Goal: Task Accomplishment & Management: Use online tool/utility

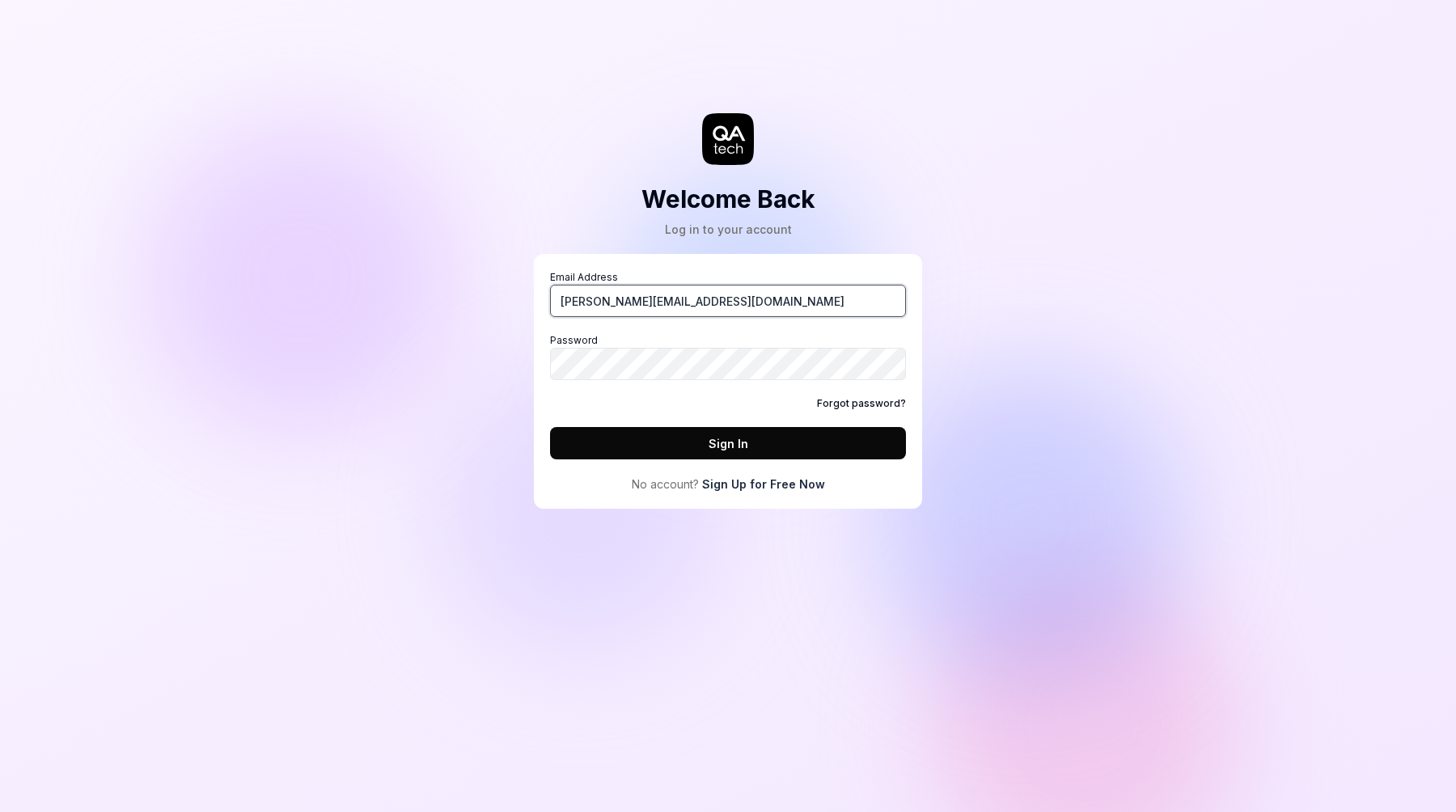
type input "[PERSON_NAME][EMAIL_ADDRESS][DOMAIN_NAME]"
click at [728, 444] on button "Sign In" at bounding box center [728, 444] width 356 height 33
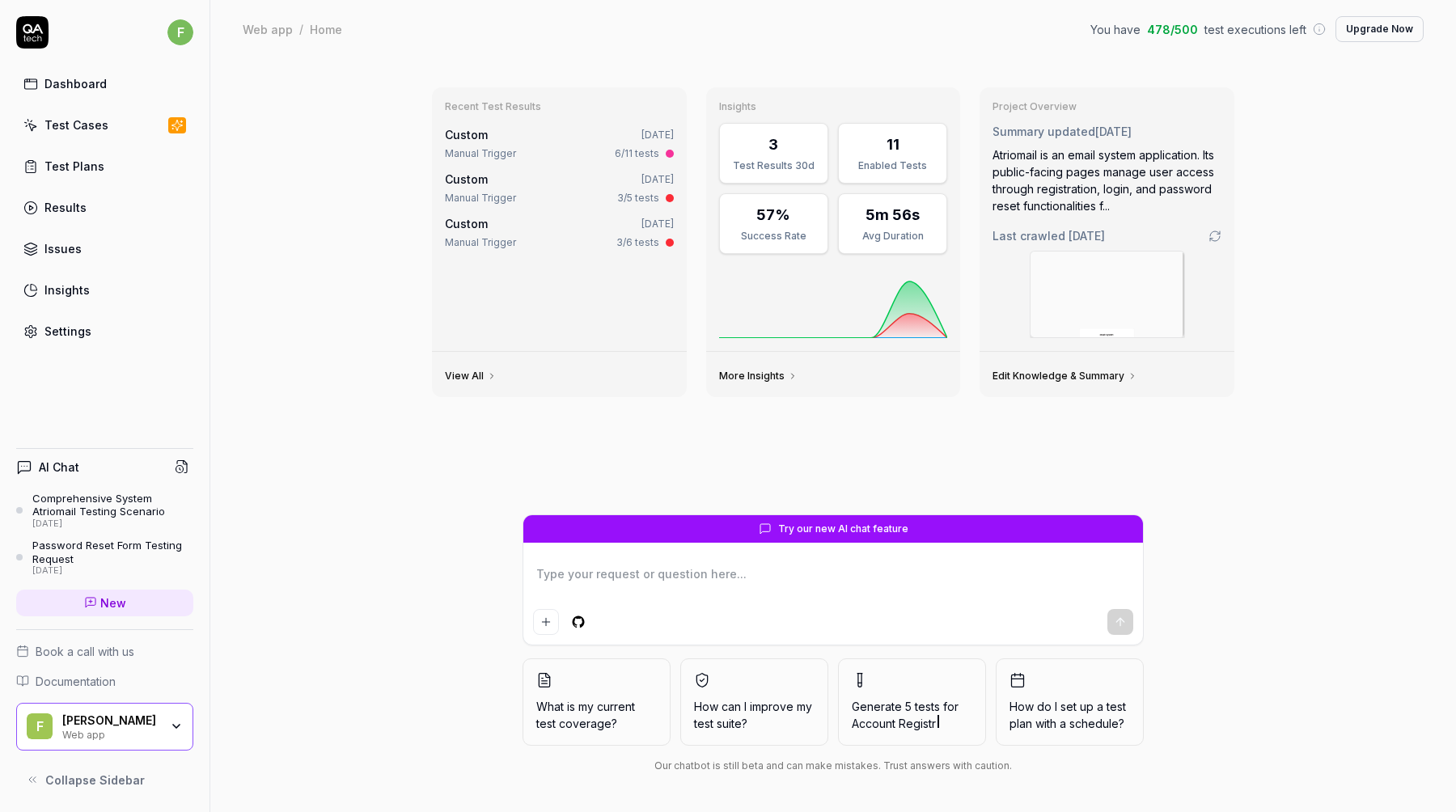
type textarea "*"
click at [73, 332] on div "Settings" at bounding box center [67, 331] width 47 height 17
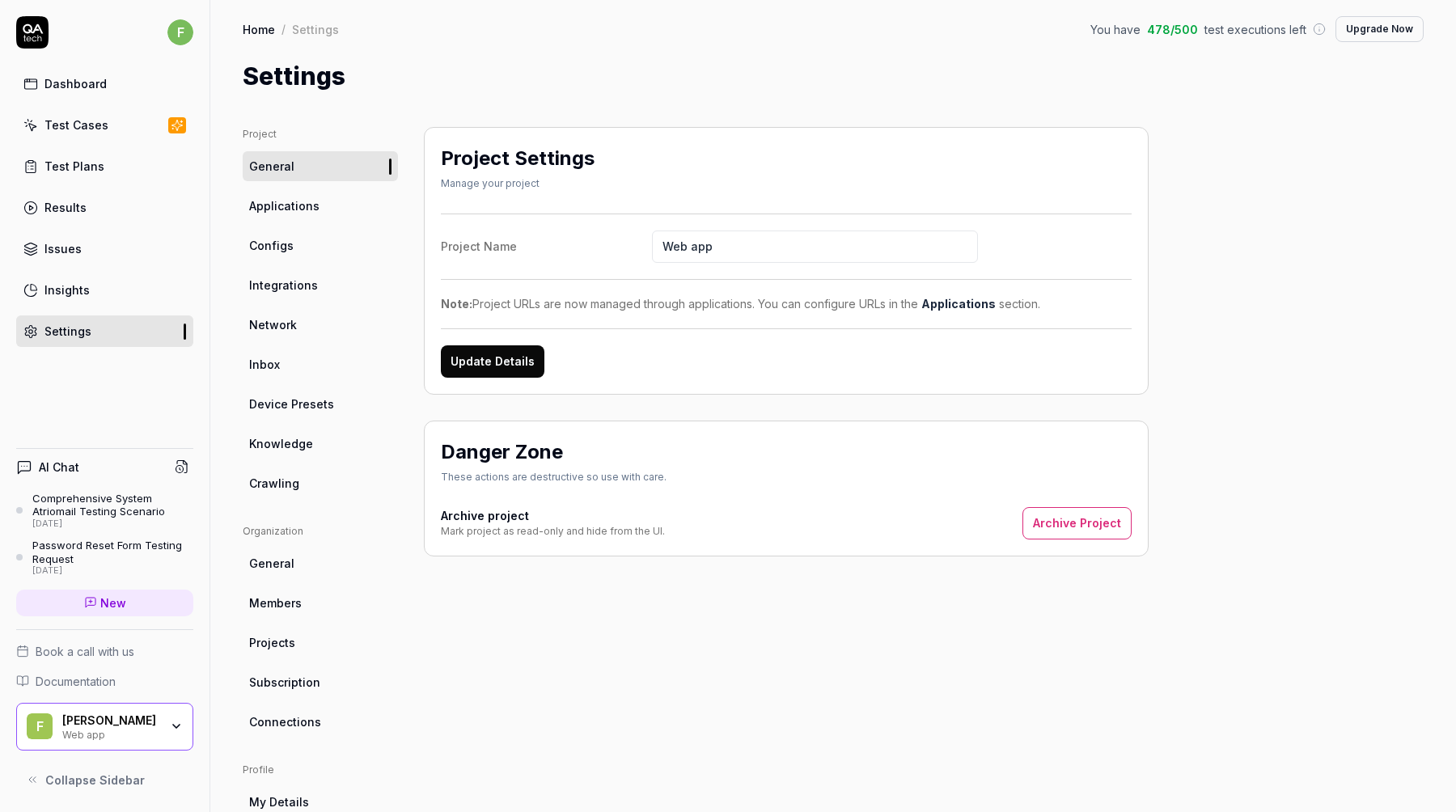
click at [273, 197] on link "Applications" at bounding box center [320, 206] width 155 height 30
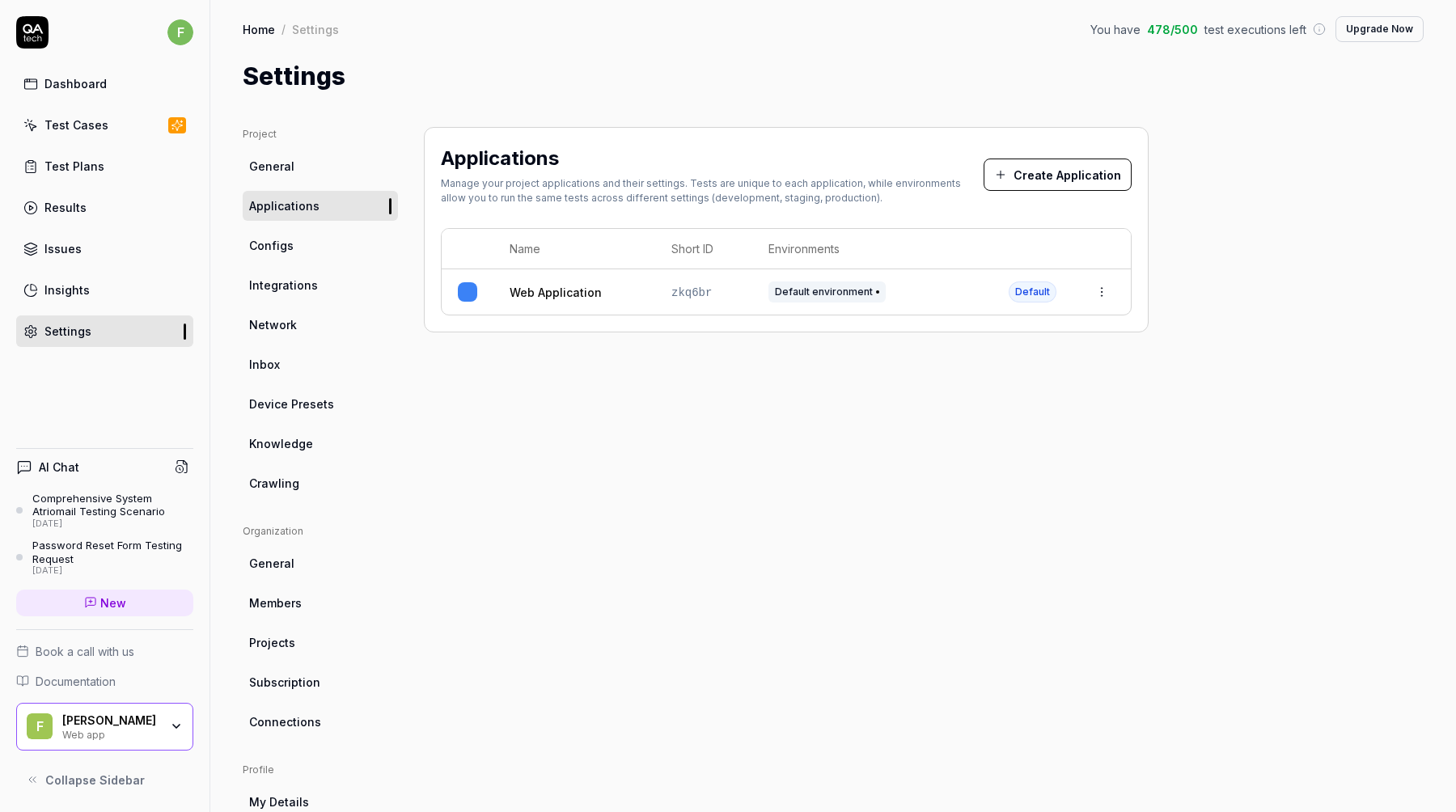
click at [587, 293] on link "Web Application" at bounding box center [556, 292] width 92 height 17
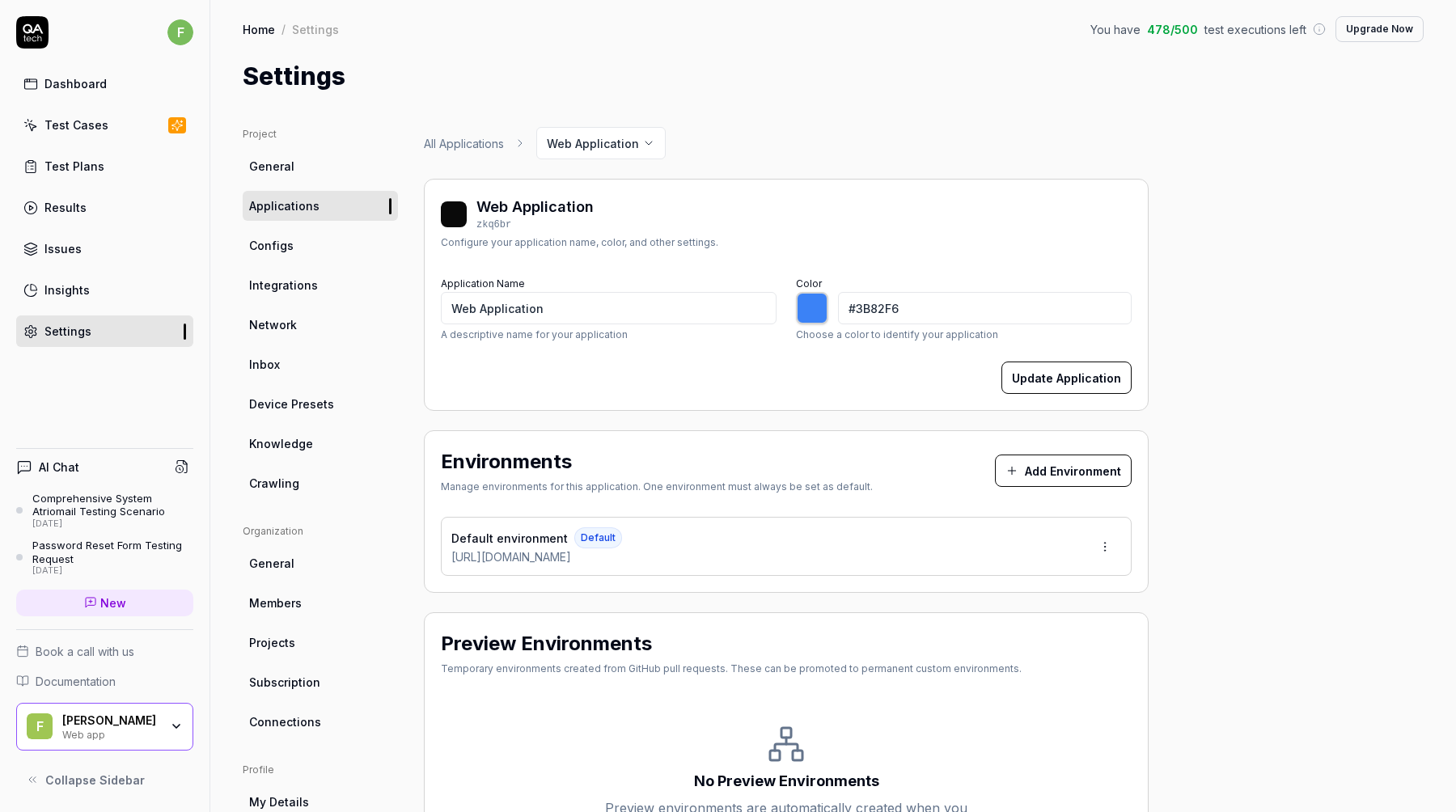
click at [1046, 467] on button "Add Environment" at bounding box center [1063, 471] width 136 height 33
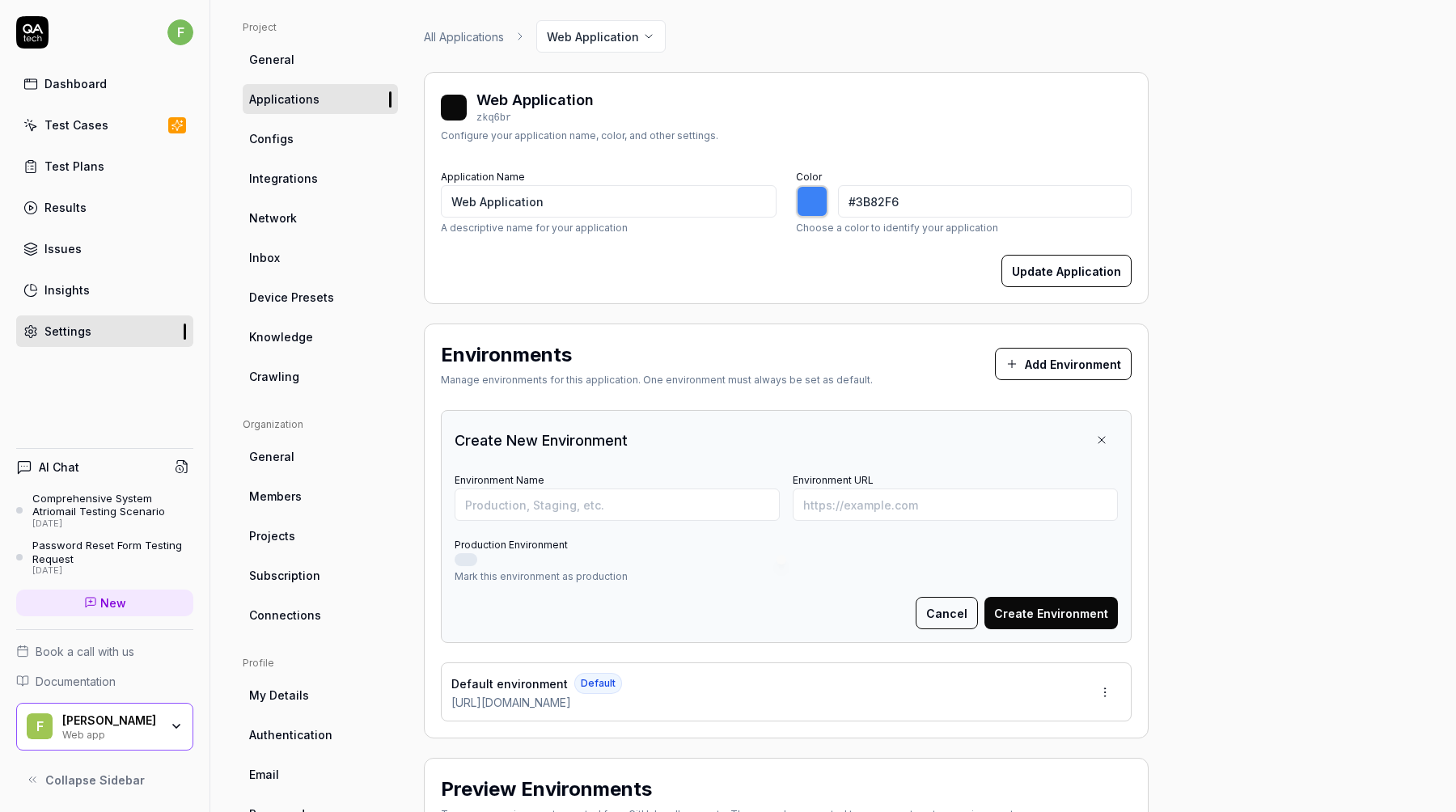
scroll to position [106, 0]
click at [285, 145] on span "Configs" at bounding box center [271, 139] width 44 height 17
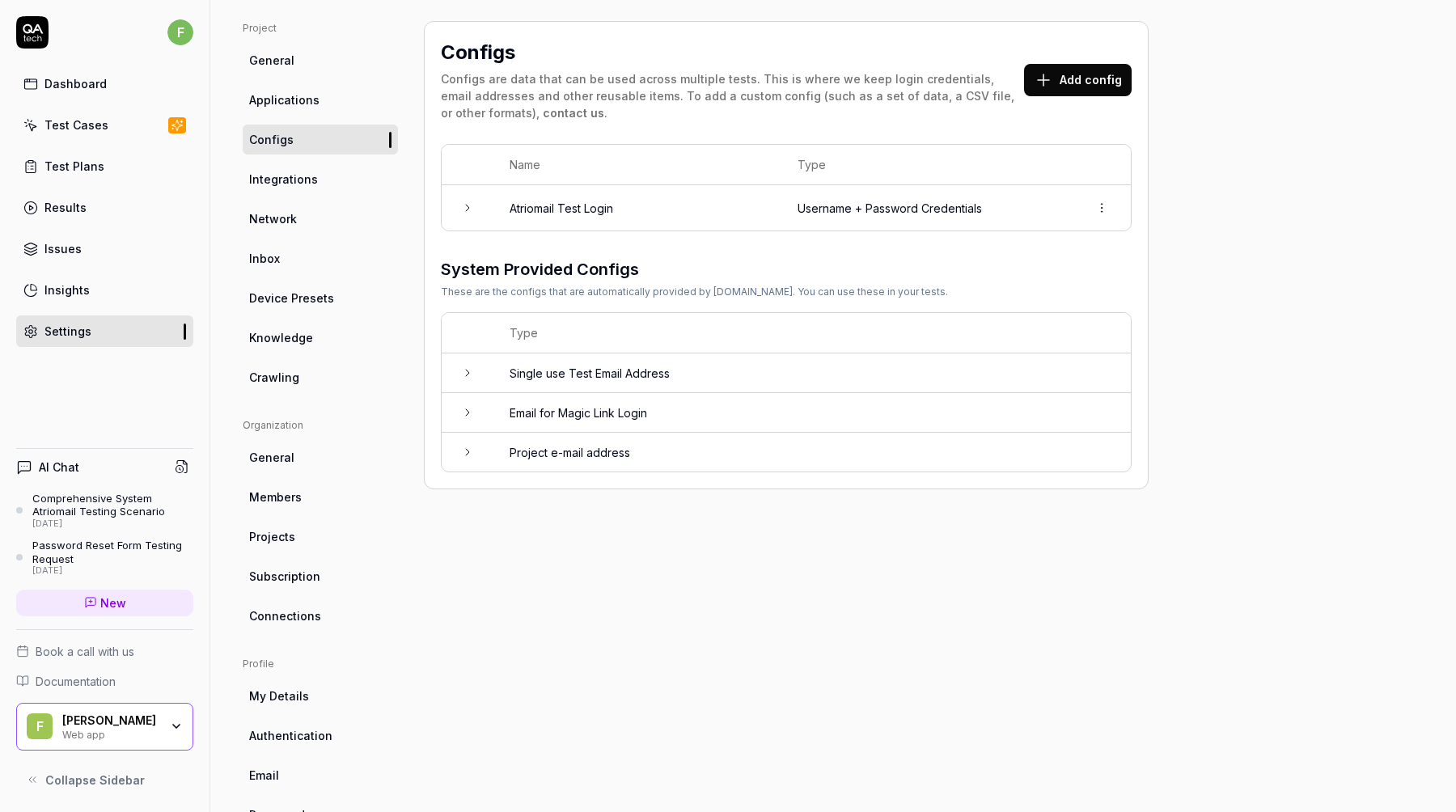
click at [1052, 207] on td "Username + Password Credentials" at bounding box center [927, 207] width 291 height 45
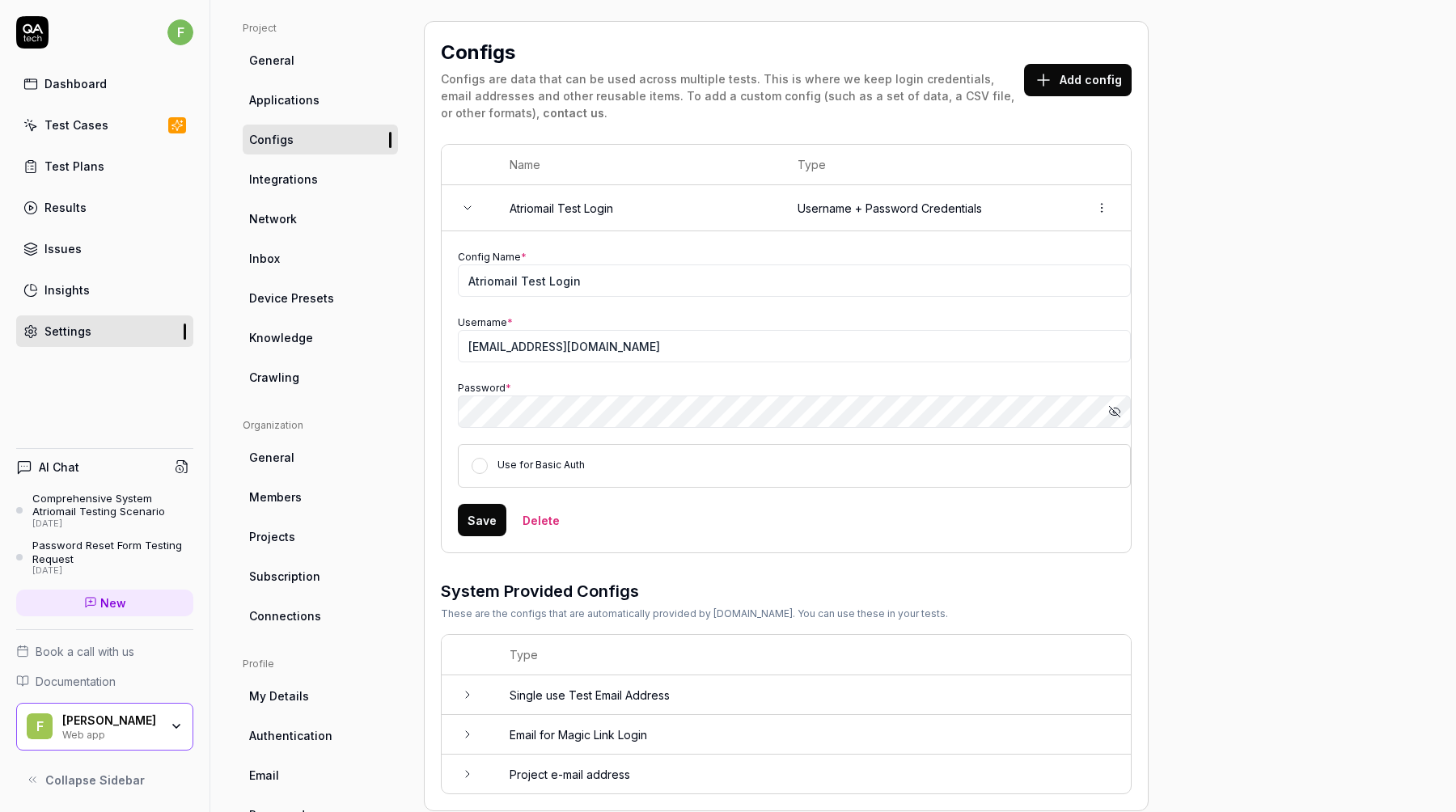
click at [1101, 205] on html "f Dashboard Test Cases Test Plans Results Issues Insights Settings AI Chat Comp…" at bounding box center [728, 406] width 1456 height 812
click at [1051, 274] on div "Delete" at bounding box center [1047, 279] width 127 height 36
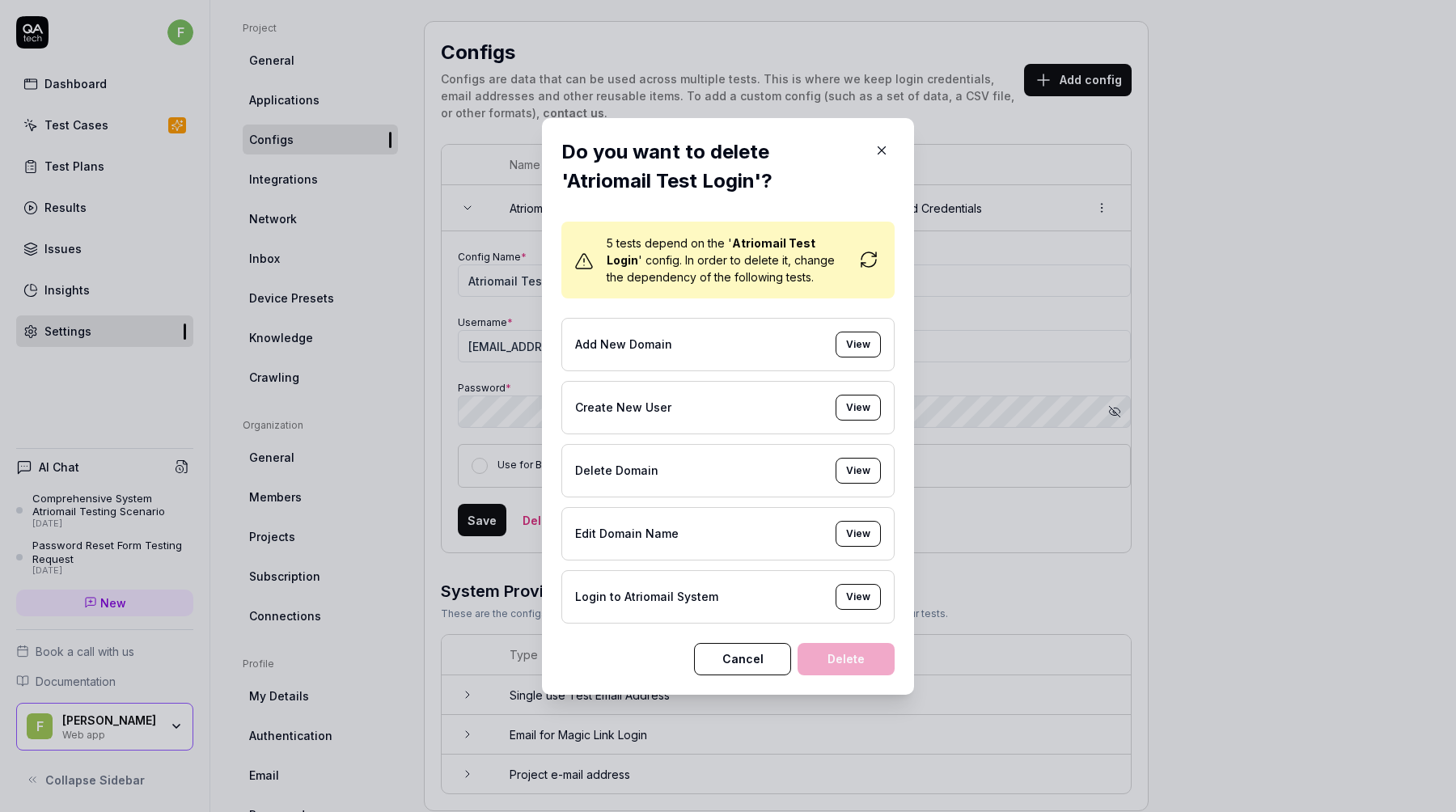
click at [879, 143] on icon "button" at bounding box center [882, 150] width 15 height 15
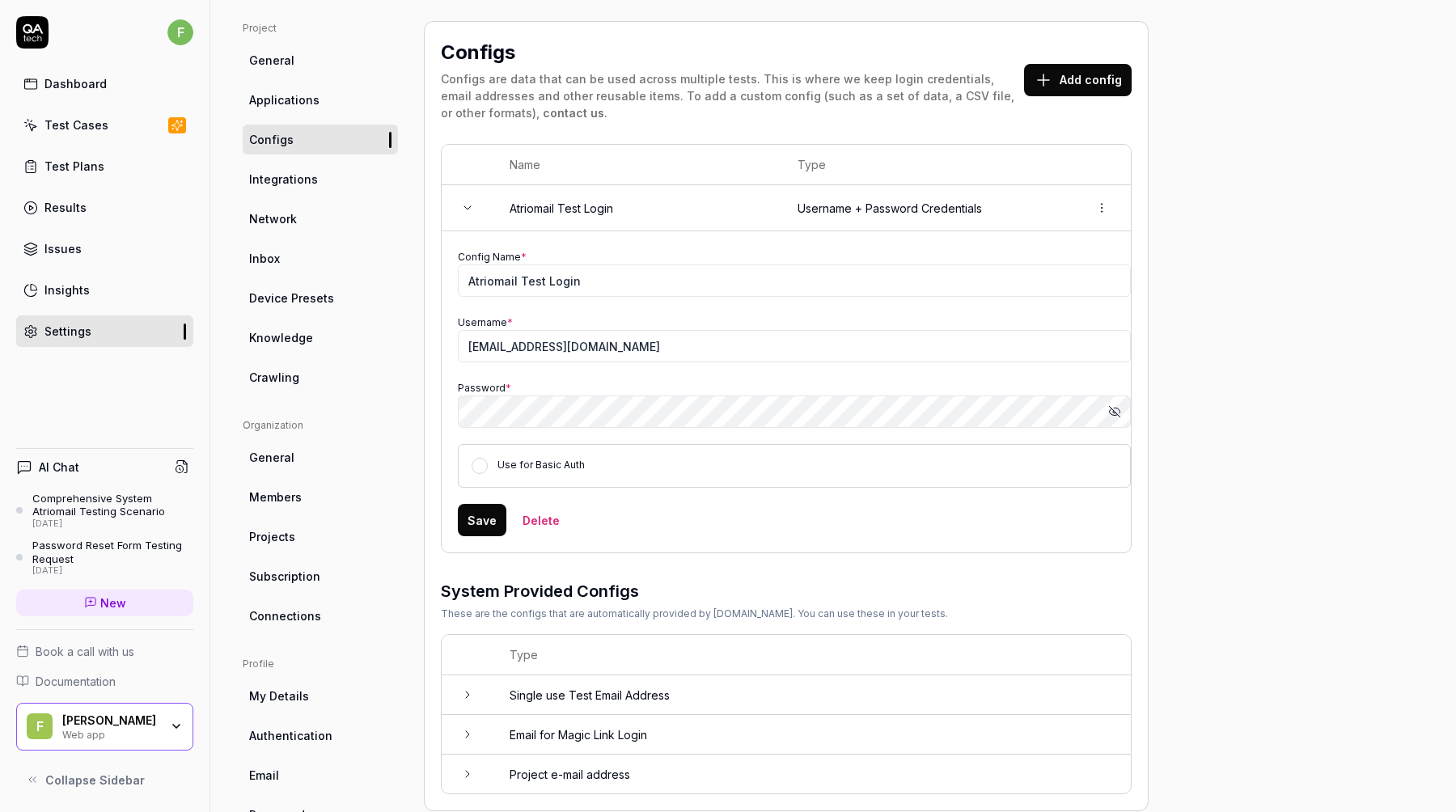
click at [1099, 97] on div "Configs Configs are data that can be used across multiple tests. This is where …" at bounding box center [787, 83] width 691 height 90
click at [1098, 85] on button "Add config" at bounding box center [1079, 80] width 108 height 33
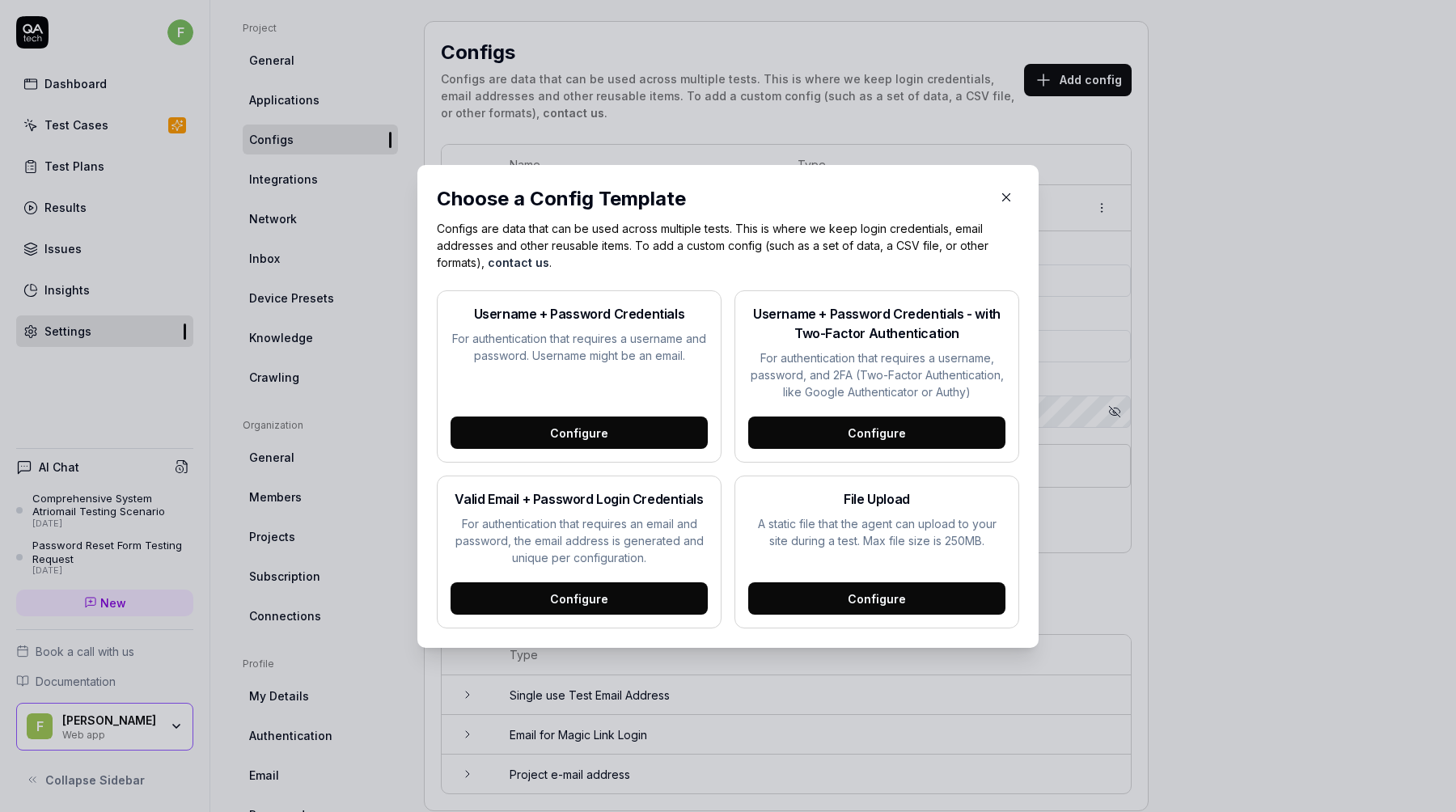
click at [626, 427] on div "Configure" at bounding box center [579, 433] width 257 height 33
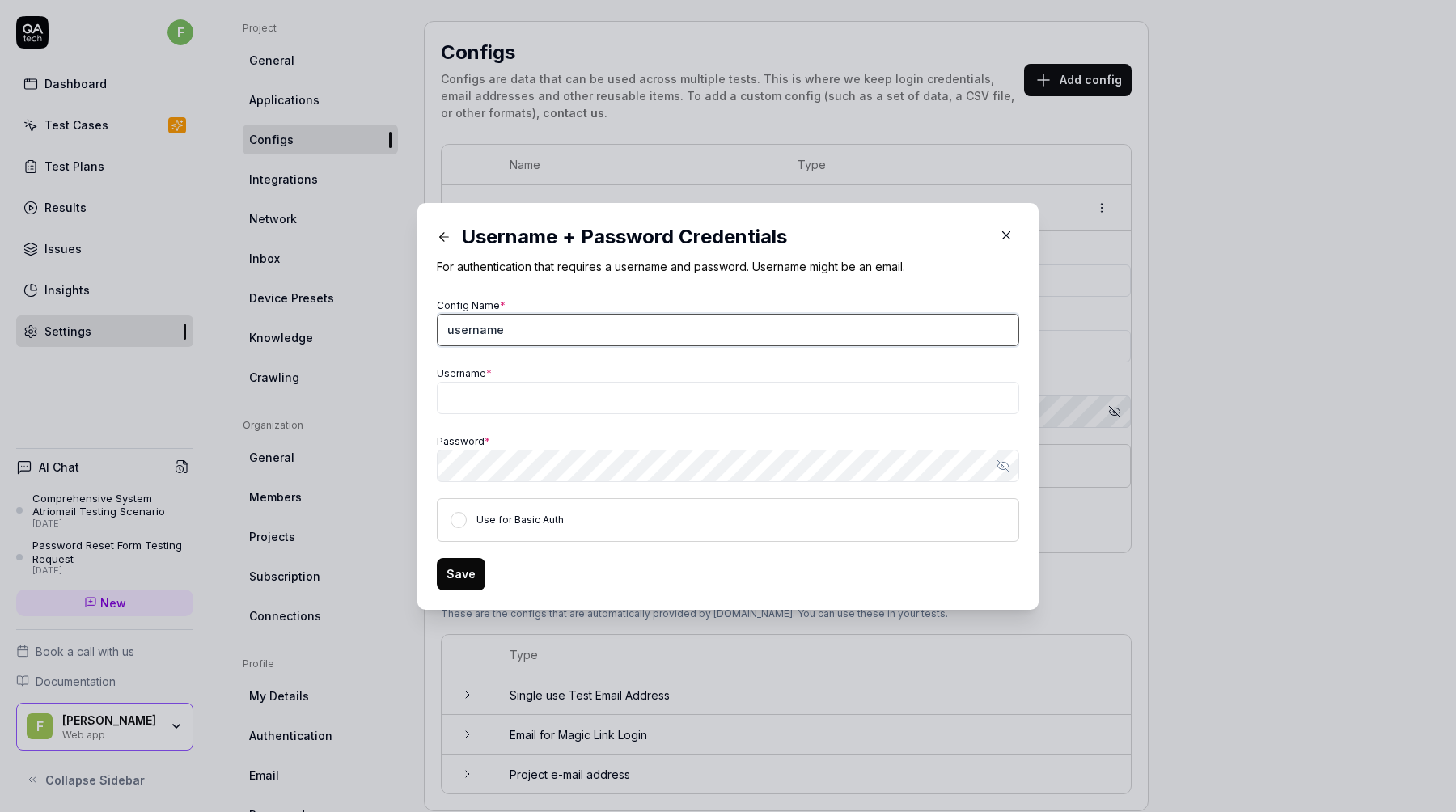
type input "username"
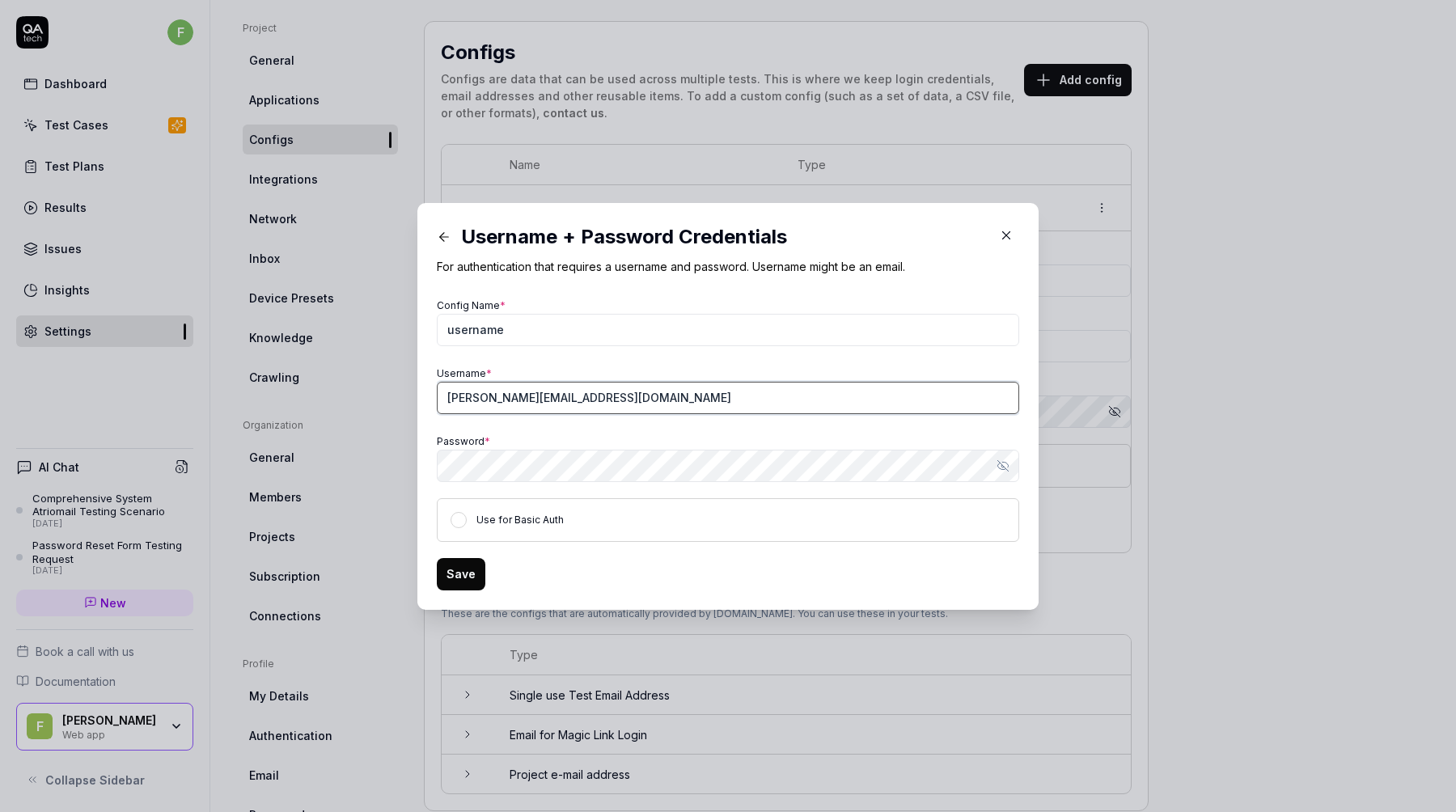
type input "[PERSON_NAME][EMAIL_ADDRESS][DOMAIN_NAME]"
click at [458, 518] on button "Use for Basic Auth" at bounding box center [459, 520] width 16 height 16
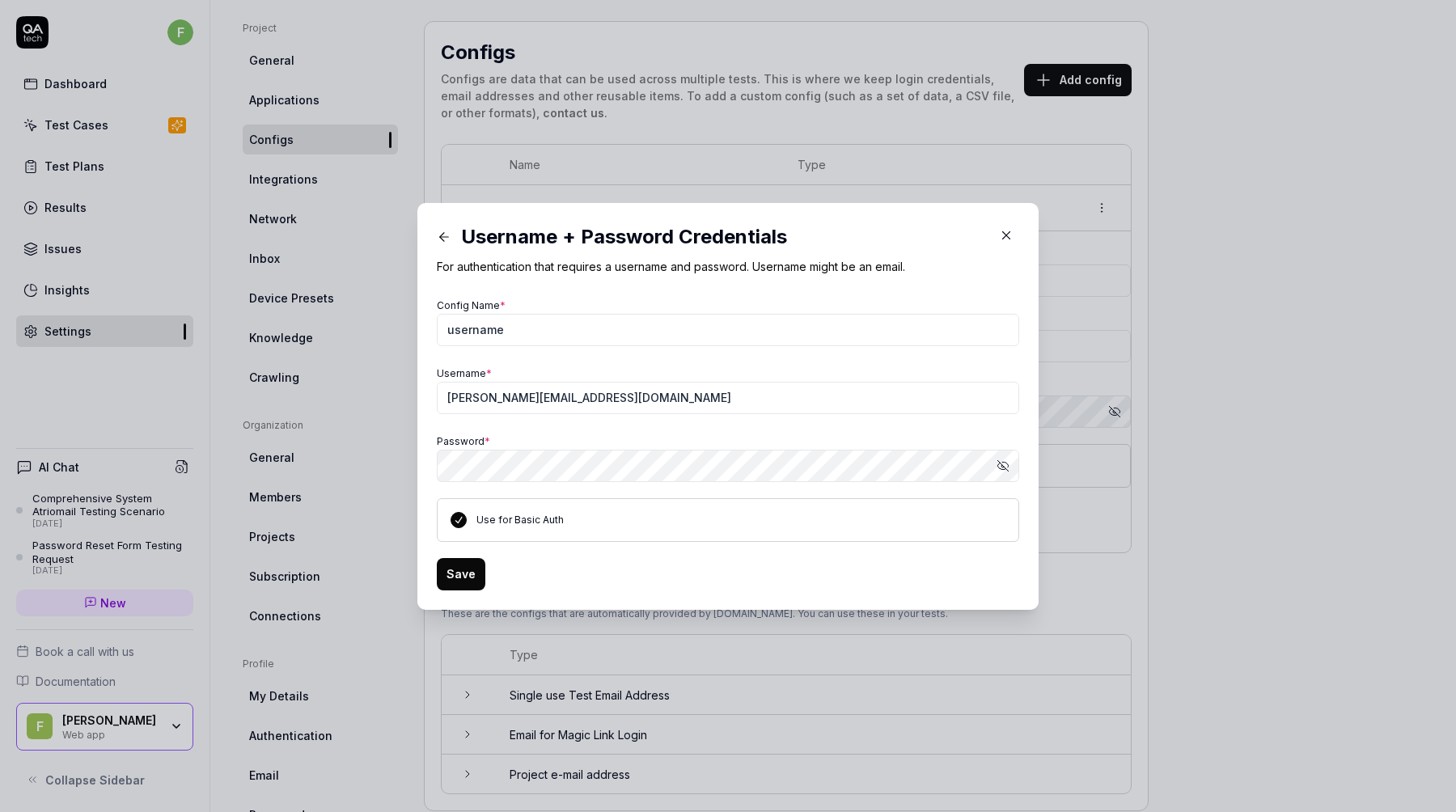
click at [461, 578] on button "Save" at bounding box center [461, 574] width 48 height 33
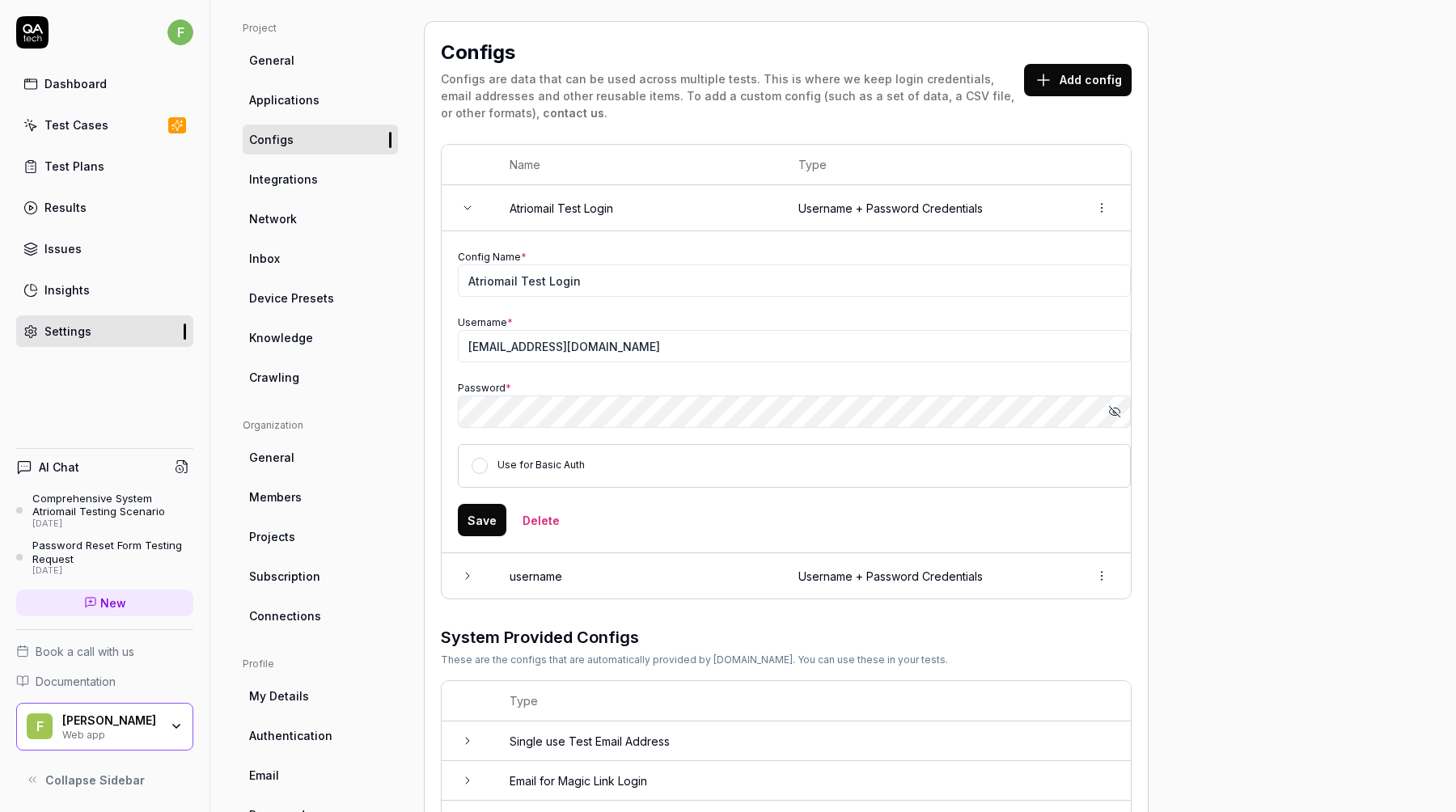
click at [296, 185] on span "Integrations" at bounding box center [284, 179] width 69 height 17
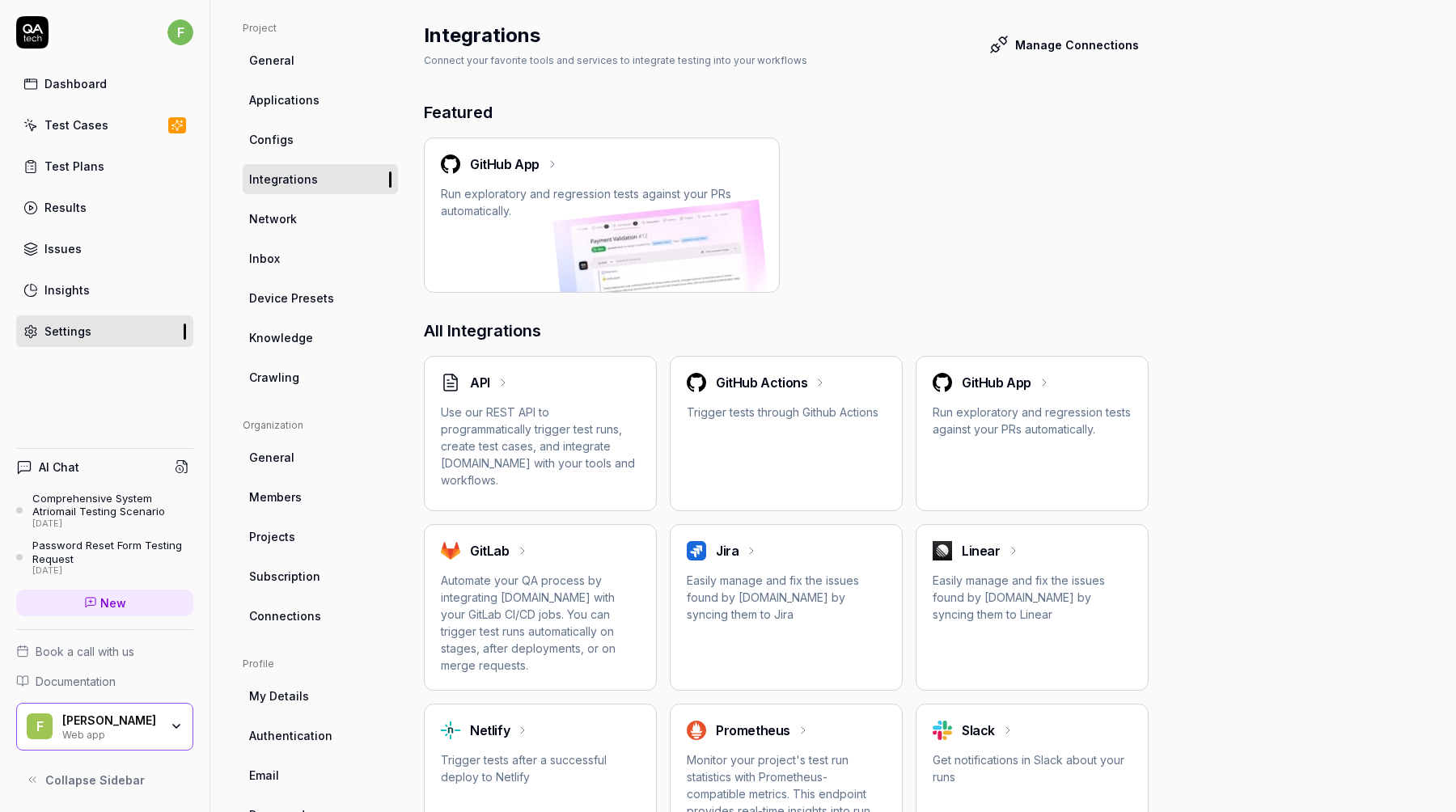
click at [86, 127] on div "Test Cases" at bounding box center [76, 125] width 64 height 17
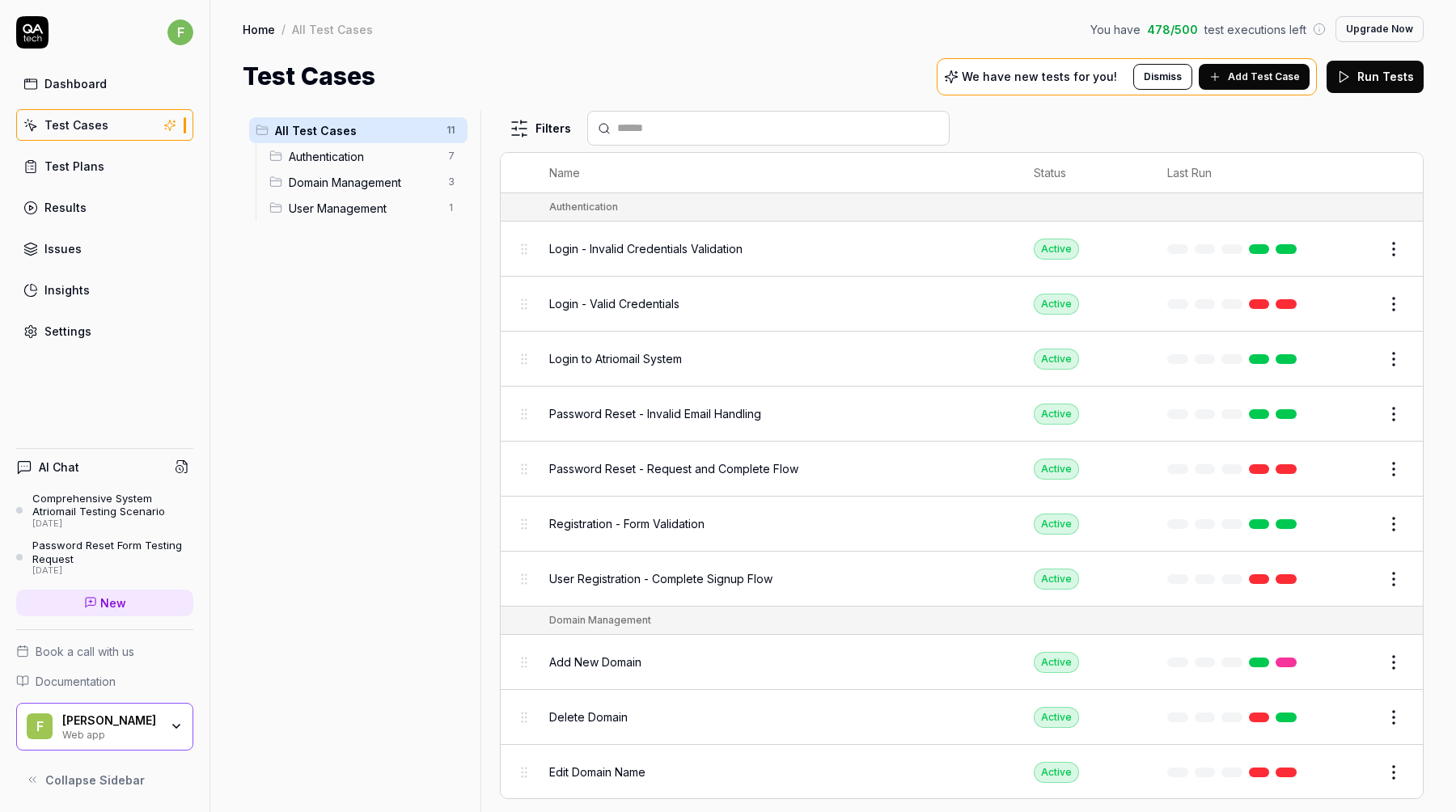
click at [992, 311] on div "Login - Valid Credentials" at bounding box center [775, 303] width 453 height 17
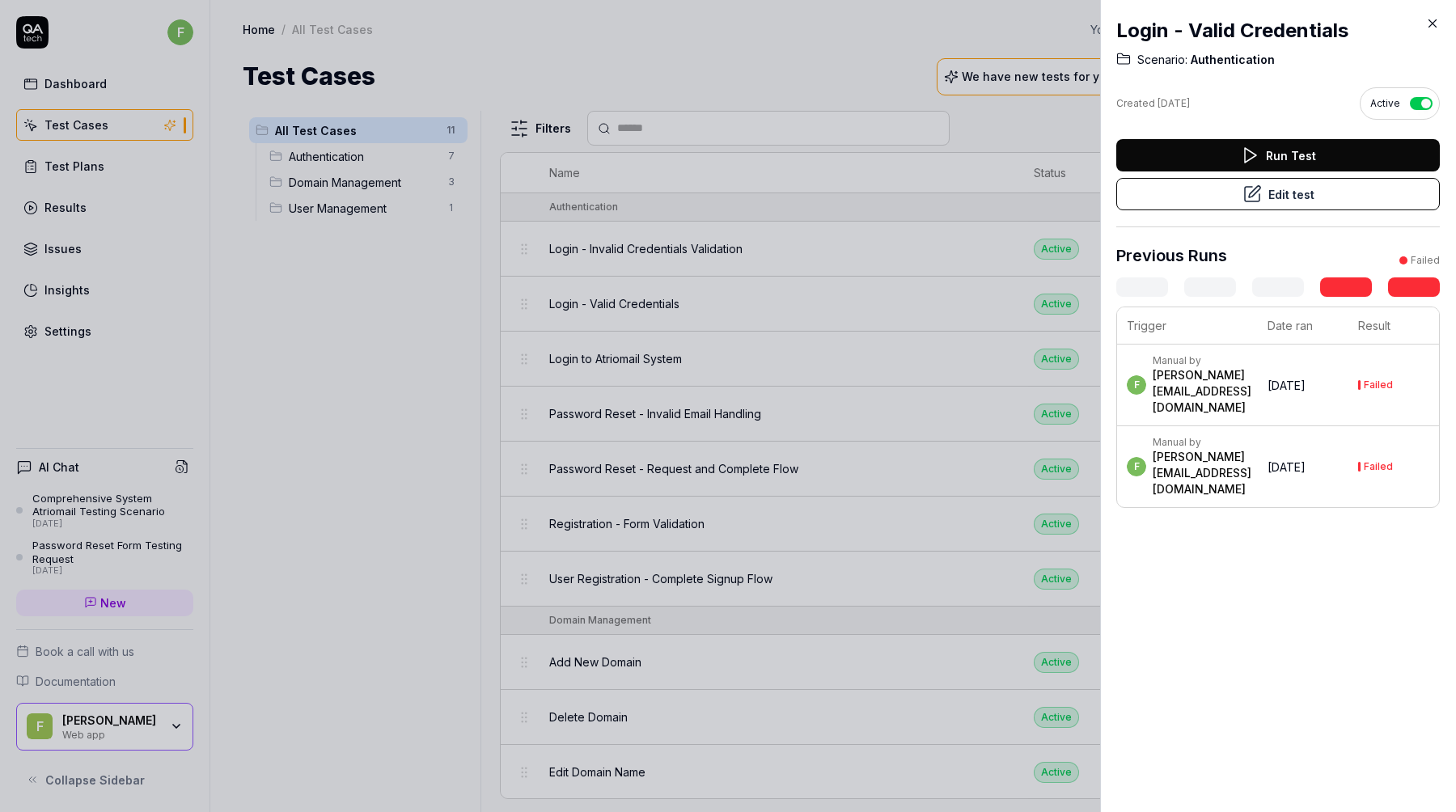
click at [1324, 162] on button "Run Test" at bounding box center [1279, 155] width 324 height 33
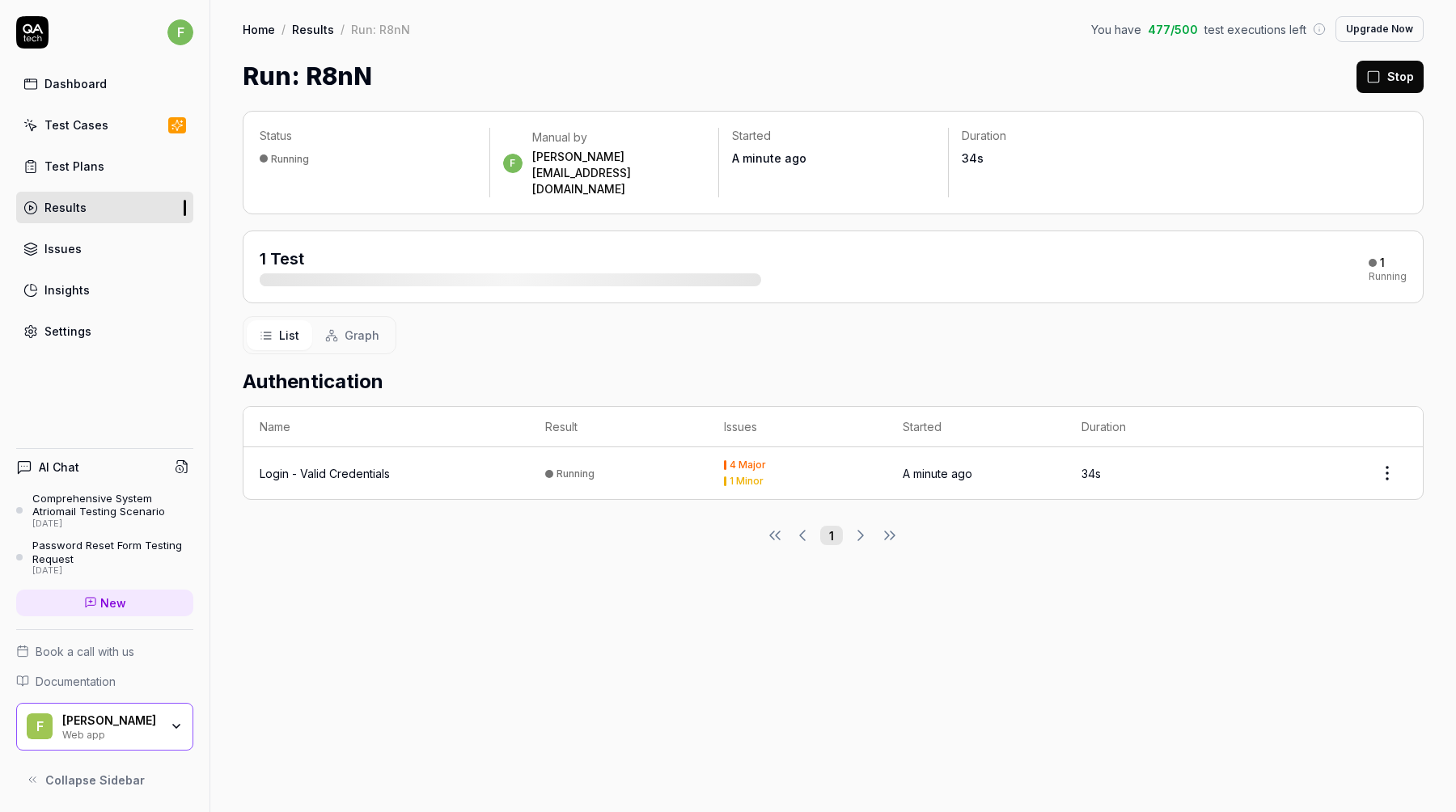
click at [1391, 439] on html "f Dashboard Test Cases Test Plans Results Issues Insights Settings AI Chat Comp…" at bounding box center [728, 406] width 1456 height 812
click at [1326, 320] on html "f Dashboard Test Cases Test Plans Results Issues Insights Settings AI Chat Comp…" at bounding box center [728, 406] width 1456 height 812
click at [386, 465] on div "Login - Valid Credentials" at bounding box center [324, 473] width 130 height 17
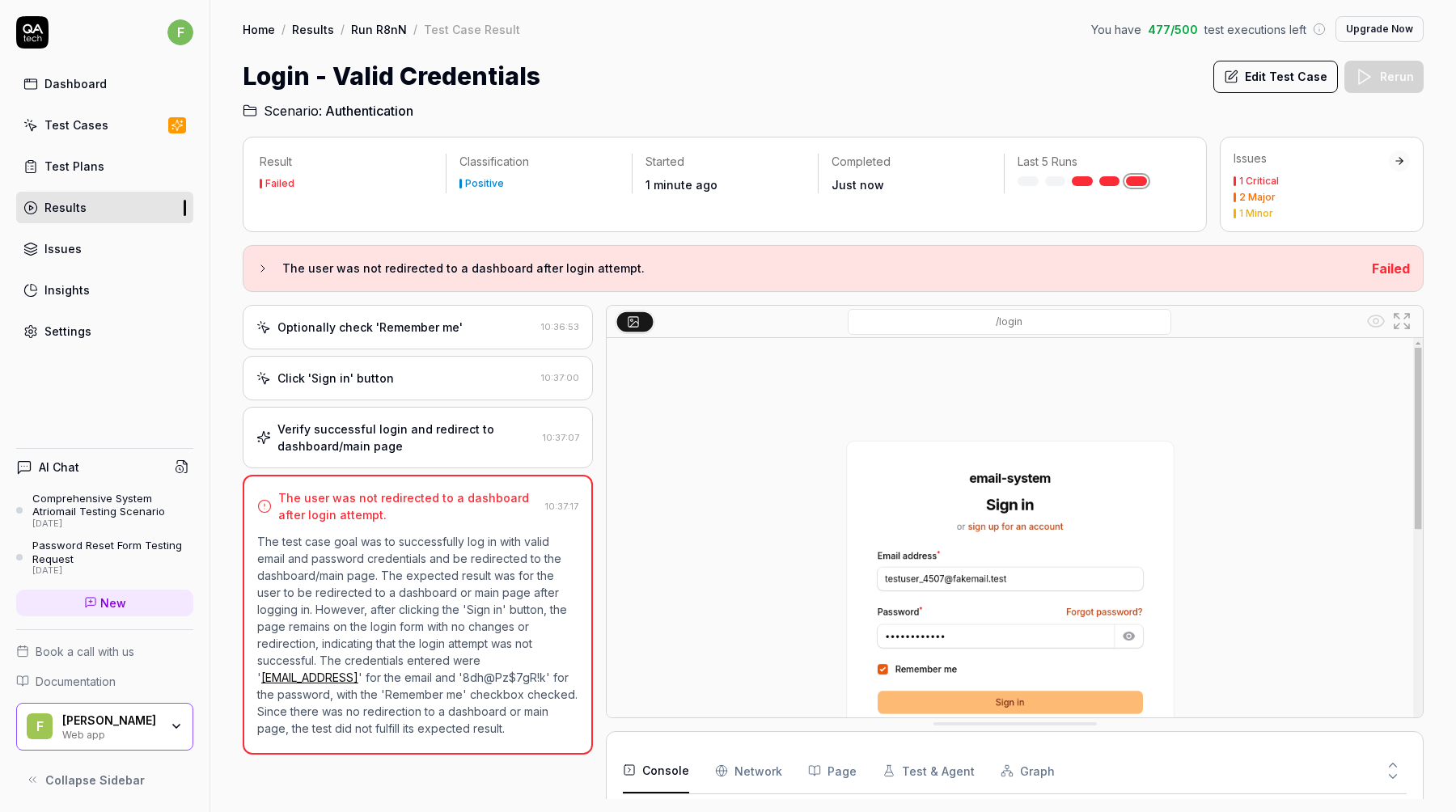
click at [443, 325] on div "Optionally check 'Remember me'" at bounding box center [370, 327] width 185 height 17
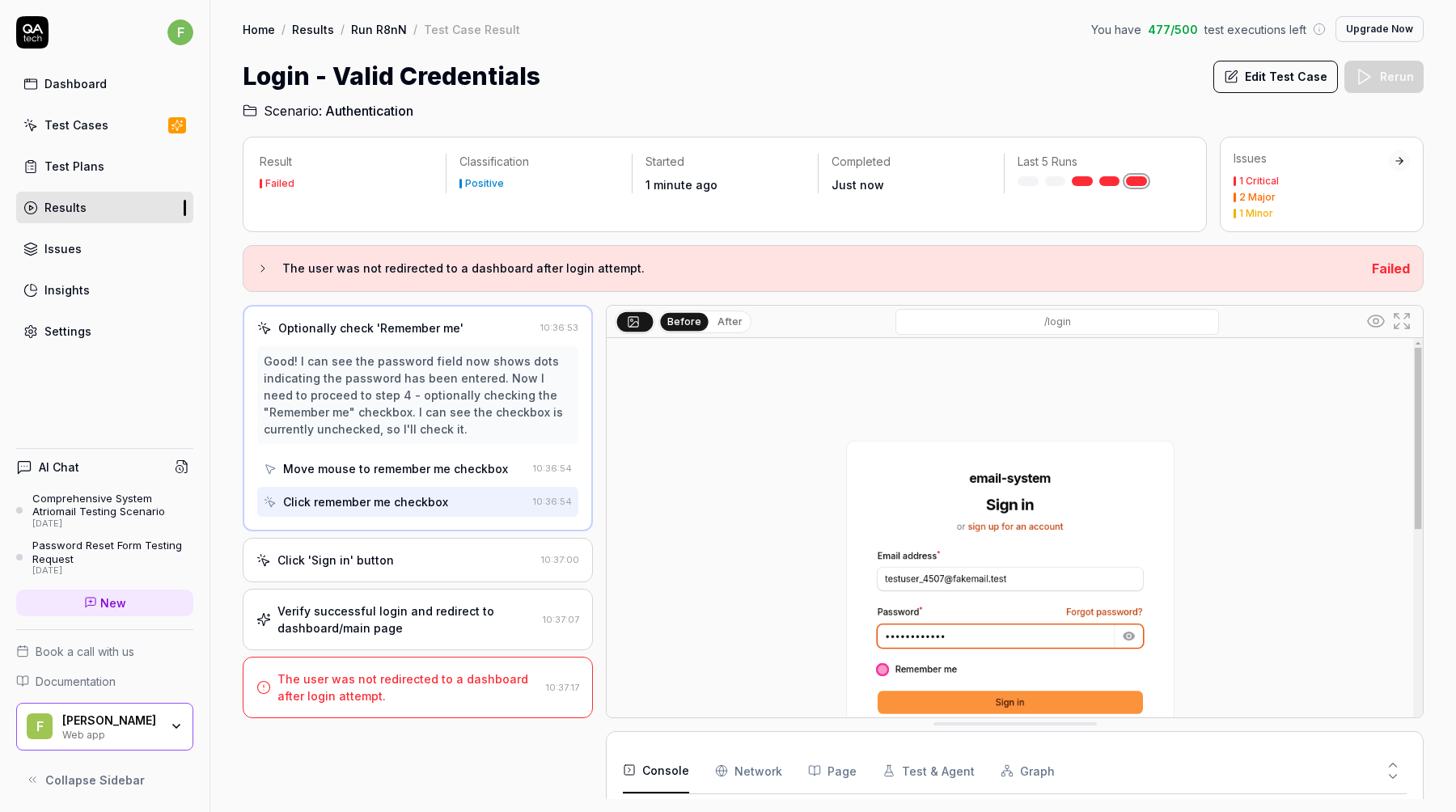
click at [406, 680] on div "The user was not redirected to a dashboard after login attempt." at bounding box center [409, 688] width 262 height 34
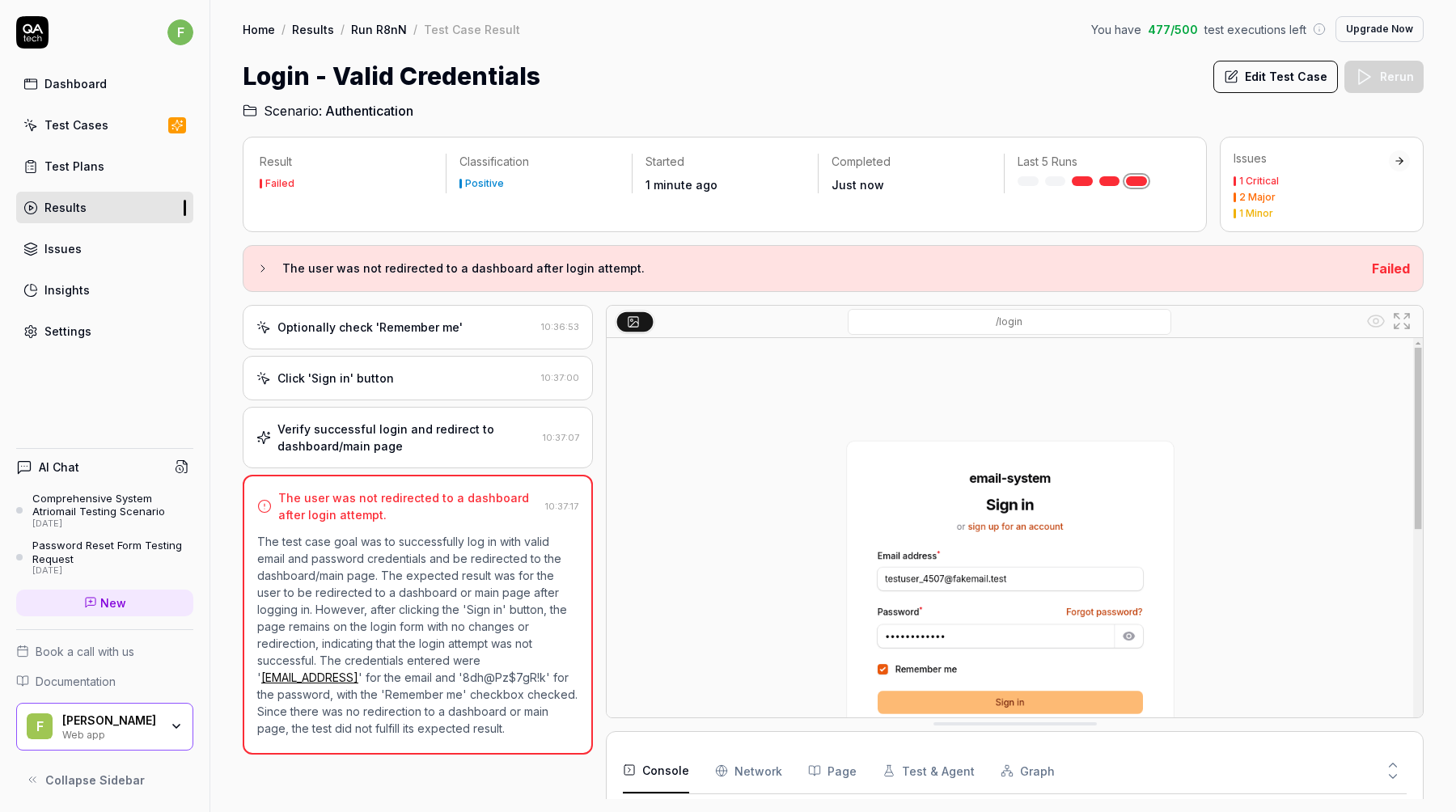
click at [411, 645] on p "The test case goal was to successfully log in with valid email and password cre…" at bounding box center [418, 636] width 321 height 204
click at [429, 383] on div "Click 'Sign in' button" at bounding box center [395, 378] width 279 height 17
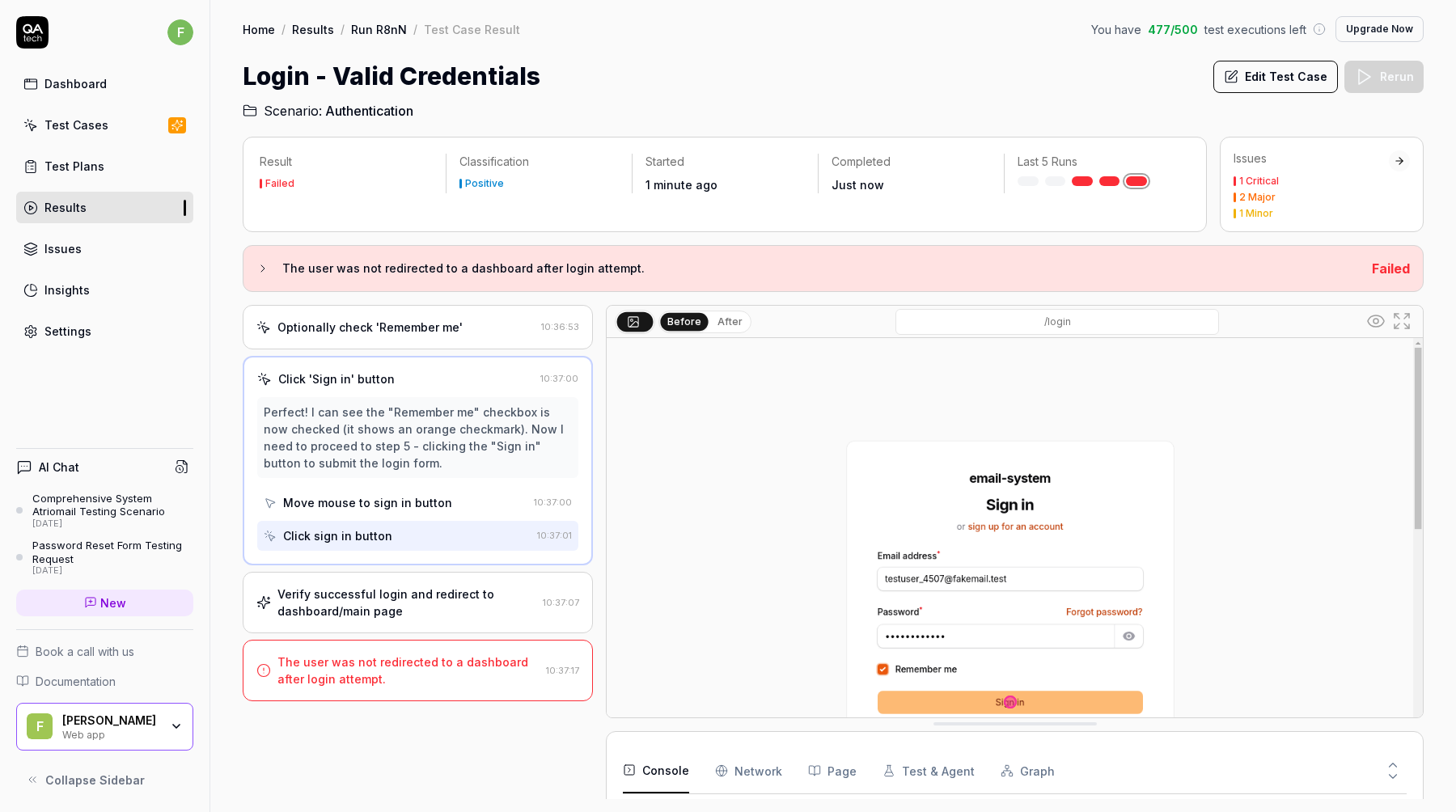
click at [1298, 83] on button "Edit Test Case" at bounding box center [1275, 77] width 124 height 33
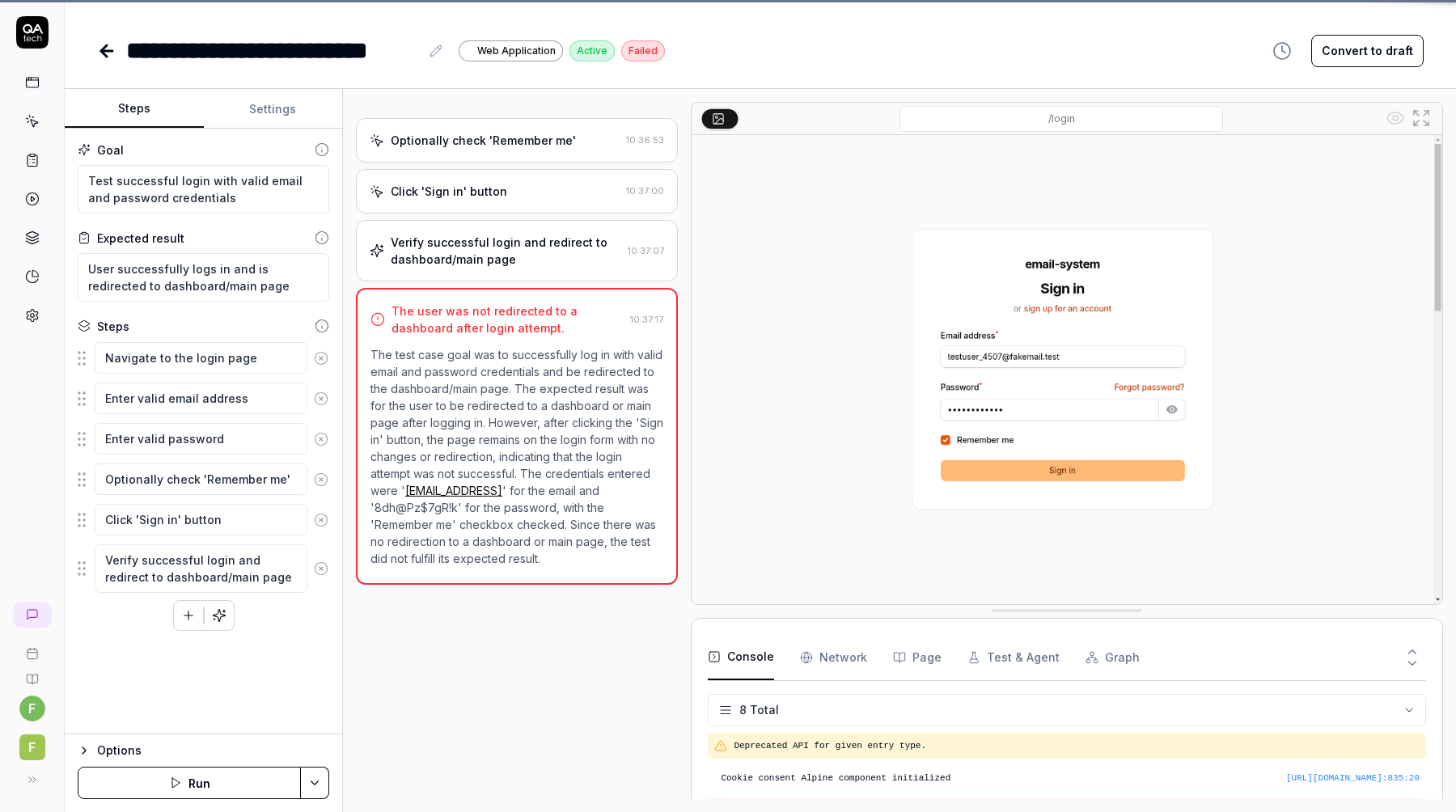
scroll to position [167, 0]
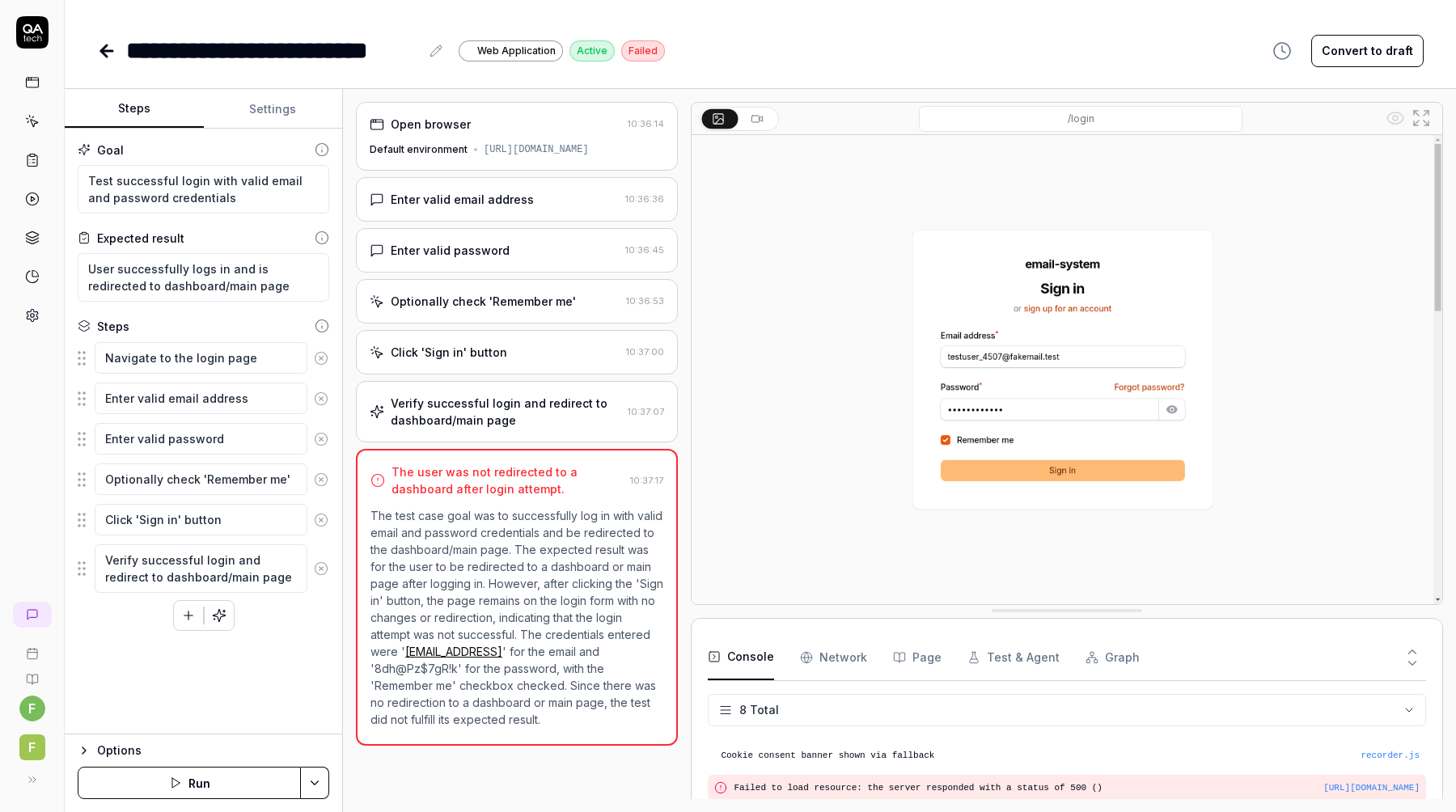
click at [531, 141] on div "Open browser 10:36:14 Default environment [URL][DOMAIN_NAME]" at bounding box center [517, 136] width 322 height 69
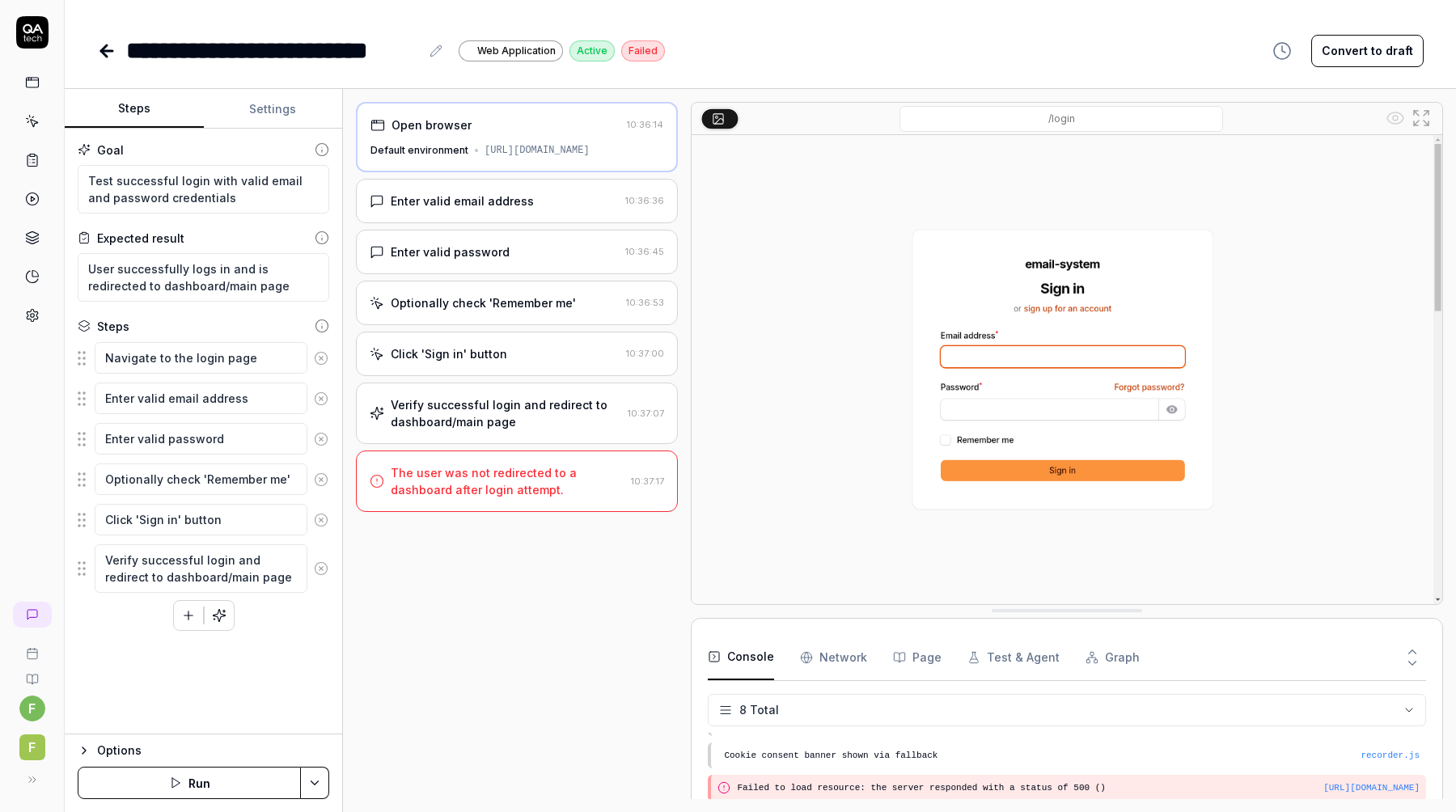
scroll to position [1, 0]
click at [528, 196] on div "Enter valid email address" at bounding box center [494, 201] width 249 height 17
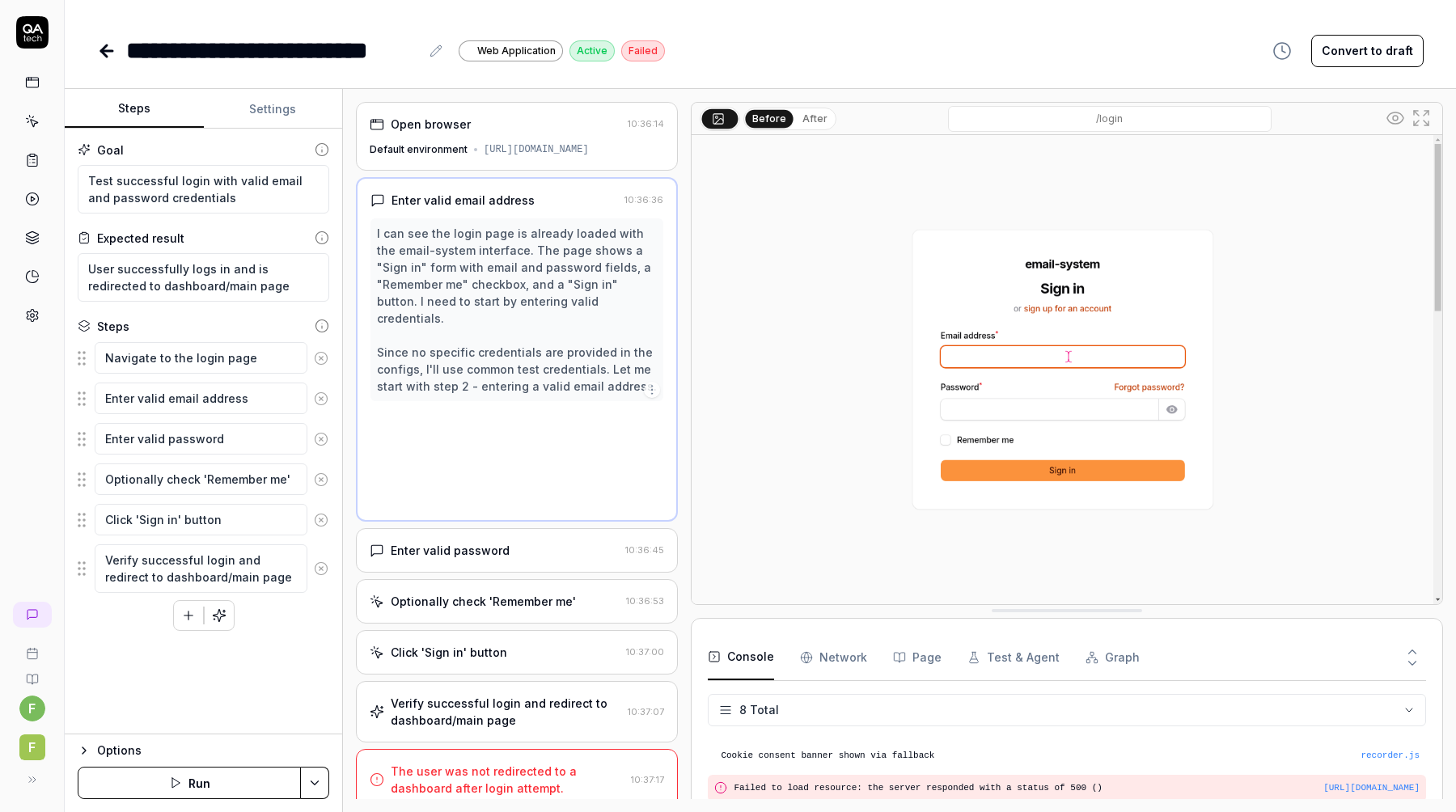
scroll to position [0, 0]
click at [511, 417] on div "Move mouse to email field" at bounding box center [471, 426] width 150 height 17
click at [1017, 360] on img at bounding box center [1067, 369] width 751 height 469
click at [536, 444] on div "Click email field" at bounding box center [494, 459] width 234 height 30
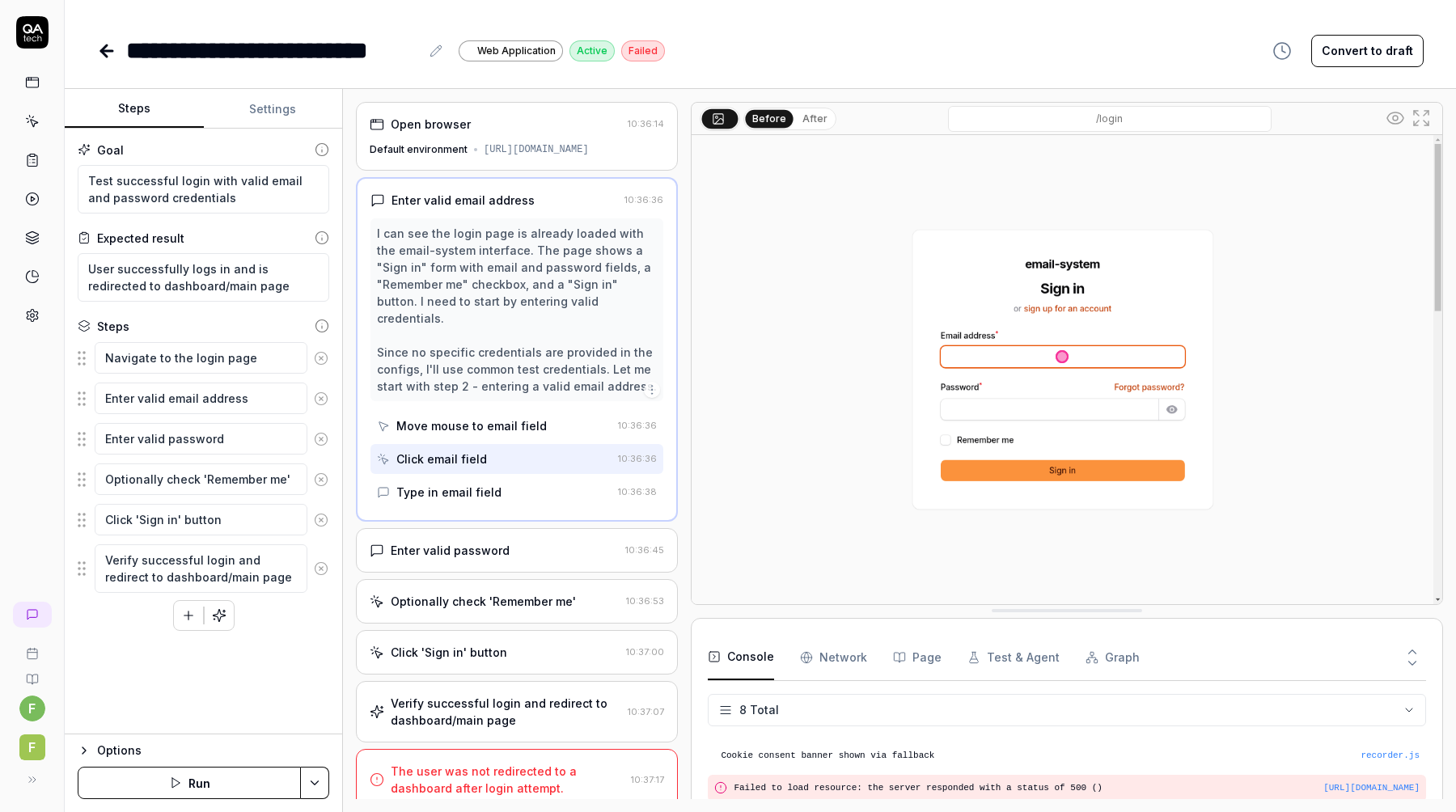
click at [504, 477] on div "Type in email field" at bounding box center [494, 492] width 234 height 30
click at [489, 542] on div "Enter valid password" at bounding box center [450, 550] width 119 height 17
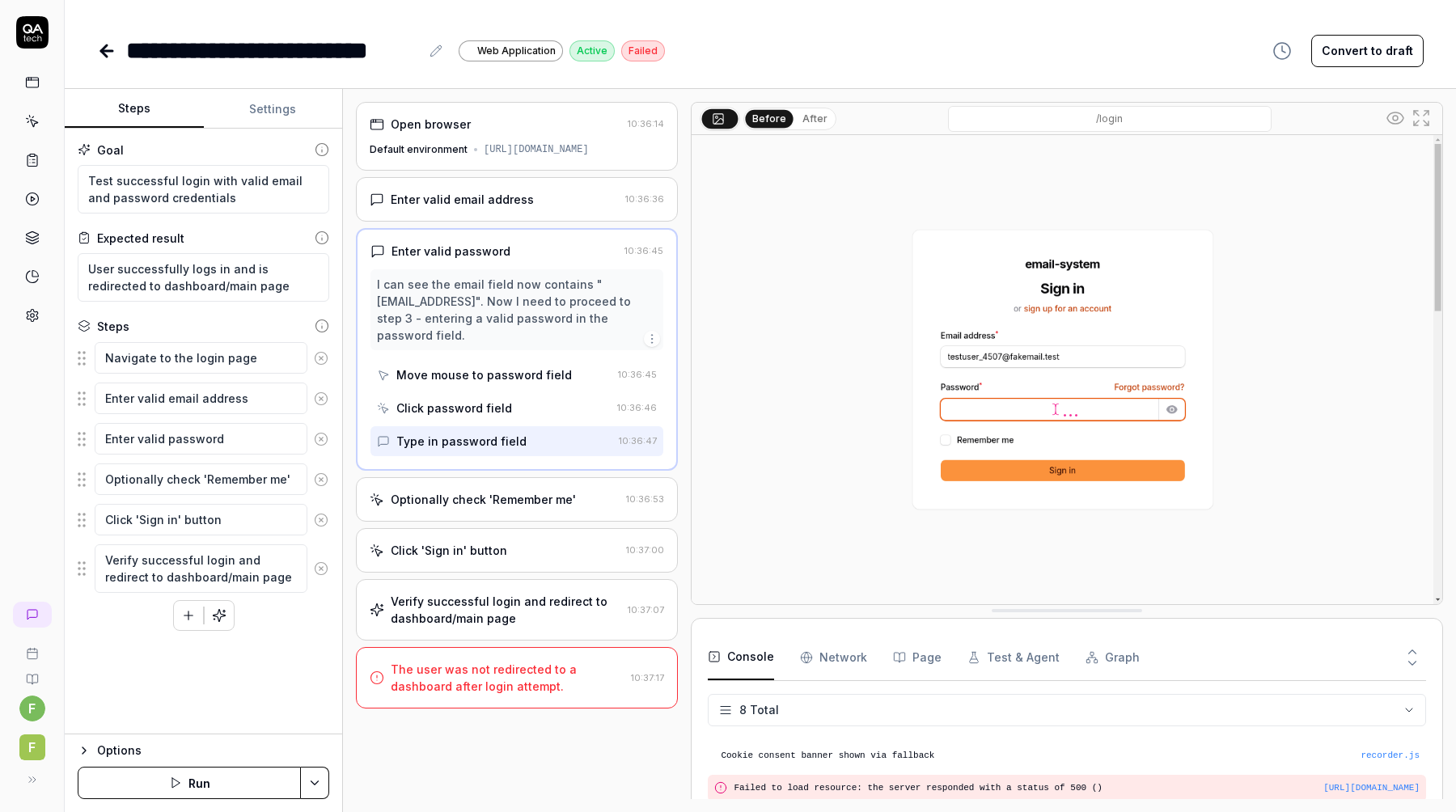
click at [500, 508] on div "Optionally check 'Remember me' 10:36:53" at bounding box center [517, 499] width 322 height 44
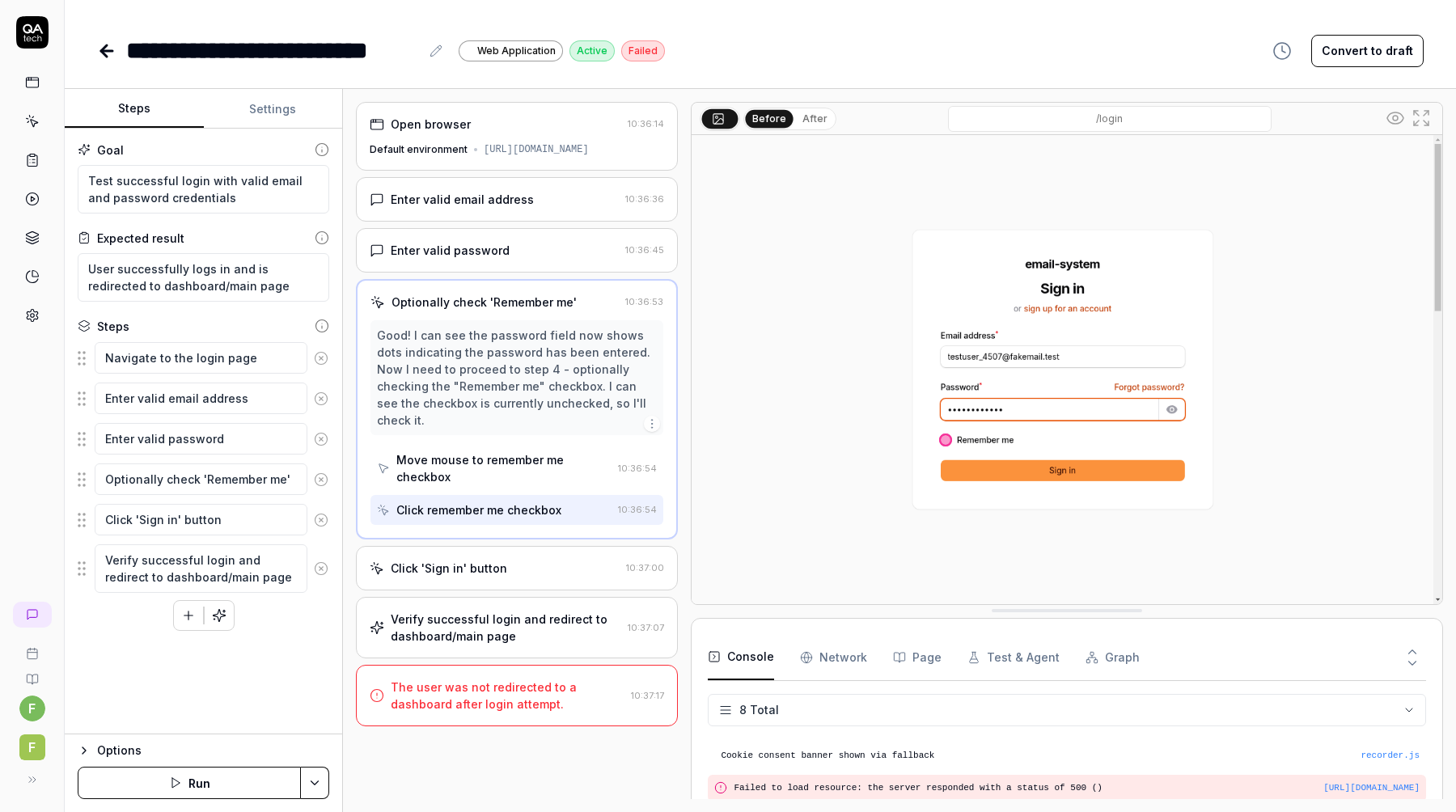
click at [502, 560] on div "Click 'Sign in' button" at bounding box center [449, 568] width 117 height 17
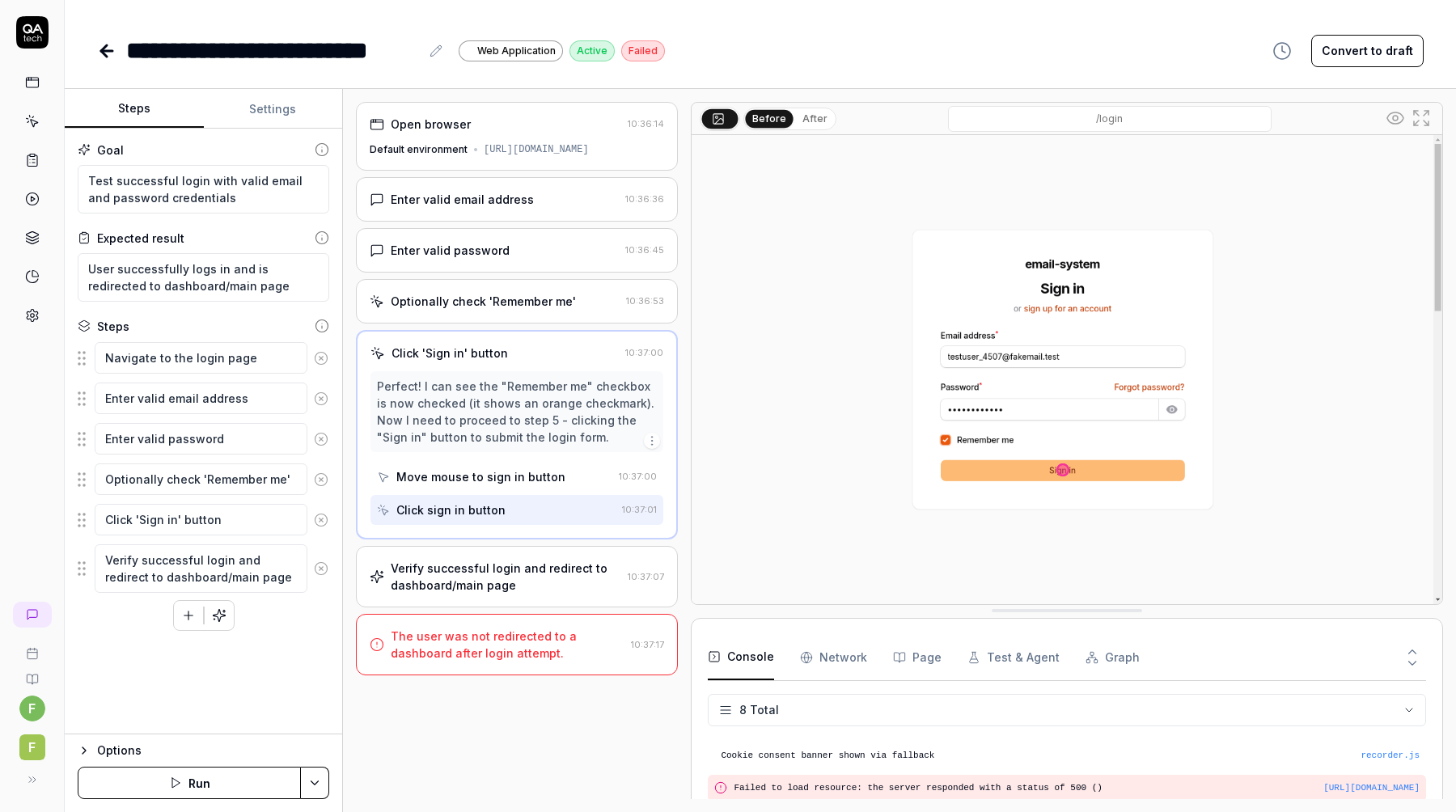
scroll to position [1, 0]
click at [498, 579] on div "Verify successful login and redirect to dashboard/main page" at bounding box center [506, 577] width 230 height 34
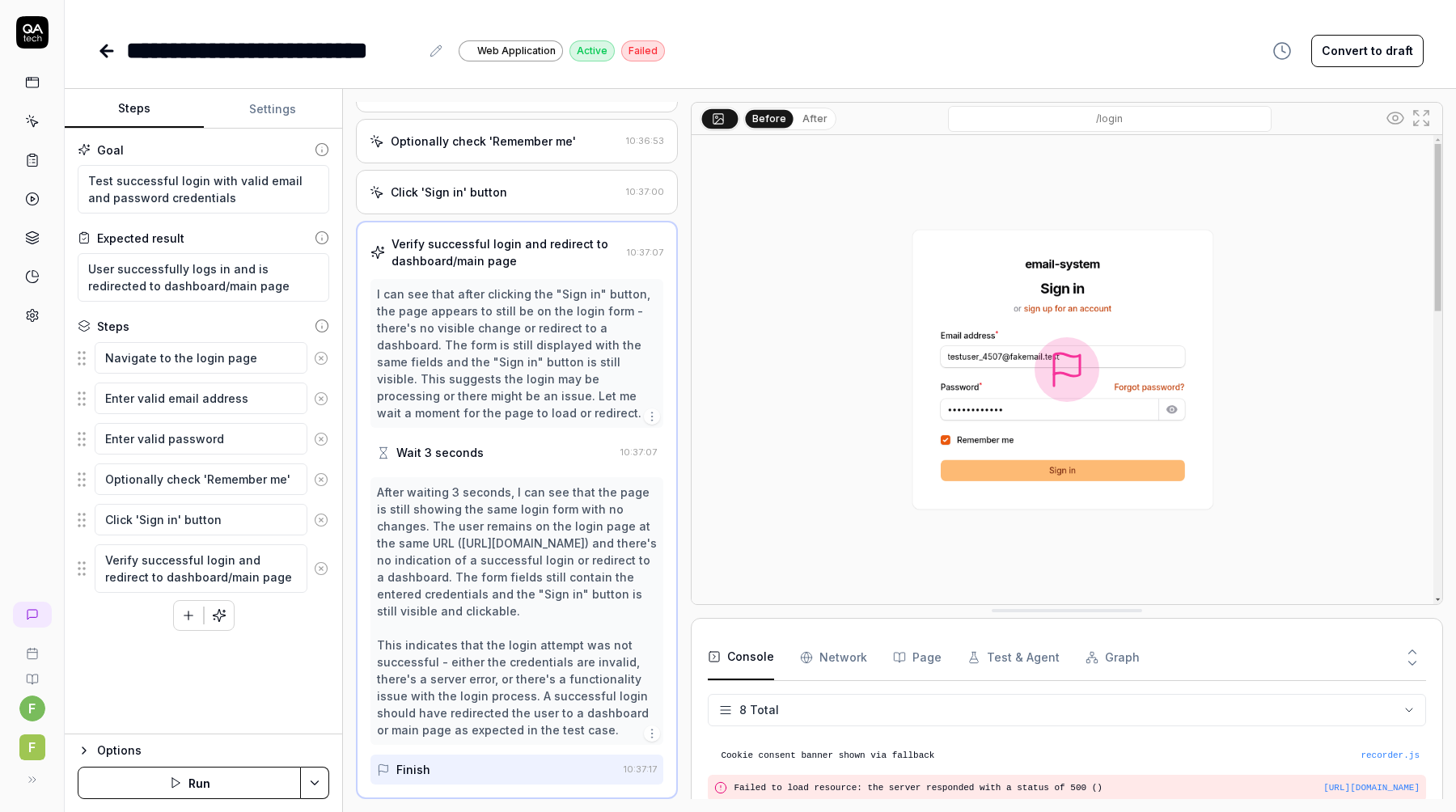
scroll to position [0, 0]
click at [287, 109] on button "Settings" at bounding box center [274, 109] width 139 height 39
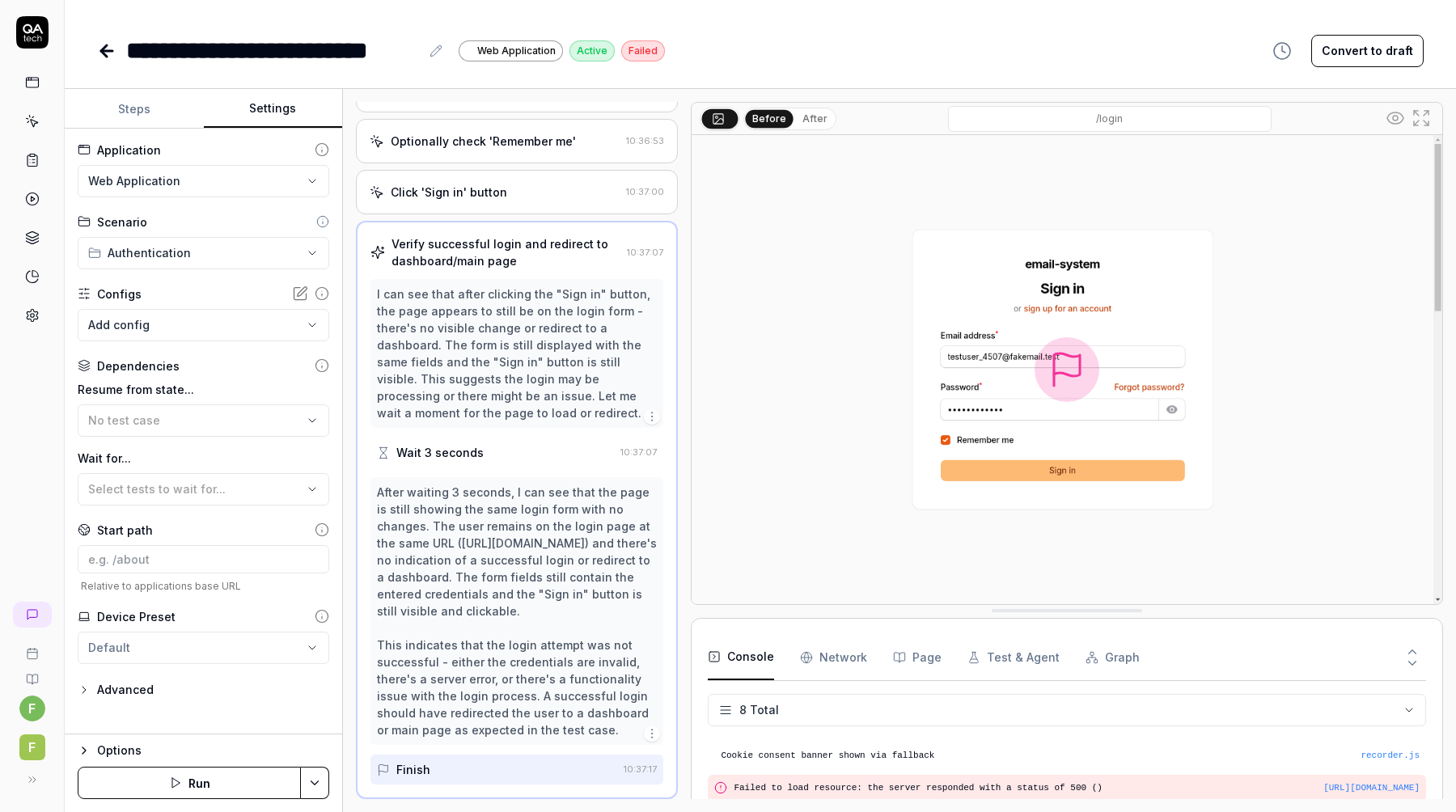
click at [229, 328] on body "**********" at bounding box center [728, 406] width 1456 height 812
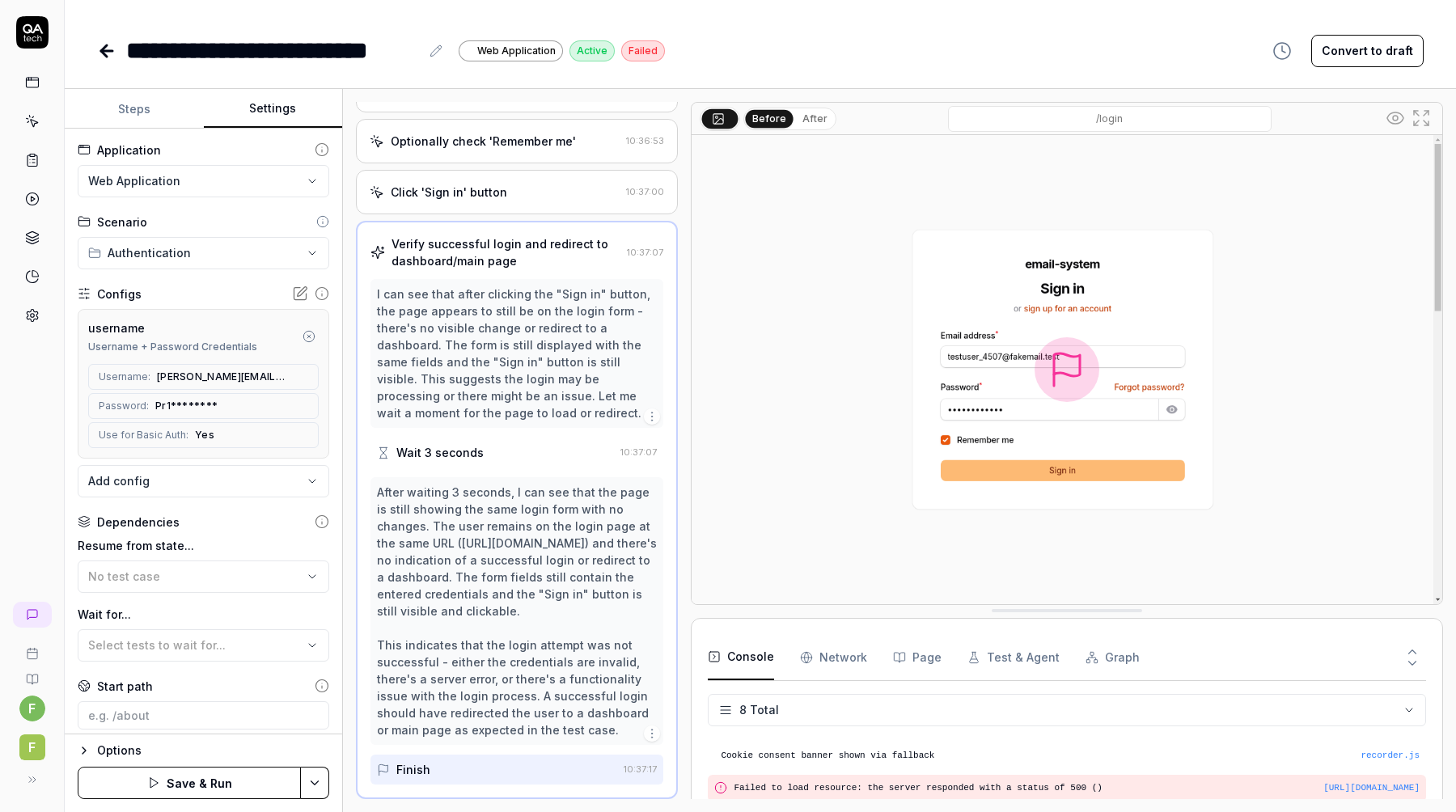
click at [199, 782] on button "Save & Run" at bounding box center [189, 783] width 223 height 33
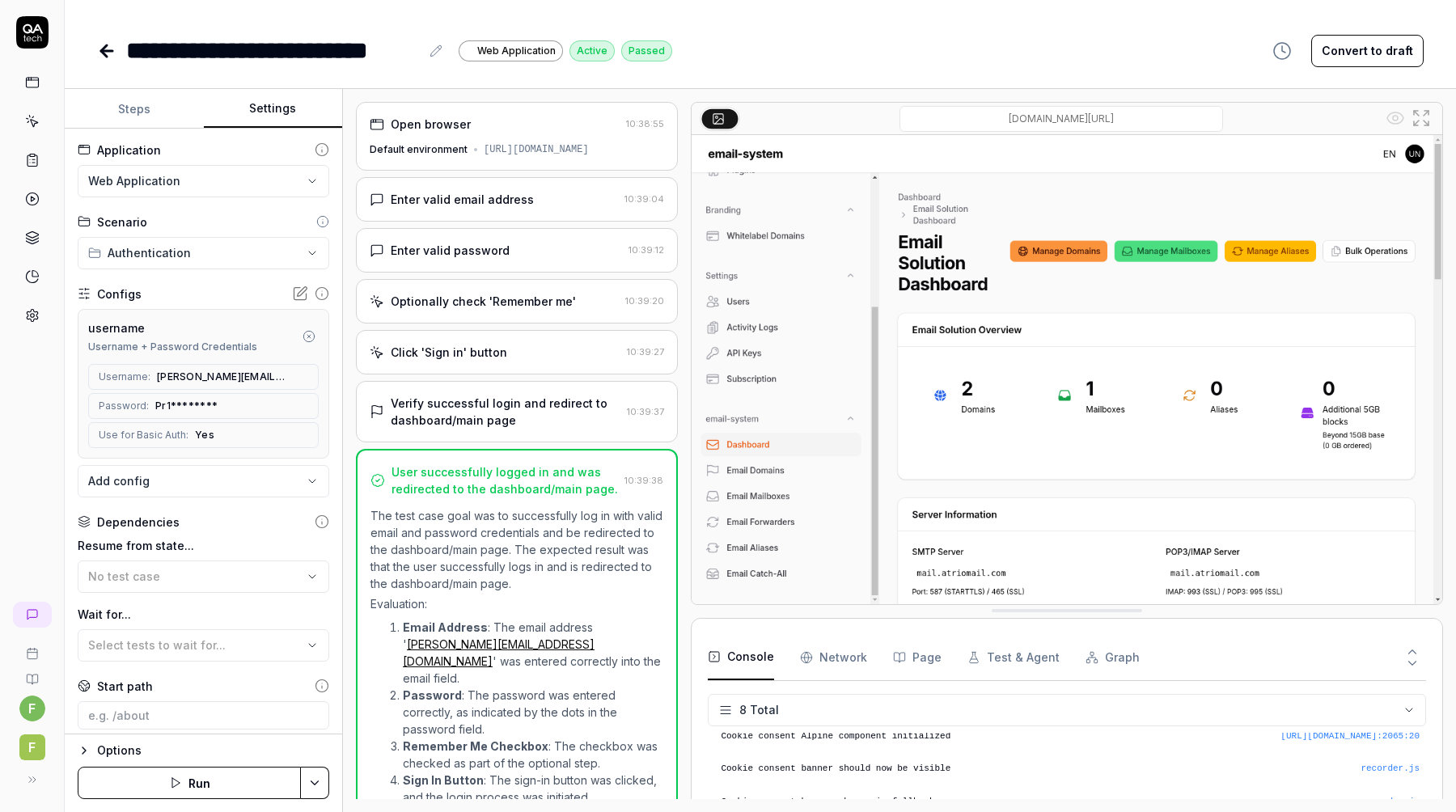
click at [325, 779] on html "**********" at bounding box center [728, 406] width 1456 height 812
click at [345, 774] on html "**********" at bounding box center [728, 406] width 1456 height 812
click at [1372, 53] on button "Convert to draft" at bounding box center [1368, 51] width 113 height 33
click at [1407, 57] on button "Activate" at bounding box center [1391, 51] width 66 height 33
click at [150, 116] on button "Steps" at bounding box center [134, 109] width 139 height 39
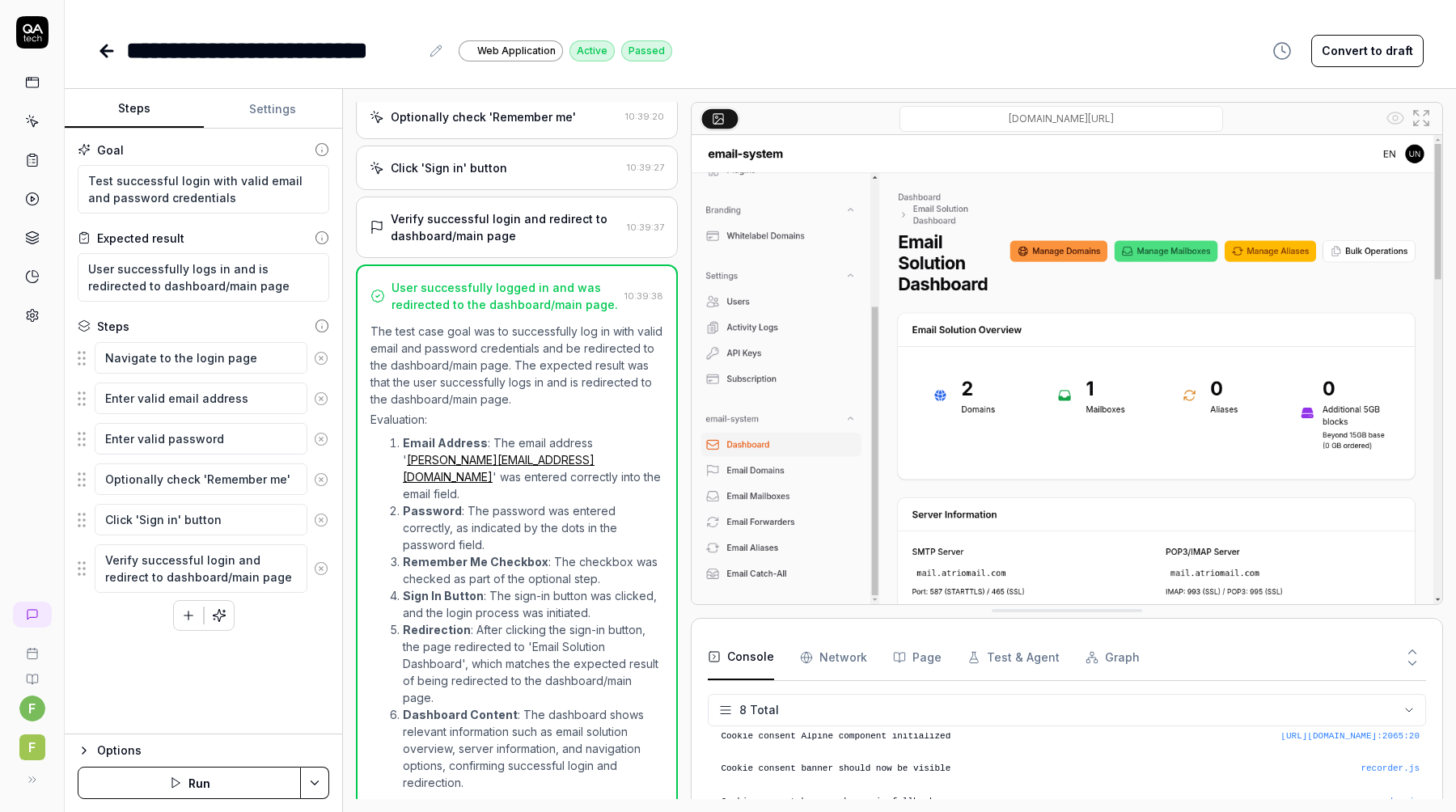
scroll to position [184, 0]
click at [23, 90] on link at bounding box center [33, 83] width 29 height 29
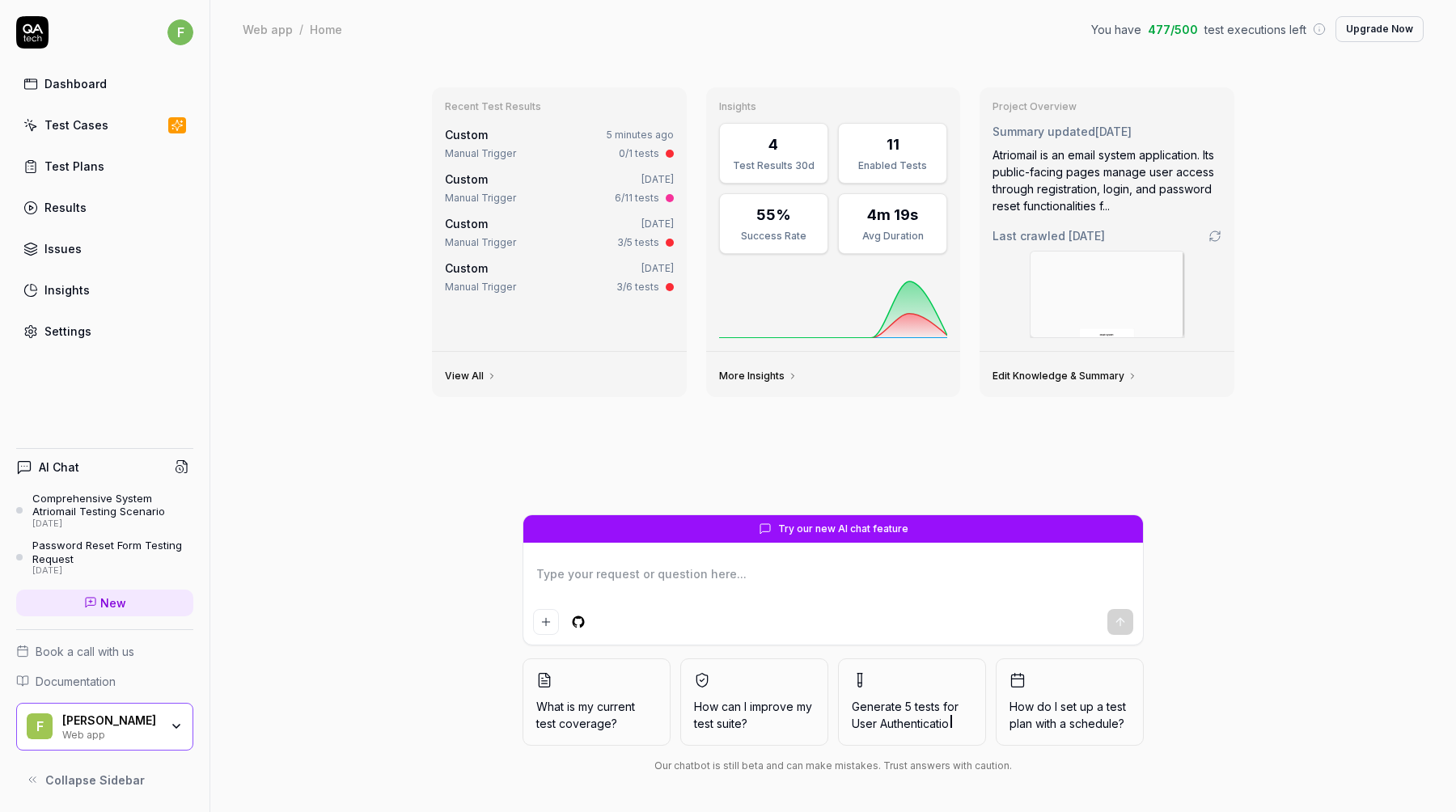
click at [73, 128] on div "Test Cases" at bounding box center [76, 125] width 64 height 17
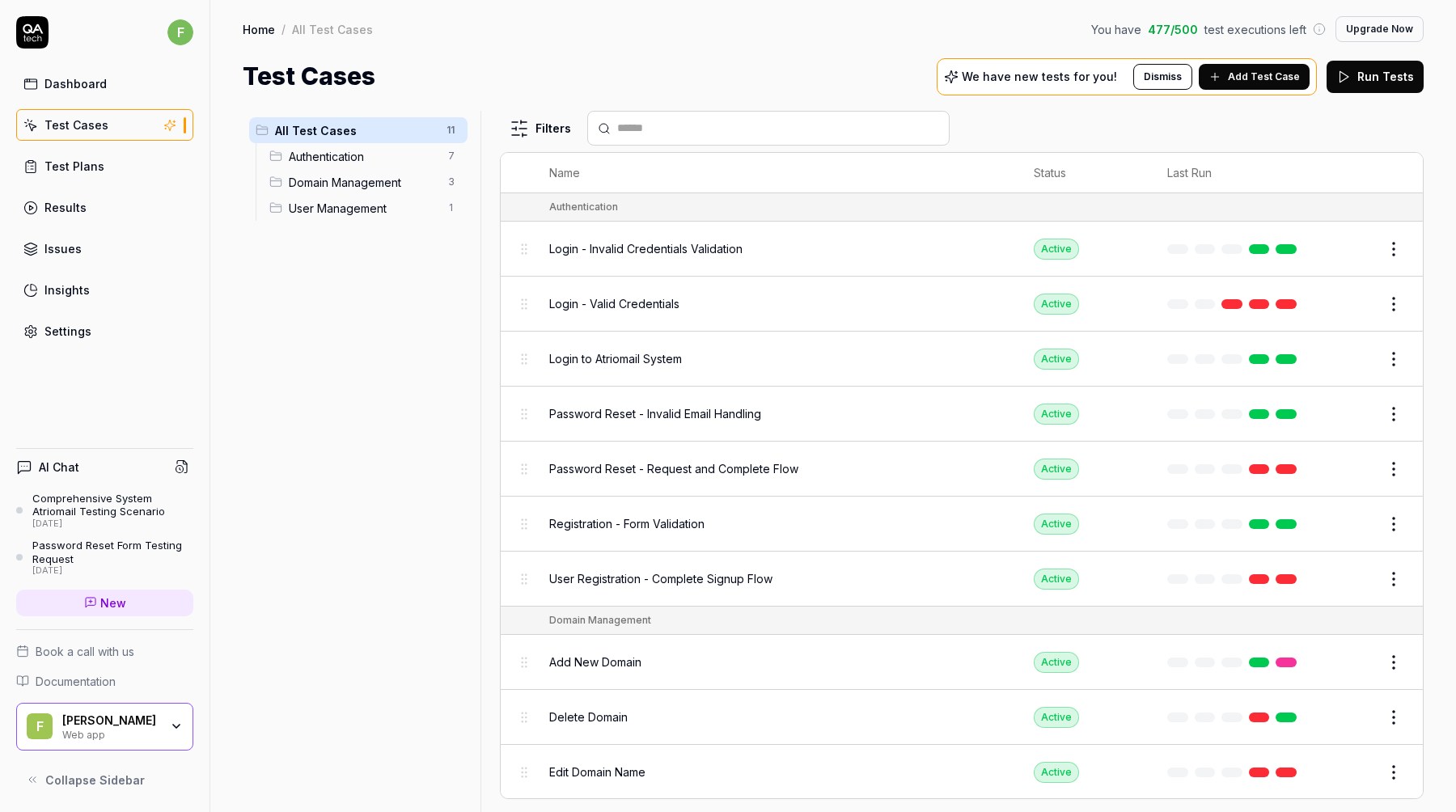
click at [940, 302] on div "Login - Valid Credentials" at bounding box center [775, 303] width 453 height 17
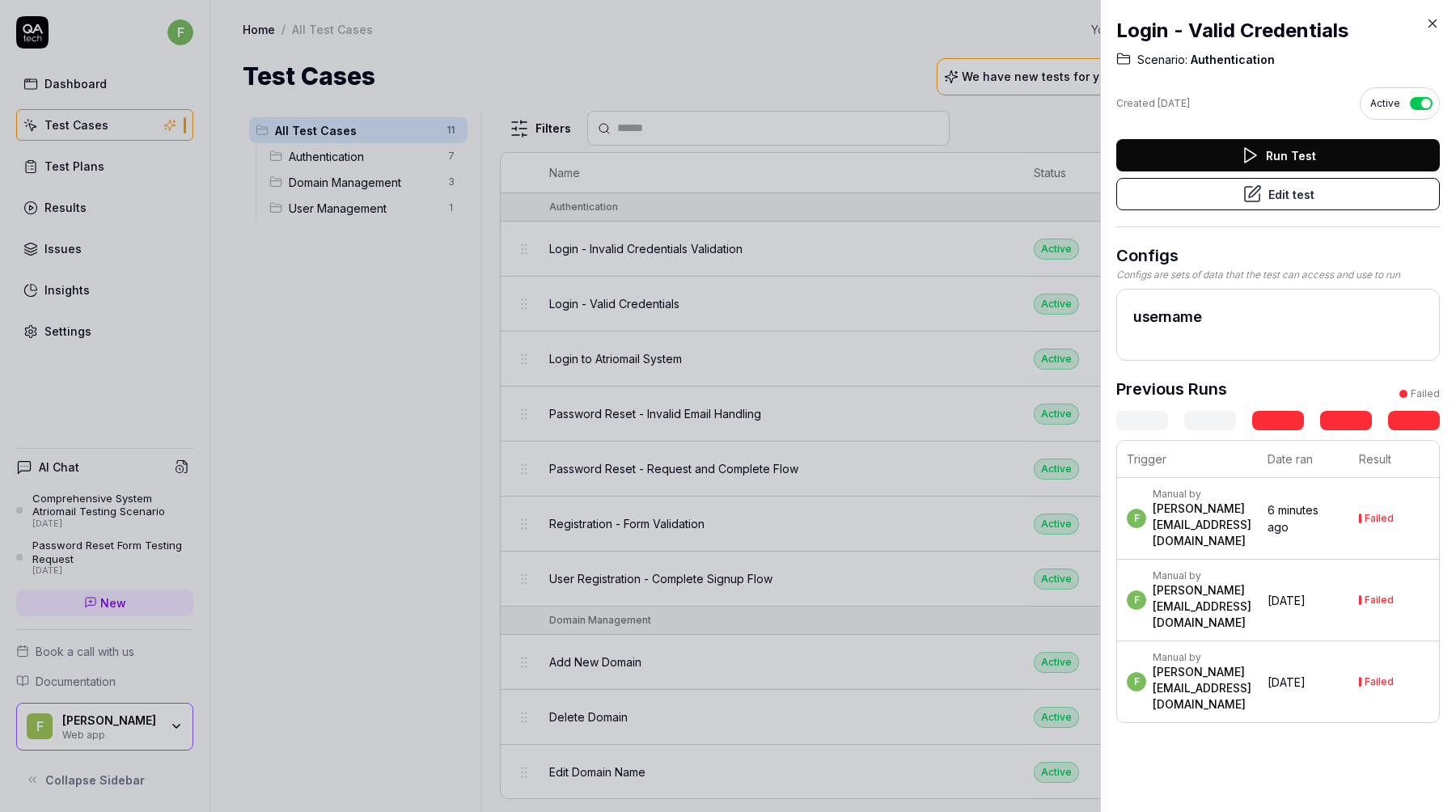
click at [1270, 155] on button "Run Test" at bounding box center [1279, 155] width 324 height 33
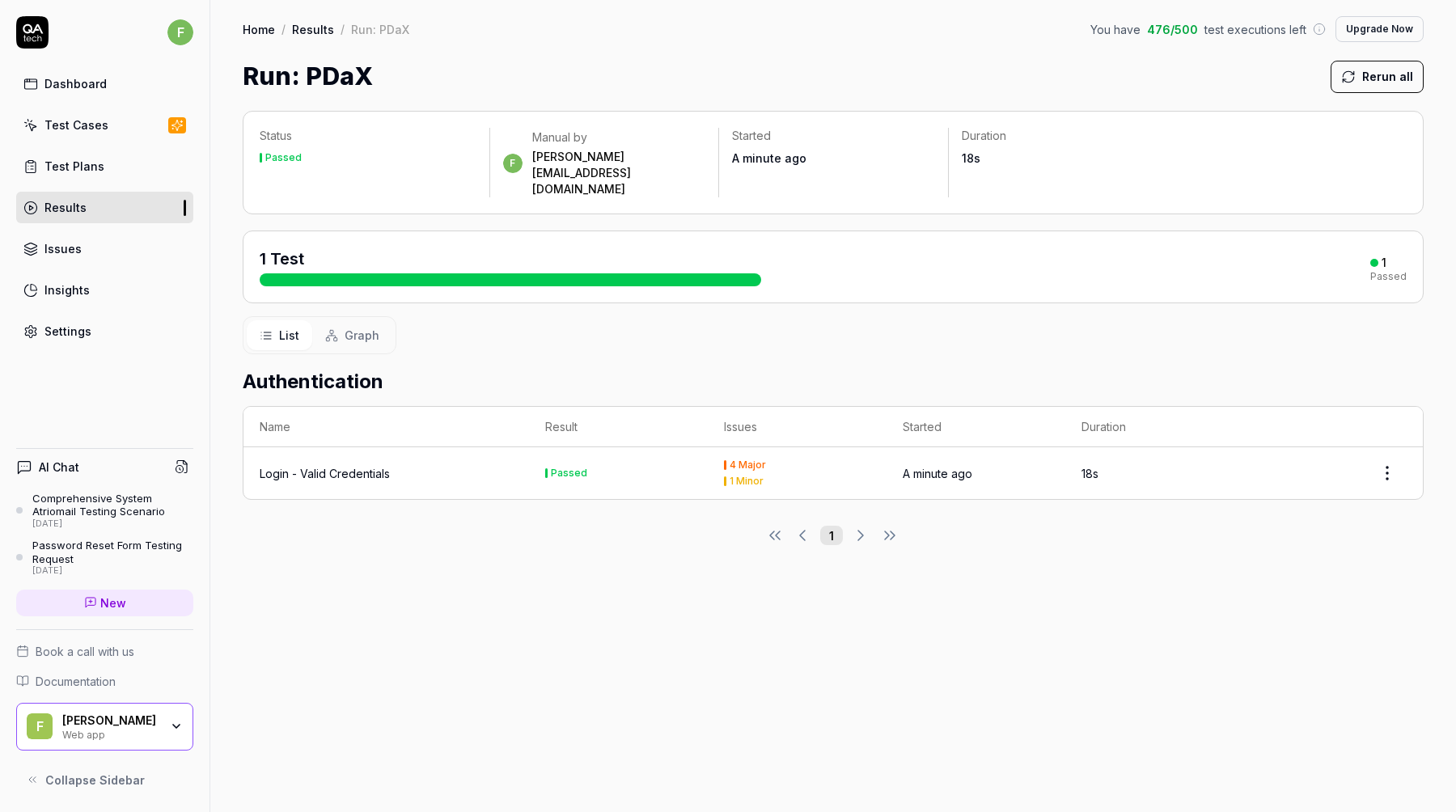
click at [75, 127] on div "Test Cases" at bounding box center [76, 125] width 64 height 17
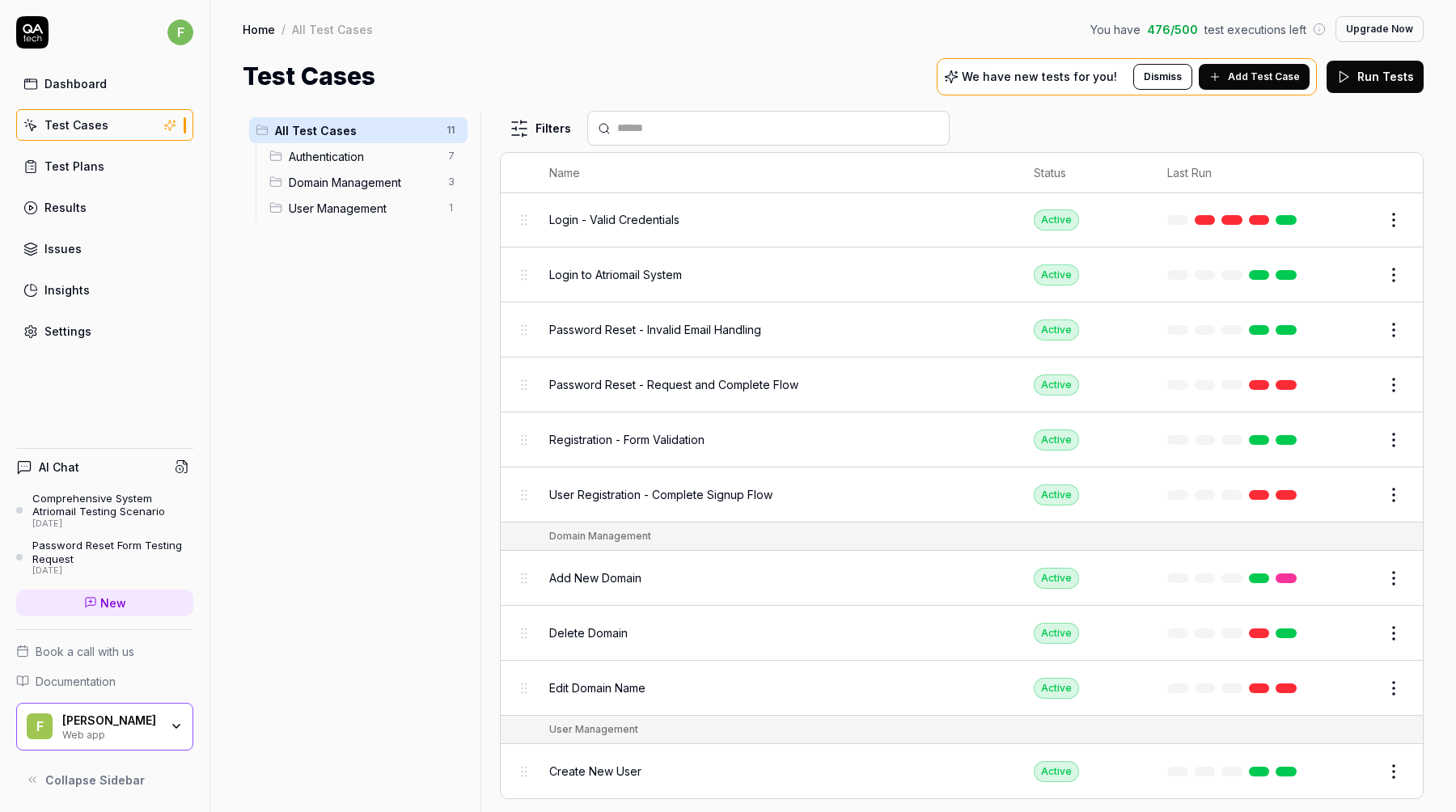
scroll to position [84, 0]
click at [811, 577] on div "Add New Domain" at bounding box center [775, 578] width 453 height 17
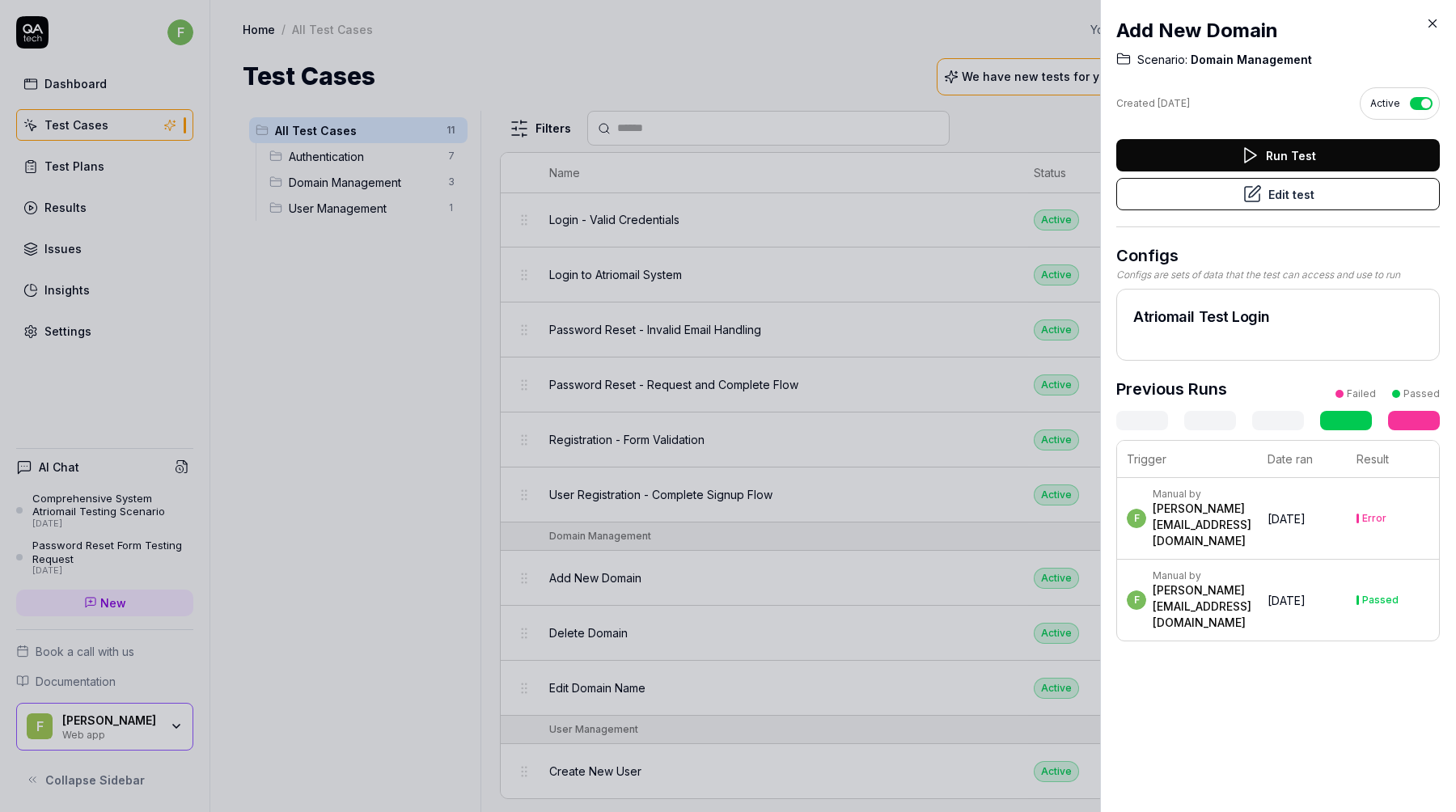
click at [808, 573] on div at bounding box center [728, 406] width 1456 height 812
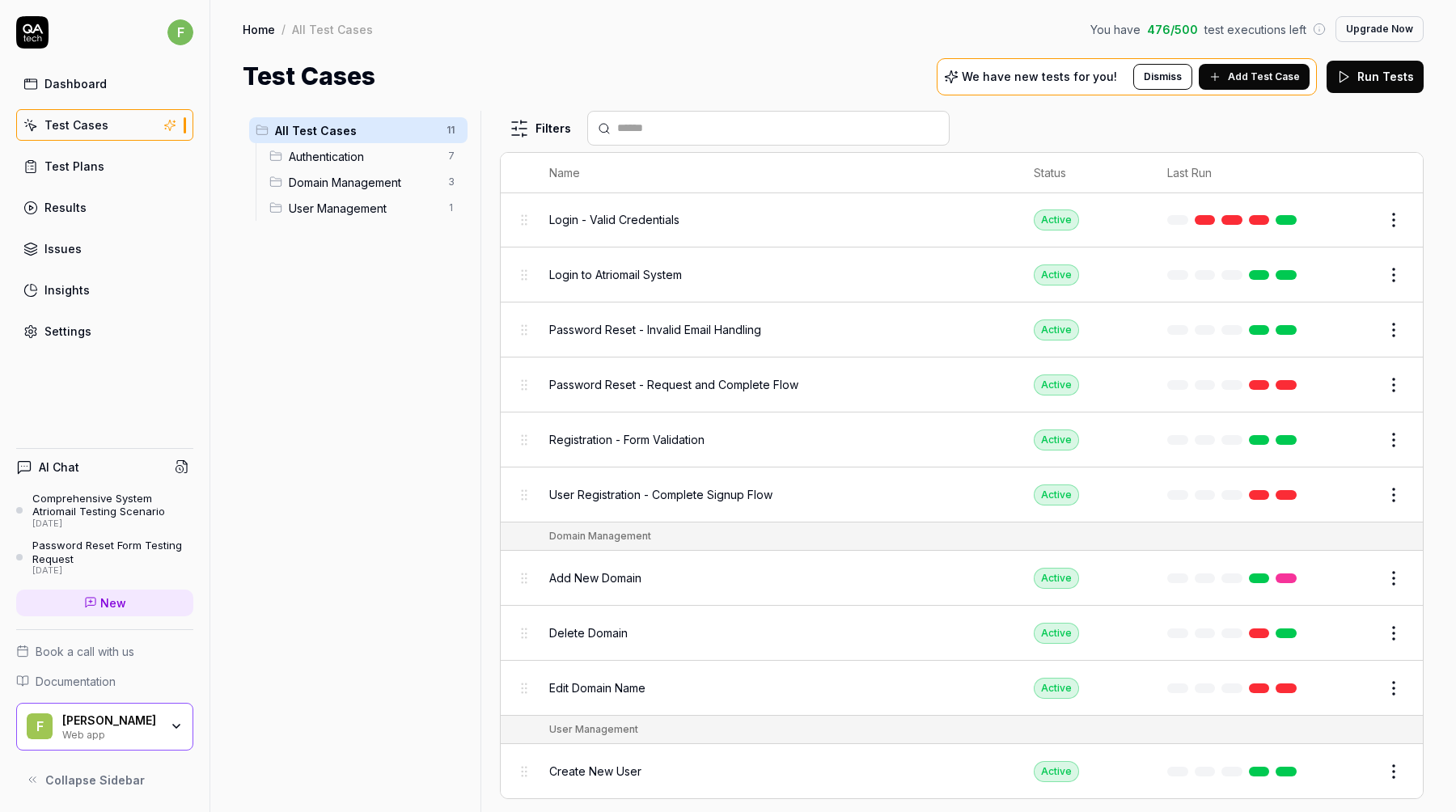
click at [1402, 629] on html "f Dashboard Test Cases Test Plans Results Issues Insights Settings AI Chat Comp…" at bounding box center [728, 406] width 1456 height 812
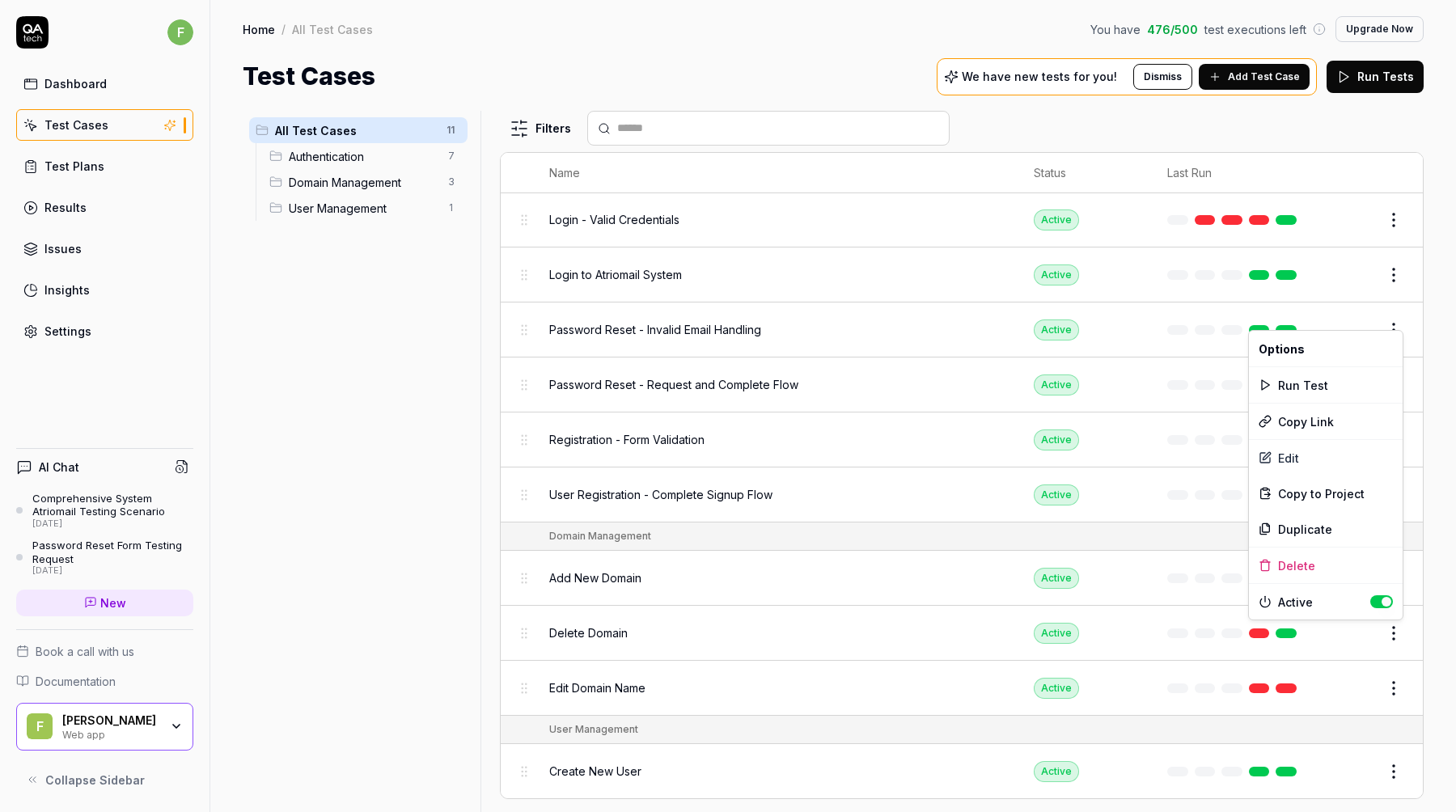
click at [1414, 633] on html "f Dashboard Test Cases Test Plans Results Issues Insights Settings AI Chat Comp…" at bounding box center [728, 406] width 1456 height 812
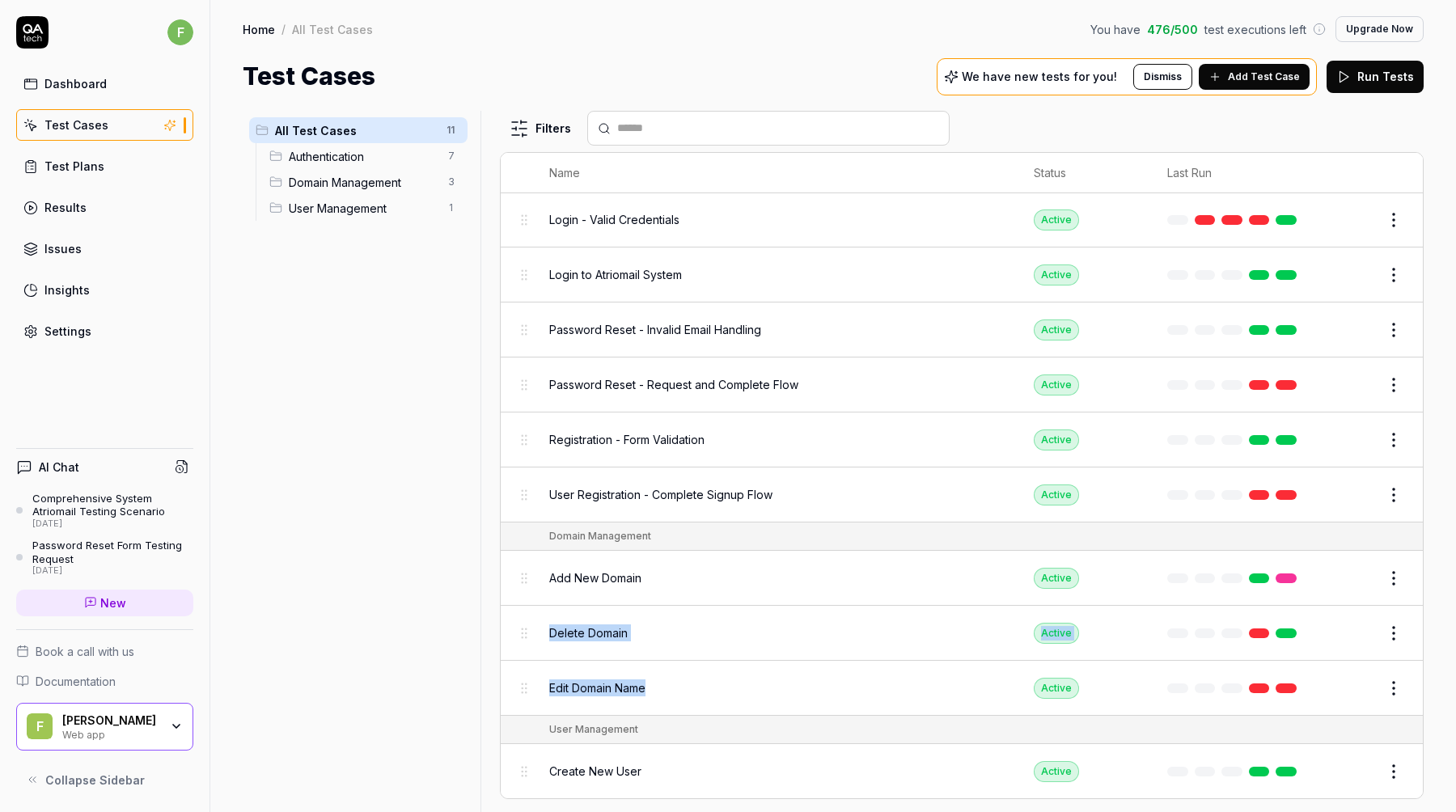
drag, startPoint x: 871, startPoint y: 680, endPoint x: 878, endPoint y: 627, distance: 53.5
click at [878, 618] on tbody "Domain Management Add New Domain Active Edit Delete Domain Active Edit Edit Dom…" at bounding box center [962, 619] width 922 height 194
click at [900, 692] on div "Edit Domain Name" at bounding box center [775, 688] width 453 height 17
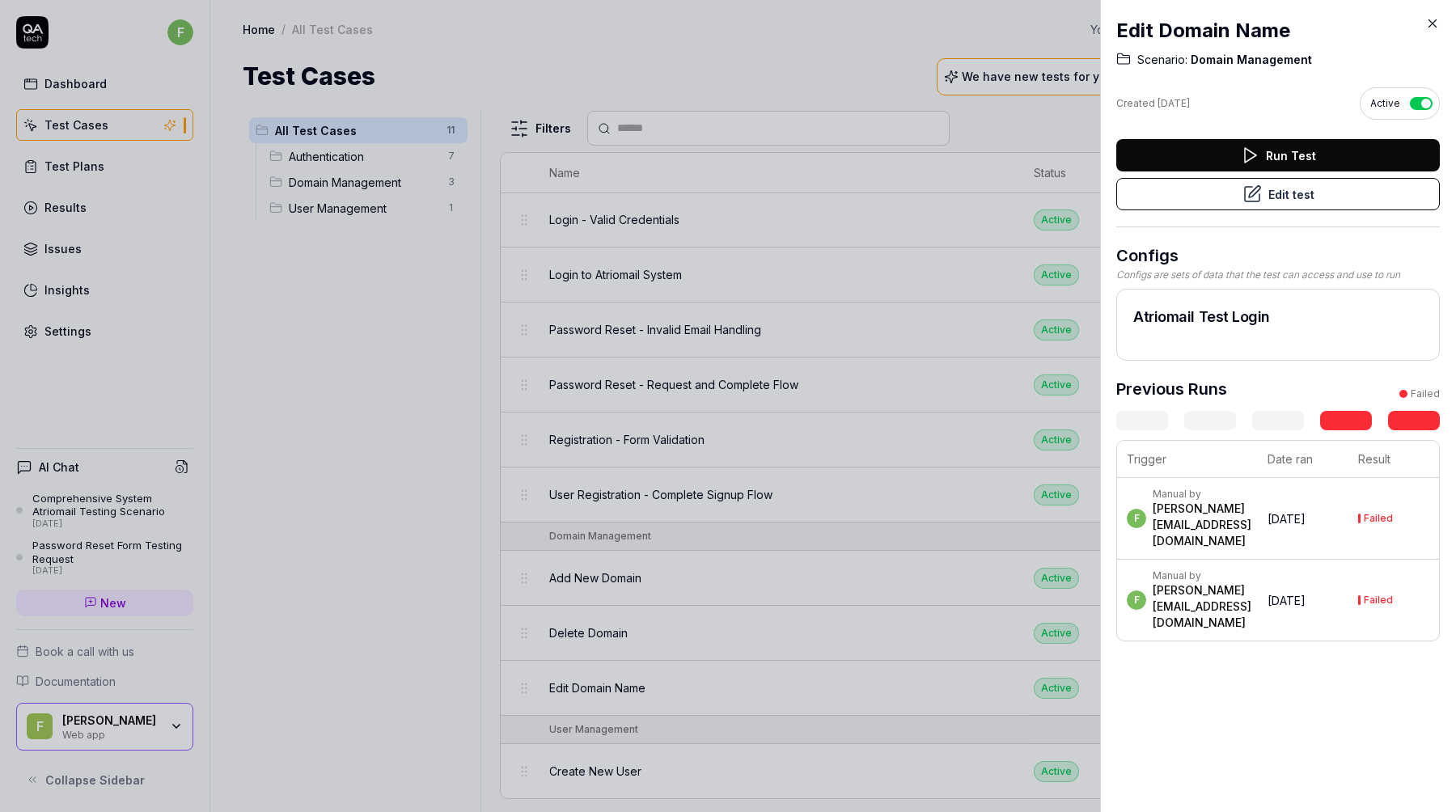
click at [1432, 23] on icon at bounding box center [1433, 24] width 7 height 7
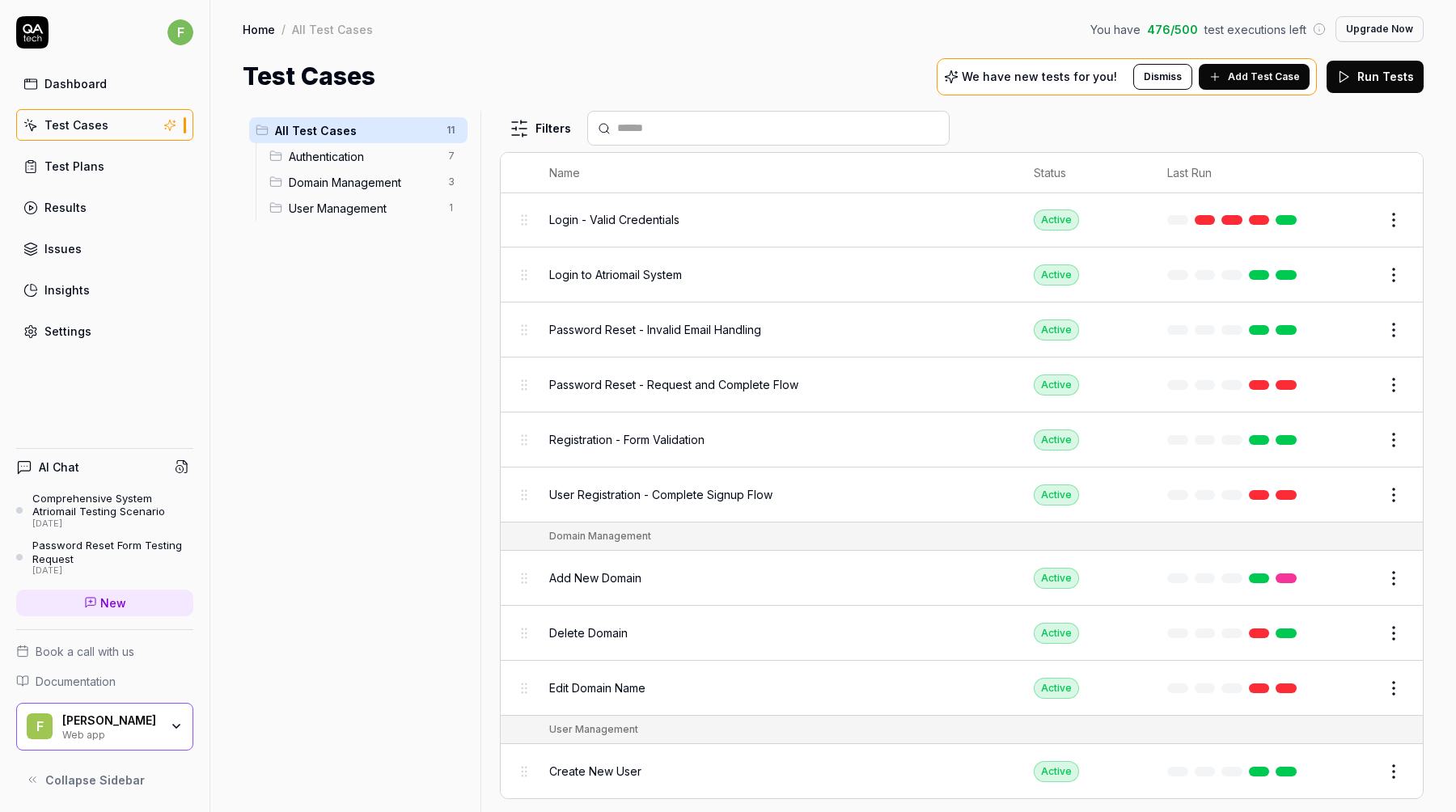
click at [358, 160] on span "Authentication" at bounding box center [364, 156] width 150 height 17
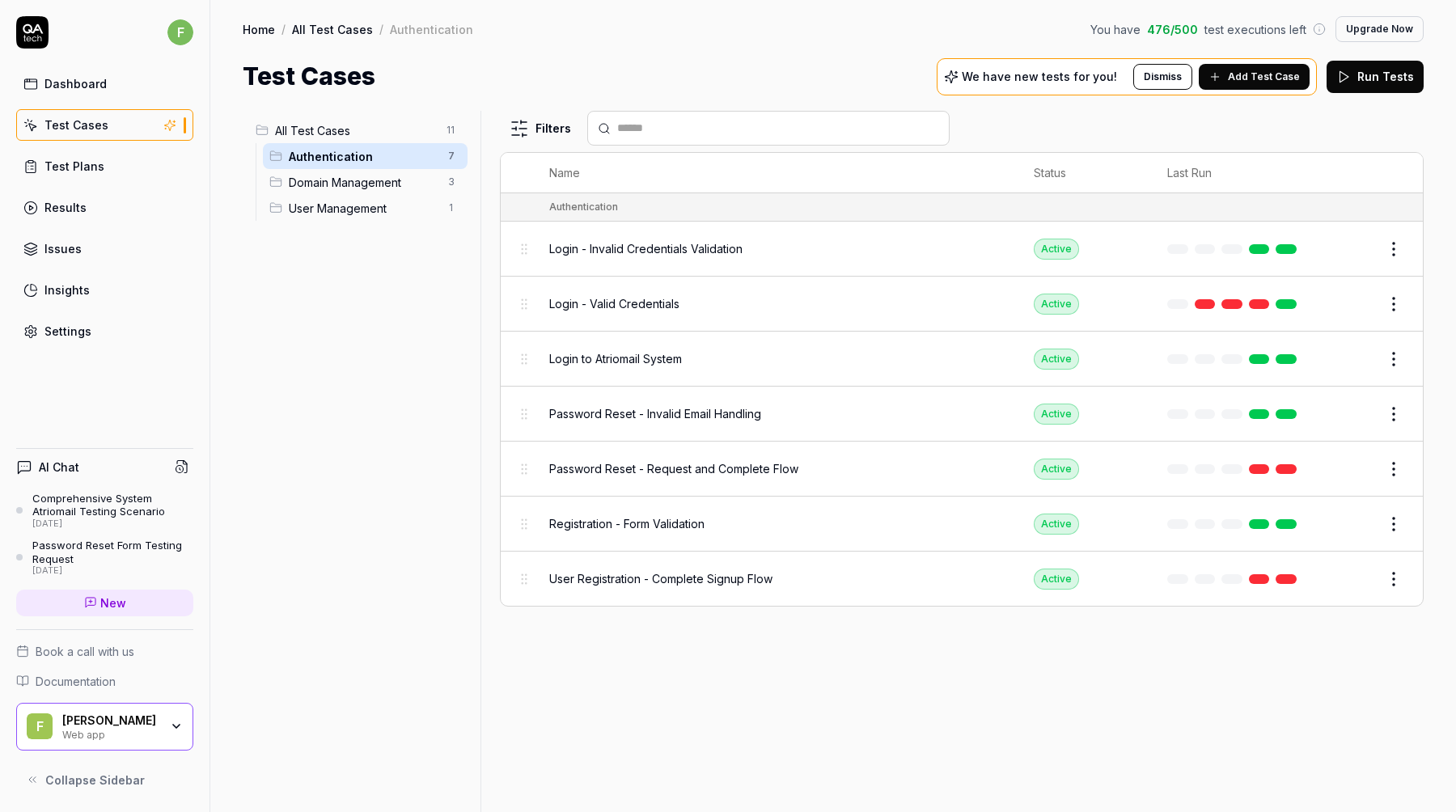
click at [391, 184] on span "Domain Management" at bounding box center [364, 182] width 150 height 17
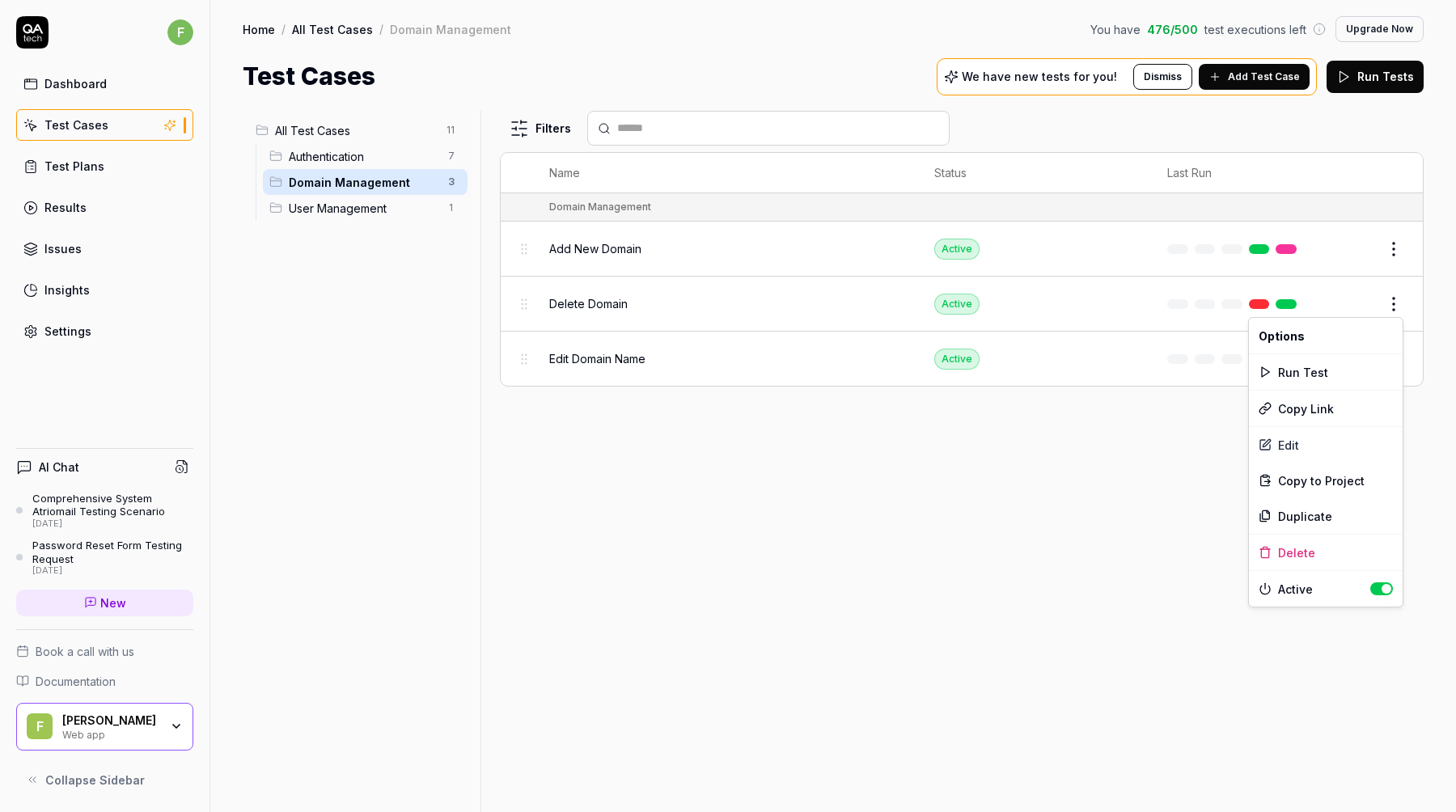
click at [1393, 306] on html "f Dashboard Test Cases Test Plans Results Issues Insights Settings AI Chat Comp…" at bounding box center [728, 406] width 1456 height 812
click at [1320, 555] on div "Delete" at bounding box center [1326, 553] width 154 height 36
click at [1400, 300] on html "f Dashboard Test Cases Test Plans Results Issues Insights Settings AI Chat Comp…" at bounding box center [728, 406] width 1456 height 812
click at [1327, 550] on div "Delete" at bounding box center [1326, 553] width 154 height 36
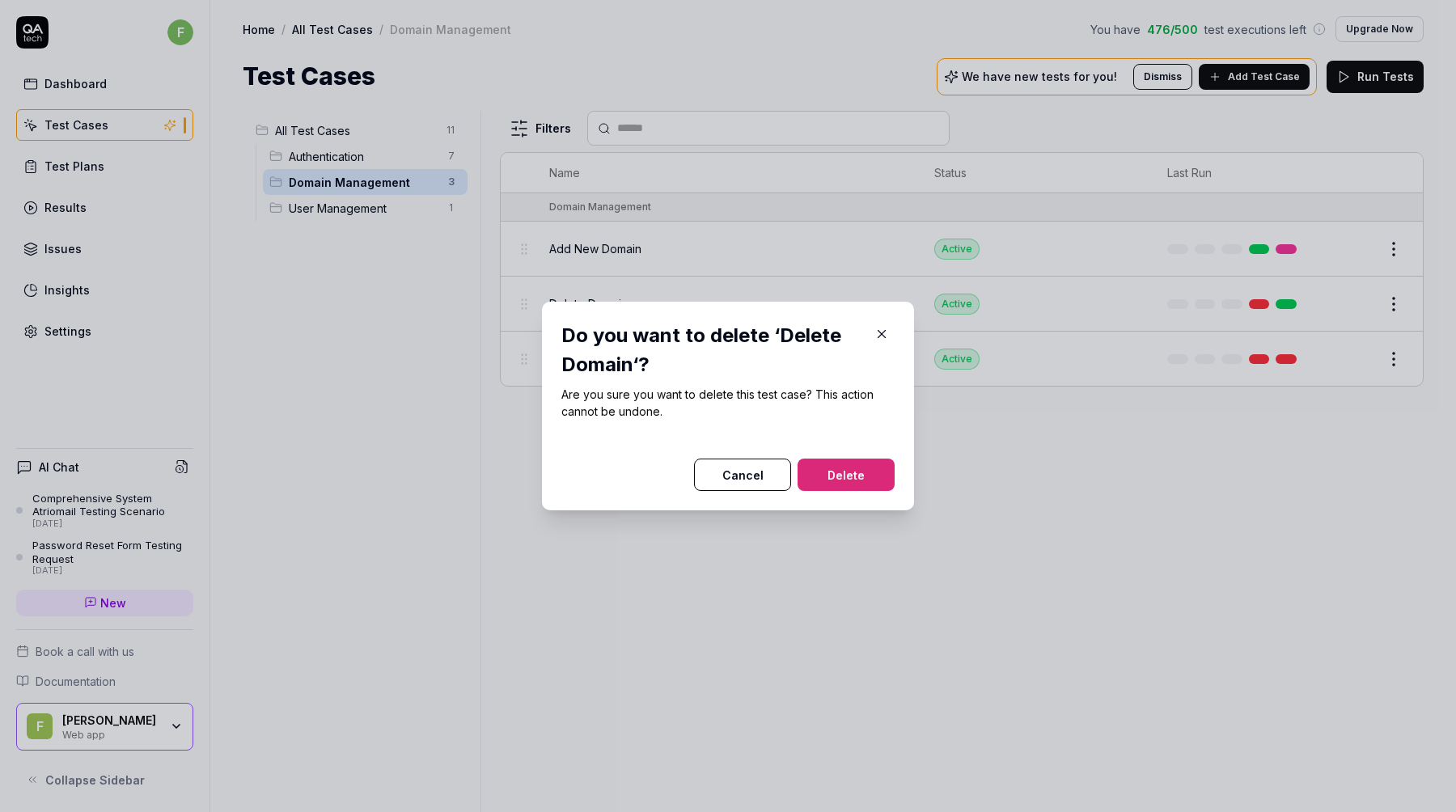
click at [865, 462] on button "Delete" at bounding box center [846, 475] width 97 height 33
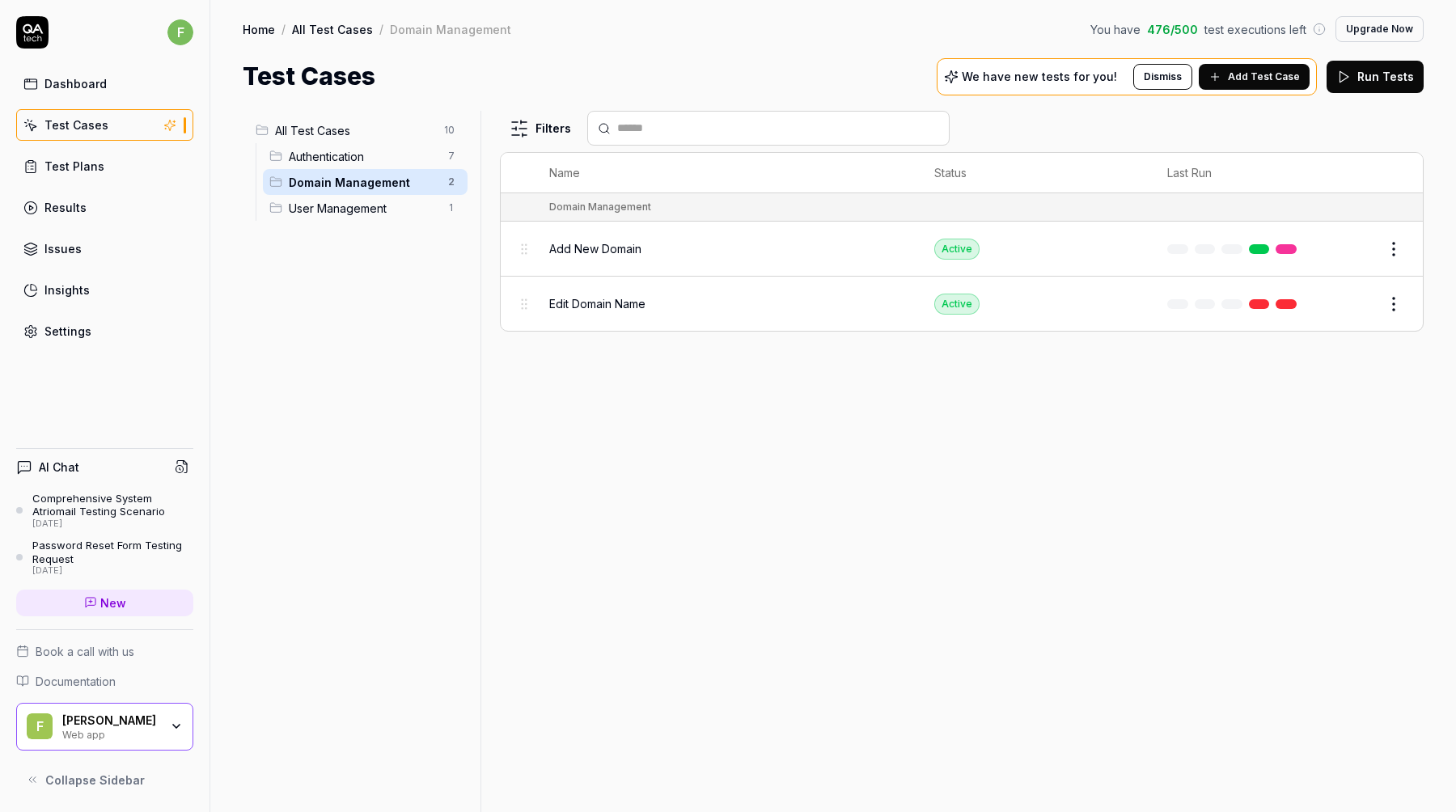
click at [1269, 69] on span "Add Test Case" at bounding box center [1264, 77] width 72 height 15
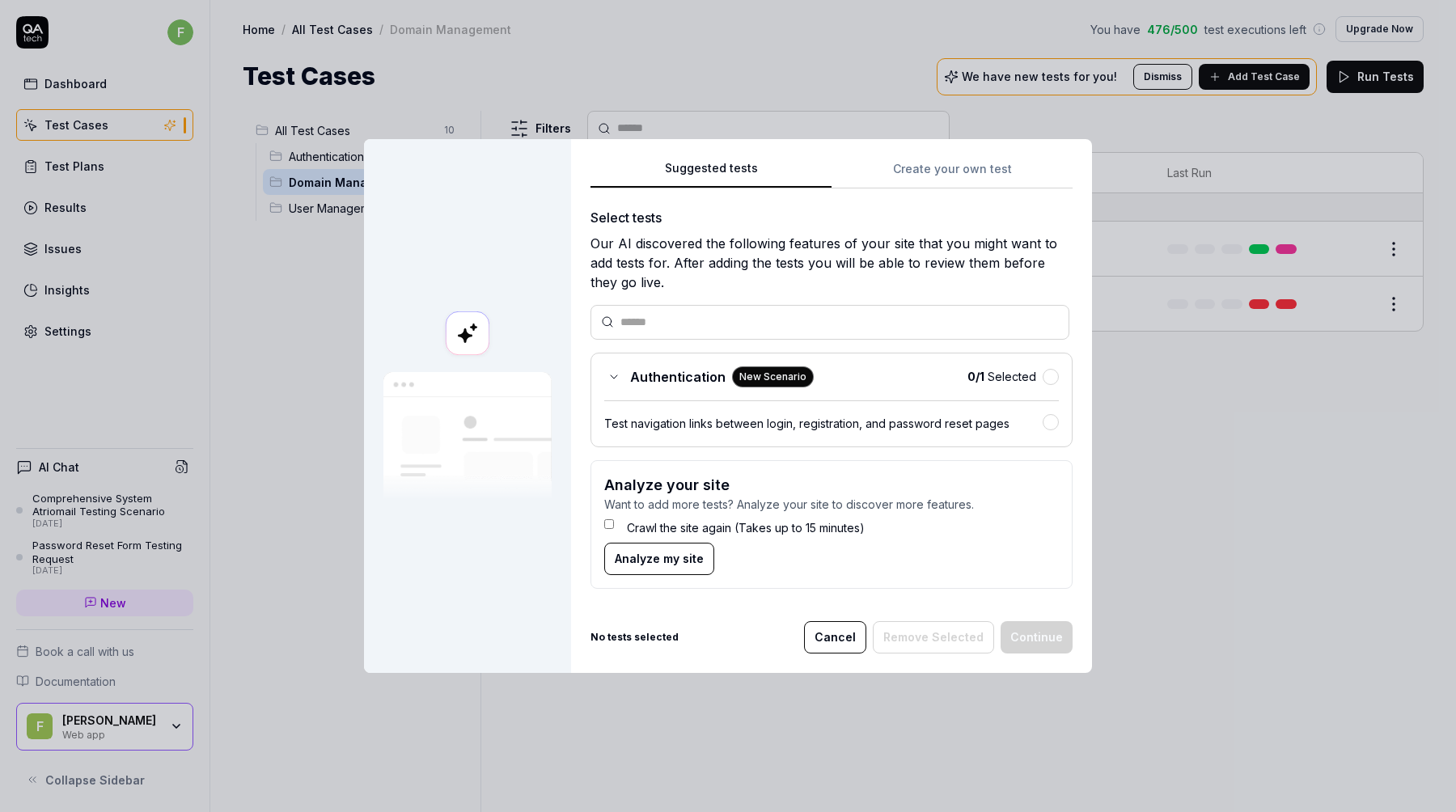
click at [841, 636] on button "Cancel" at bounding box center [835, 638] width 62 height 33
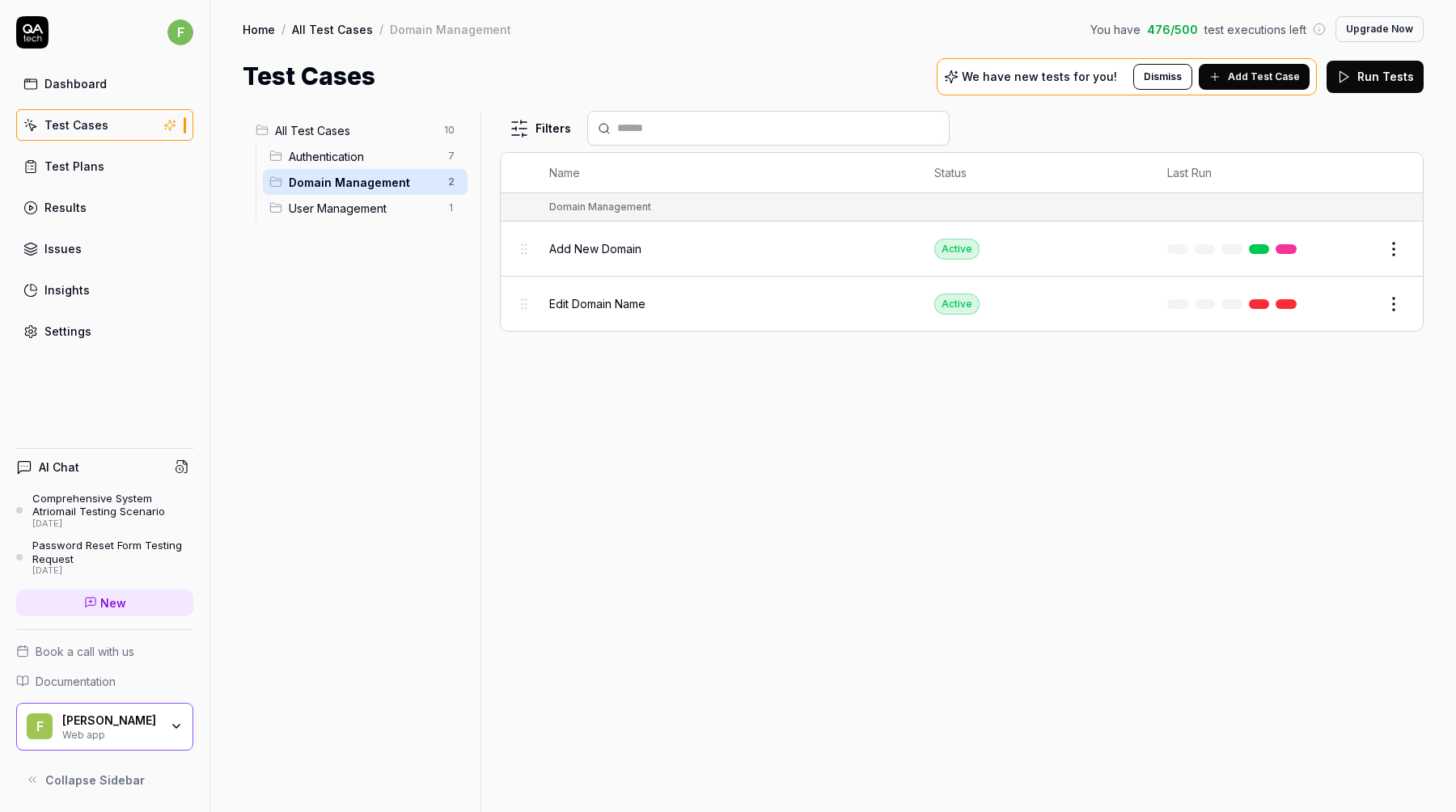
click at [1288, 79] on span "Add Test Case" at bounding box center [1264, 77] width 72 height 15
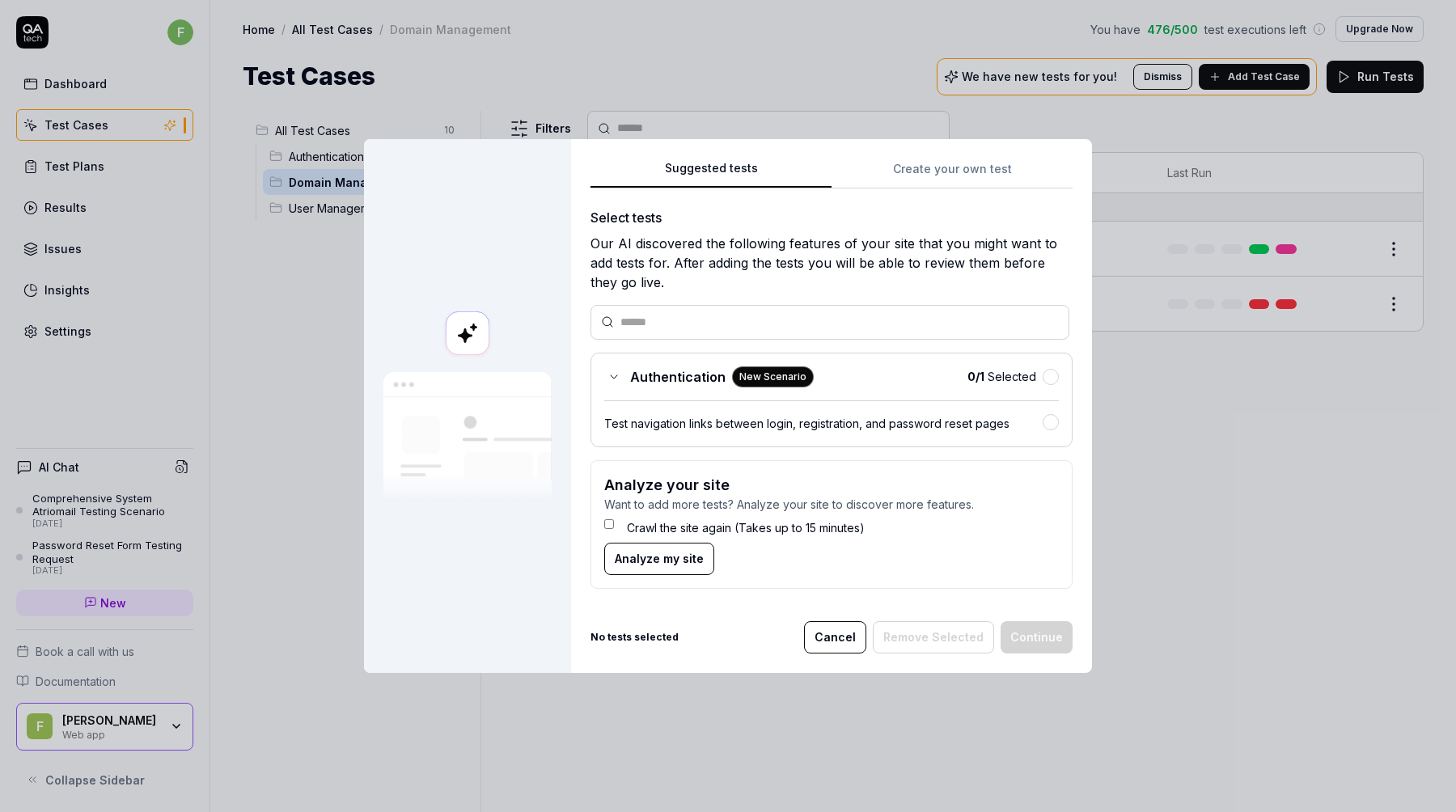
click at [677, 526] on label "Crawl the site again (Takes up to 15 minutes)" at bounding box center [745, 528] width 238 height 17
click at [672, 562] on span "Analyze my site" at bounding box center [659, 558] width 89 height 17
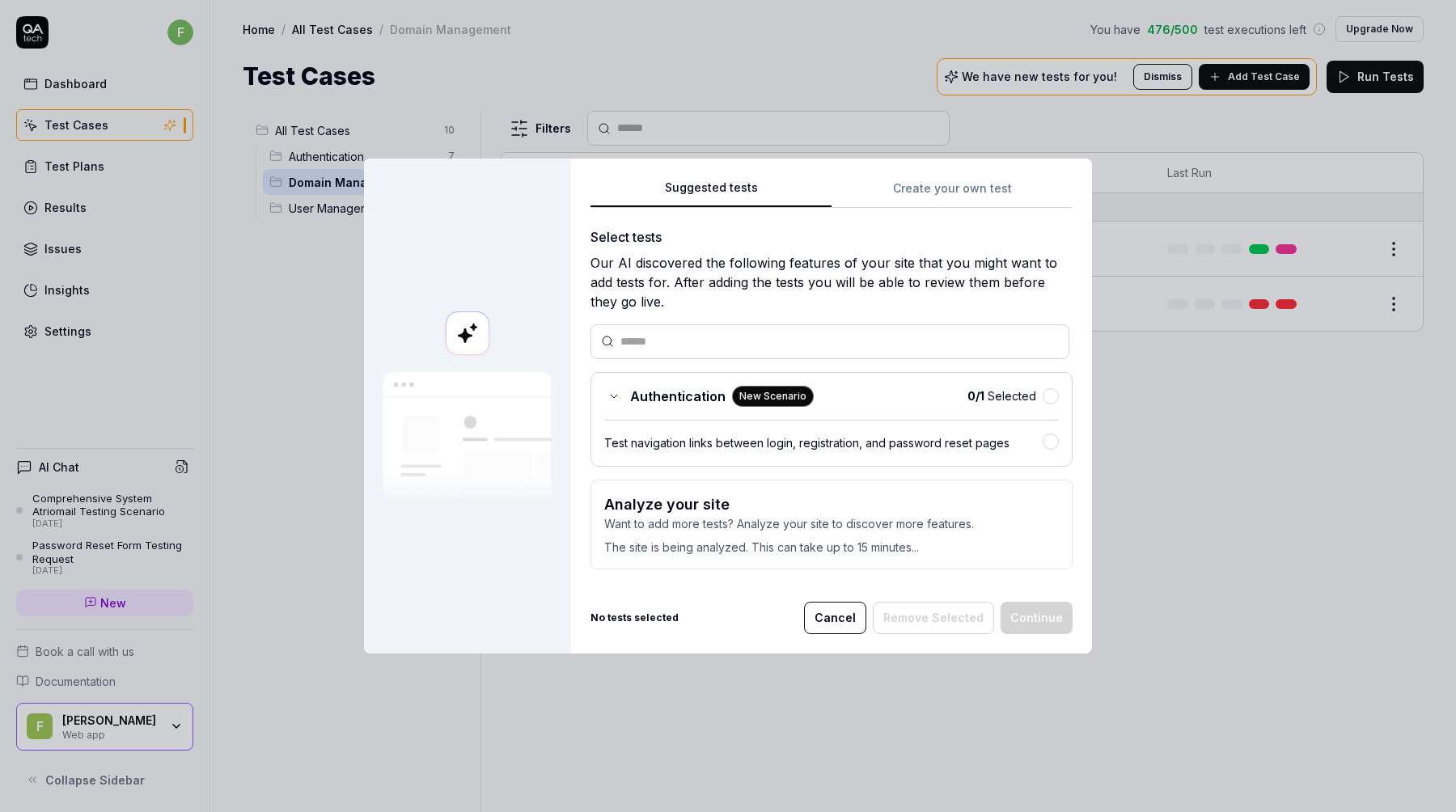
click at [851, 621] on button "Cancel" at bounding box center [835, 618] width 62 height 33
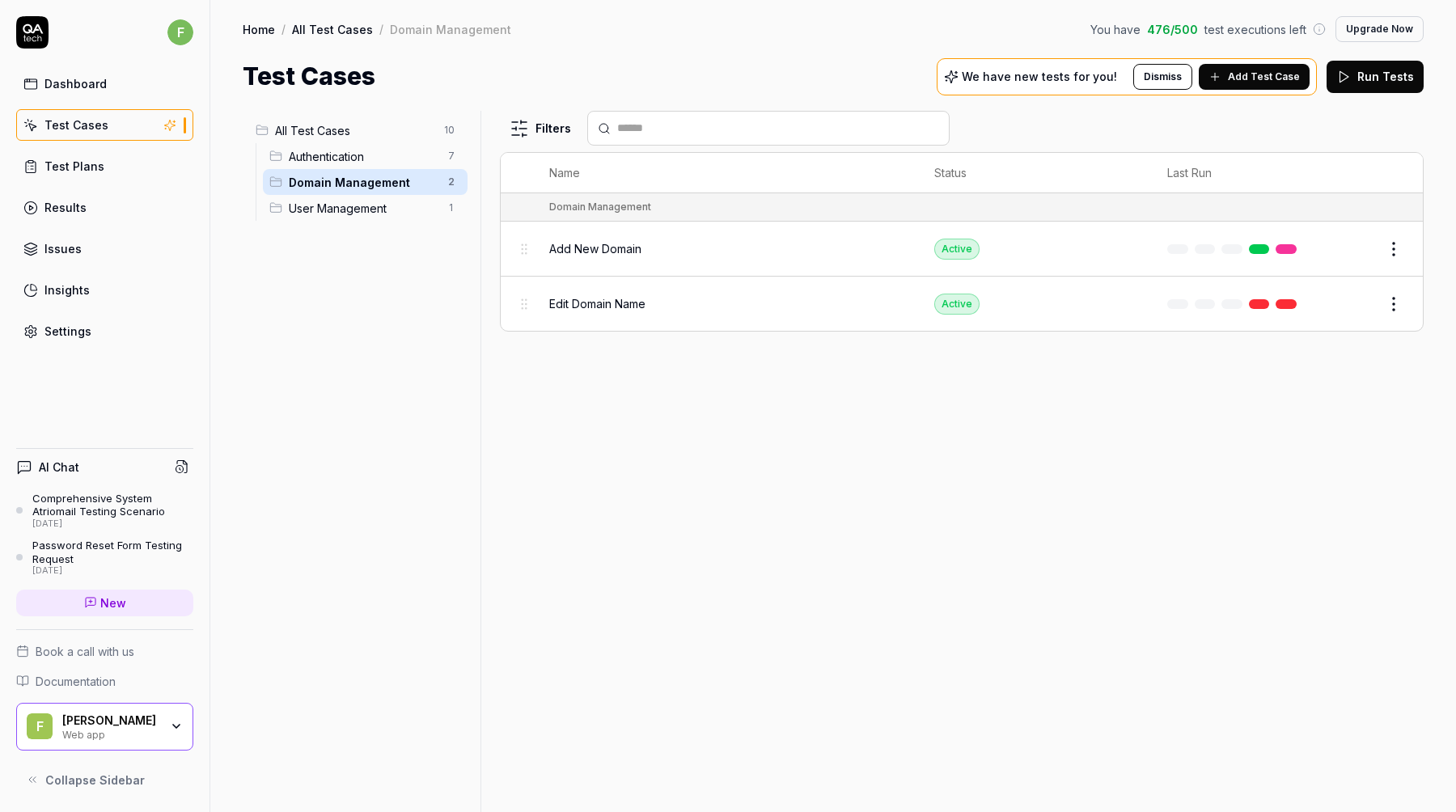
click at [689, 377] on div "Filters Name Status Last Run Domain Management Add New Domain Active Edit Edit …" at bounding box center [962, 462] width 924 height 702
click at [369, 212] on span "User Management" at bounding box center [364, 208] width 150 height 17
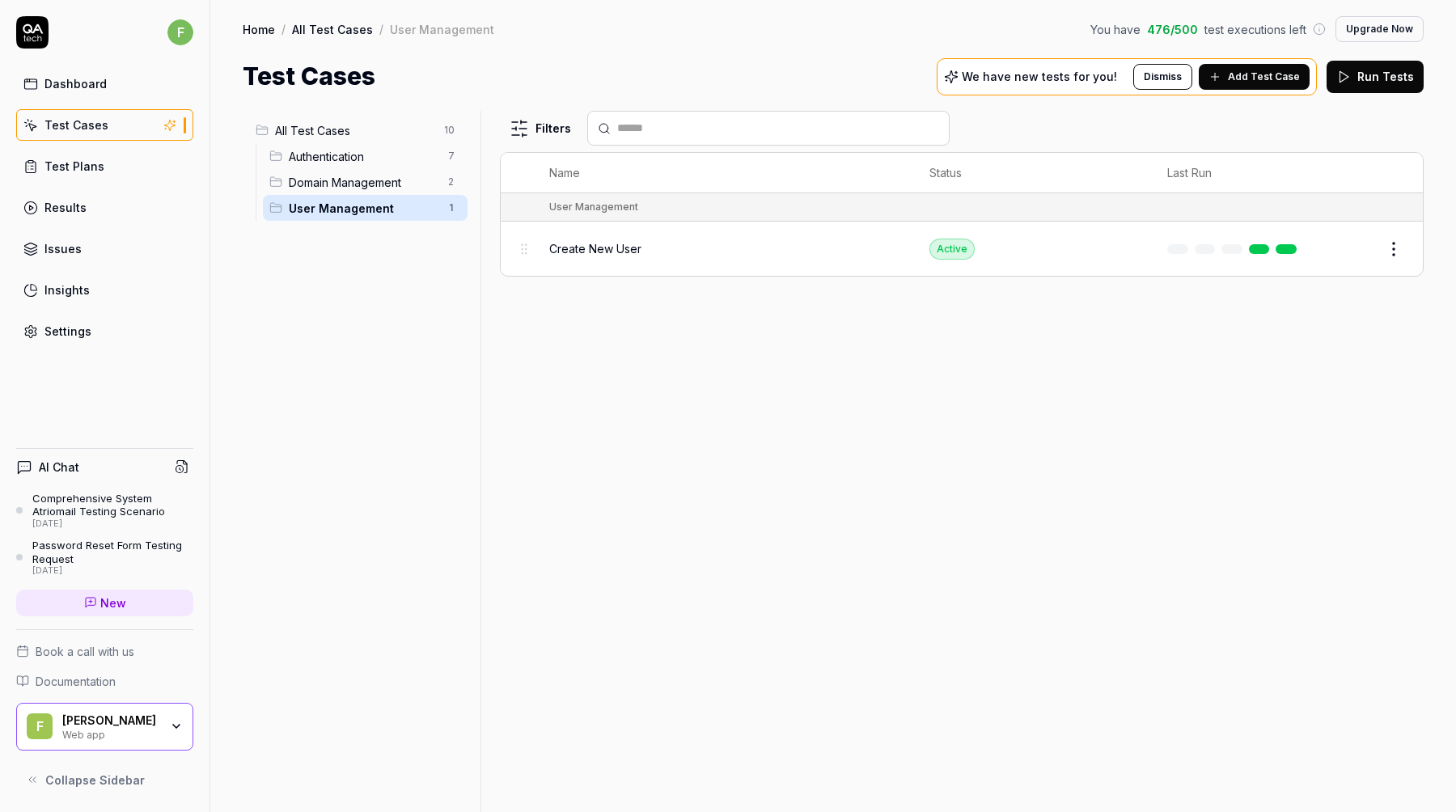
click at [75, 129] on div "Test Cases" at bounding box center [76, 125] width 64 height 17
click at [74, 85] on div "Dashboard" at bounding box center [75, 83] width 62 height 17
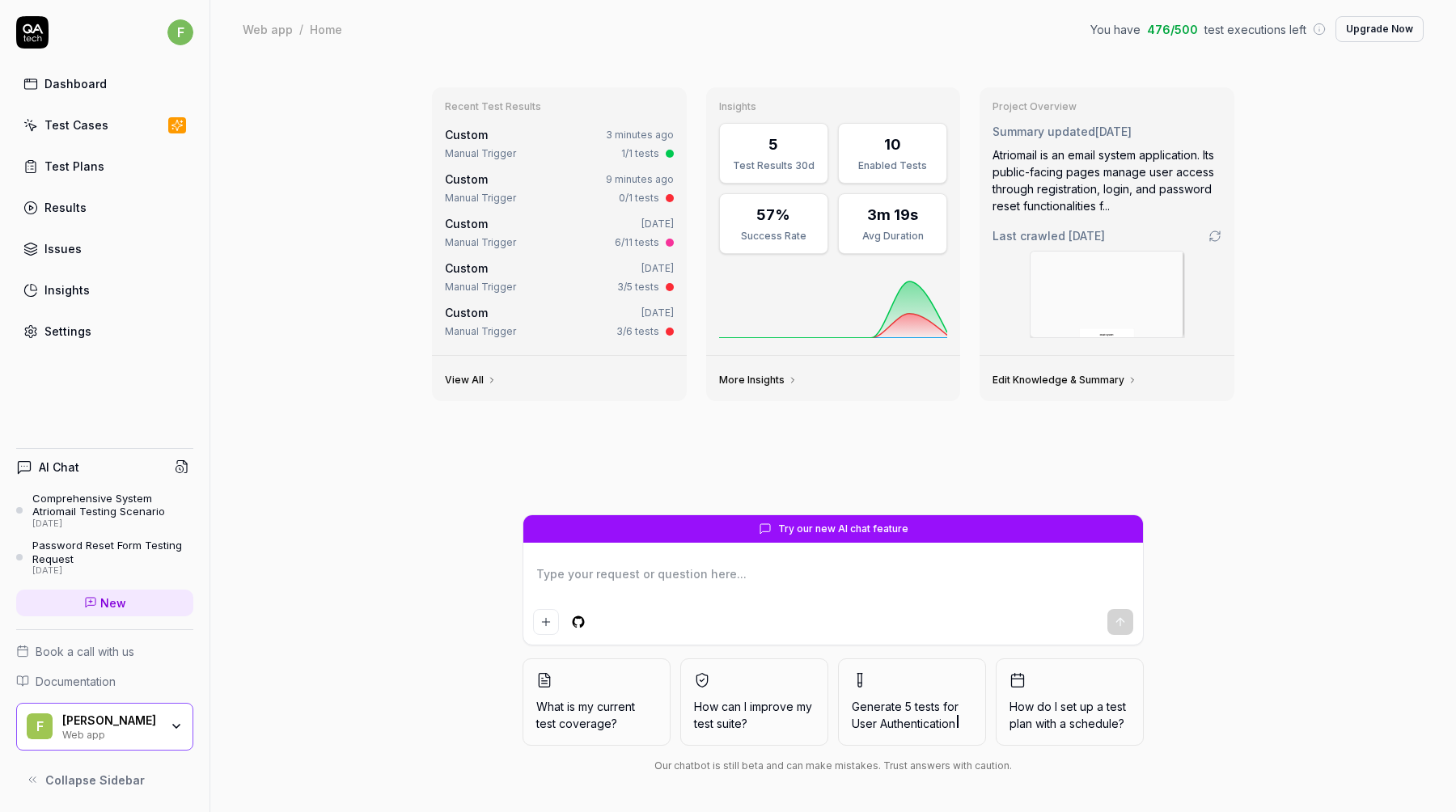
type textarea "*"
type textarea "I"
type textarea "*"
type textarea "I"
type textarea "*"
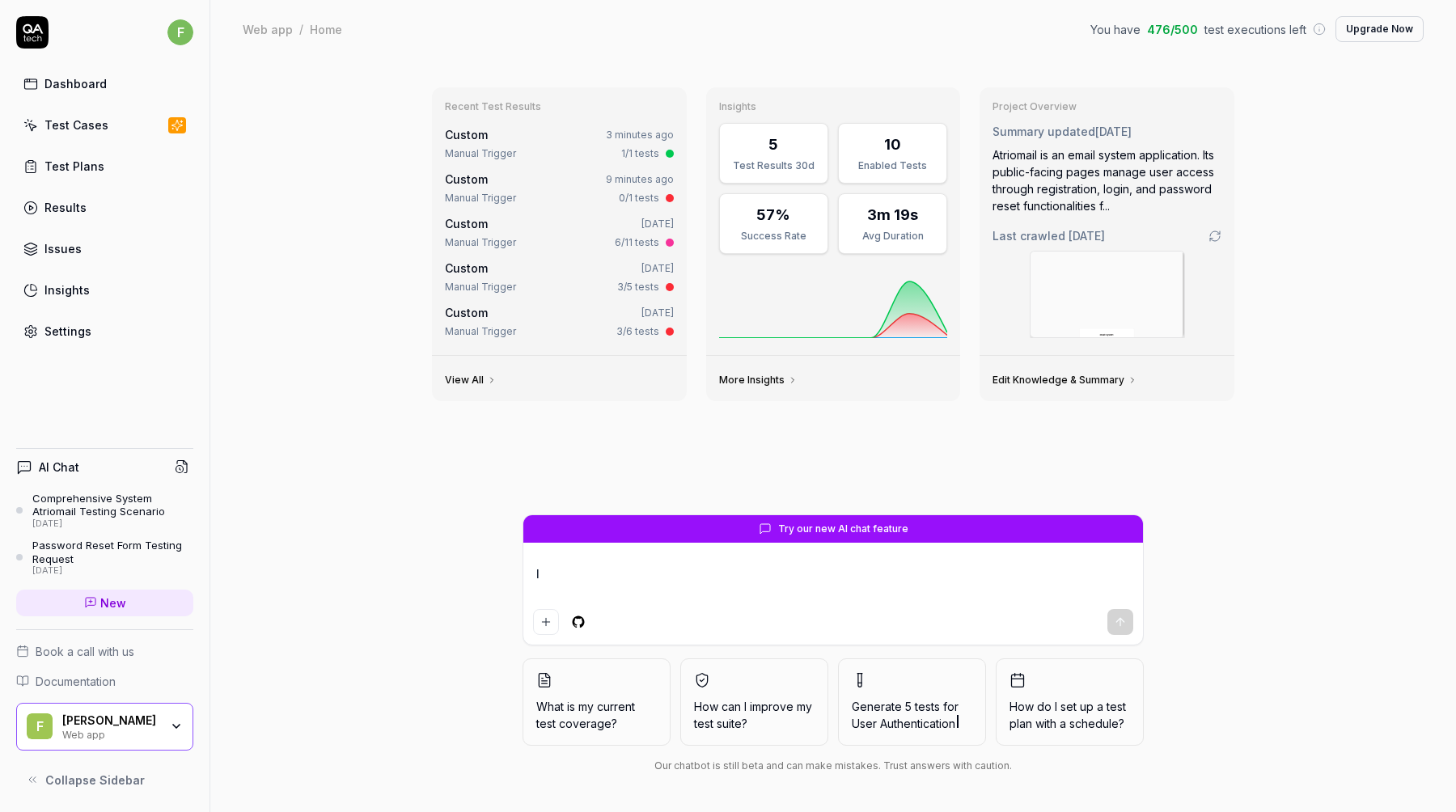
type textarea "I w"
type textarea "*"
type textarea "I wa"
type textarea "*"
type textarea "I wan"
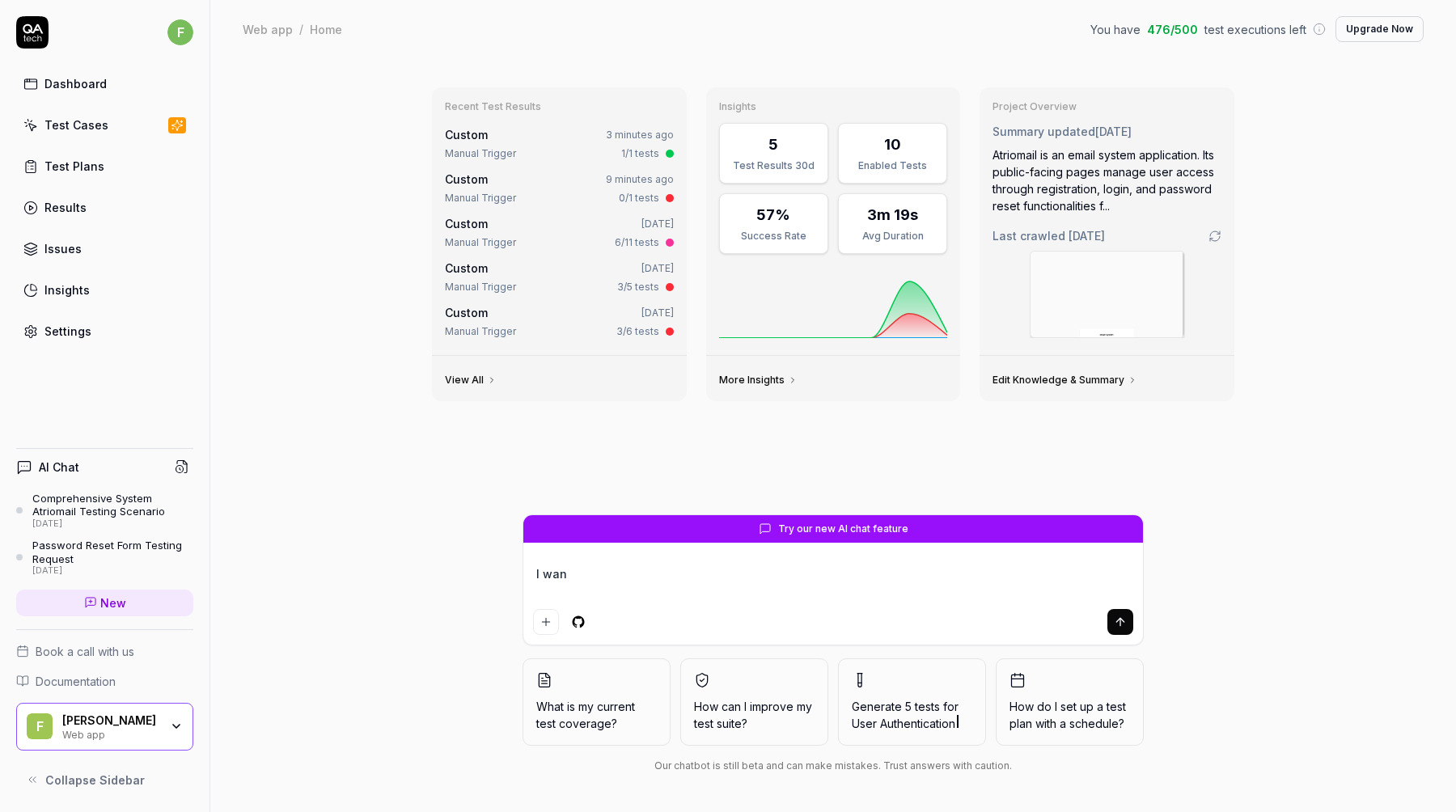
type textarea "*"
type textarea "I want"
type textarea "*"
type textarea "I want"
type textarea "*"
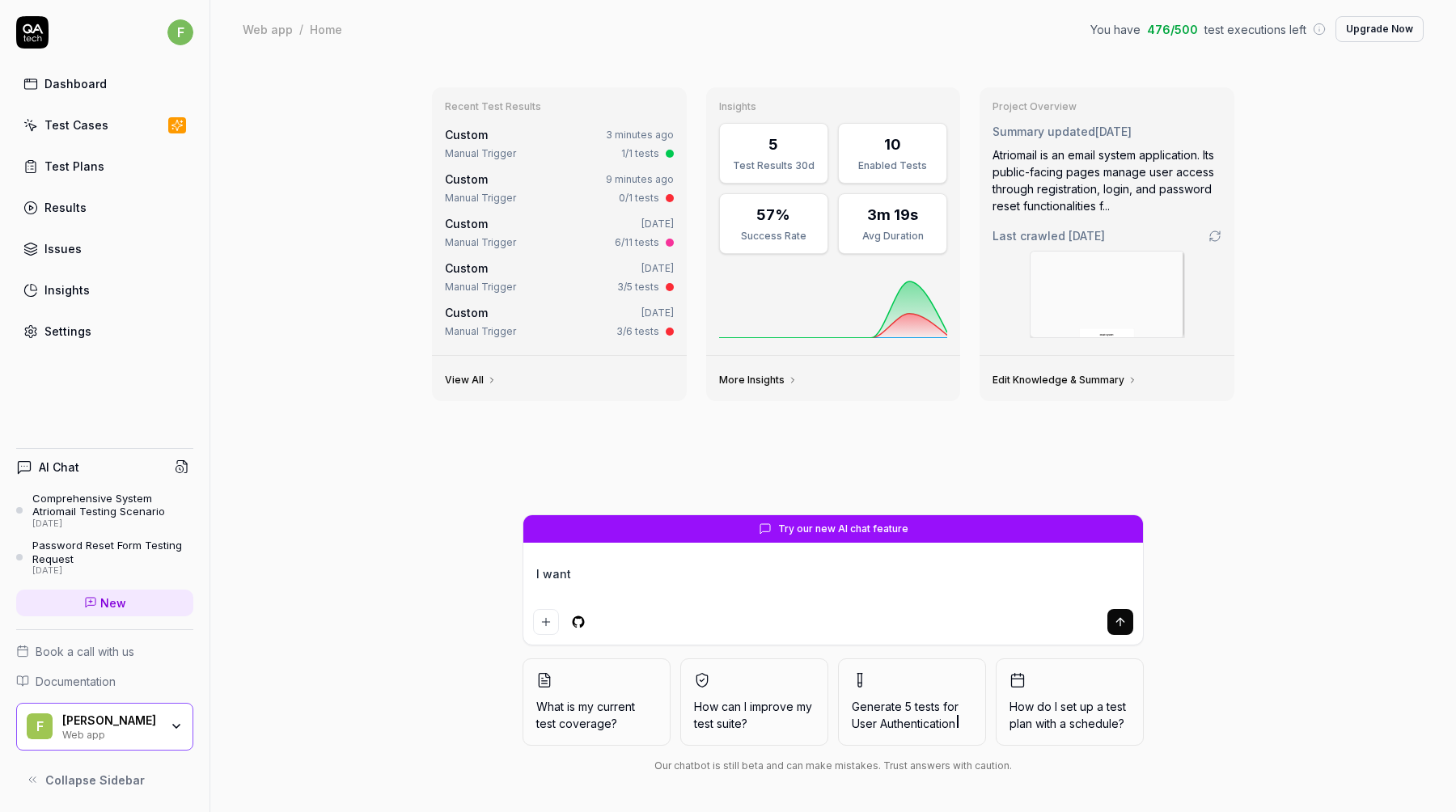
type textarea "I want y"
type textarea "*"
type textarea "I want yo"
type textarea "*"
type textarea "I want you"
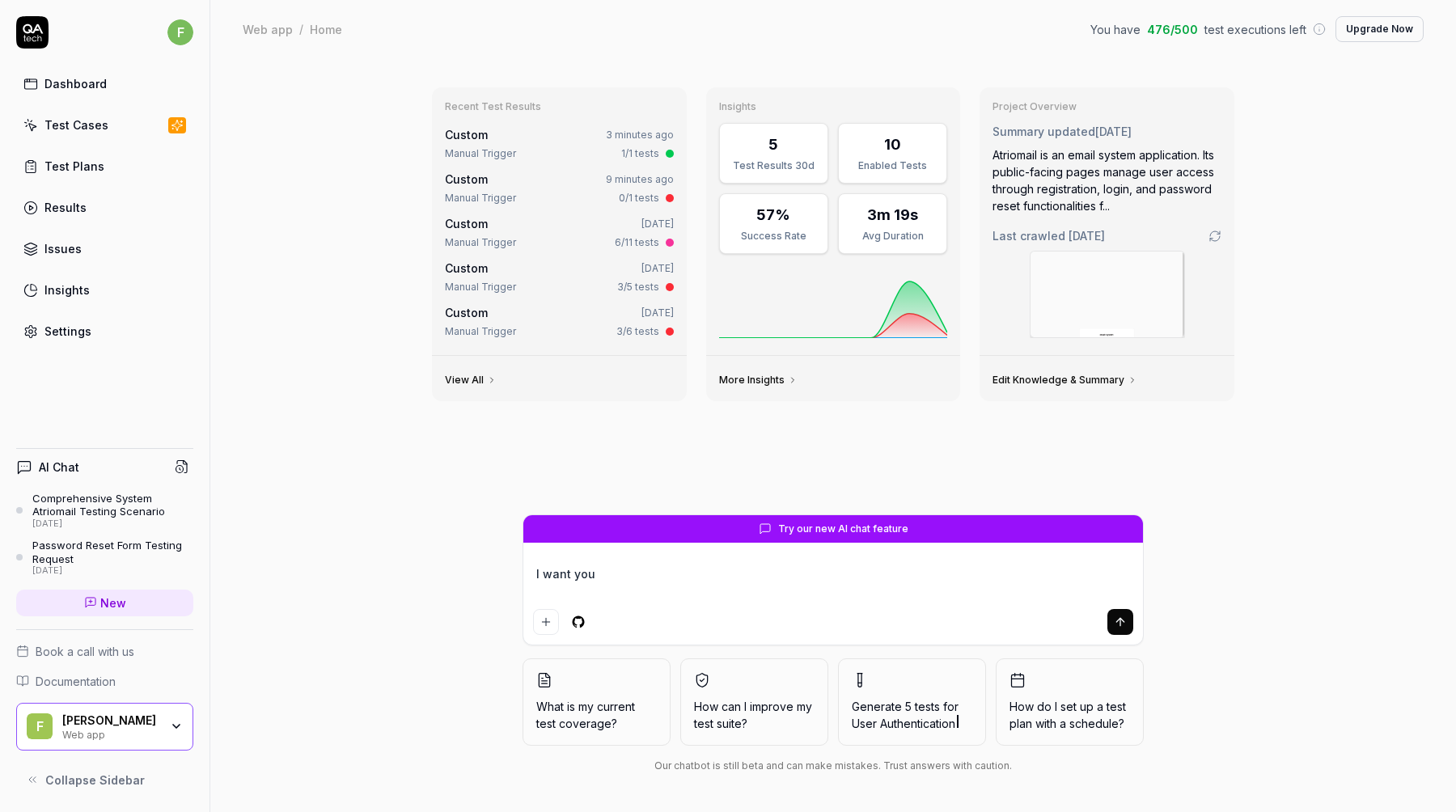
type textarea "*"
type textarea "I want you"
type textarea "*"
type textarea "I want you t"
type textarea "*"
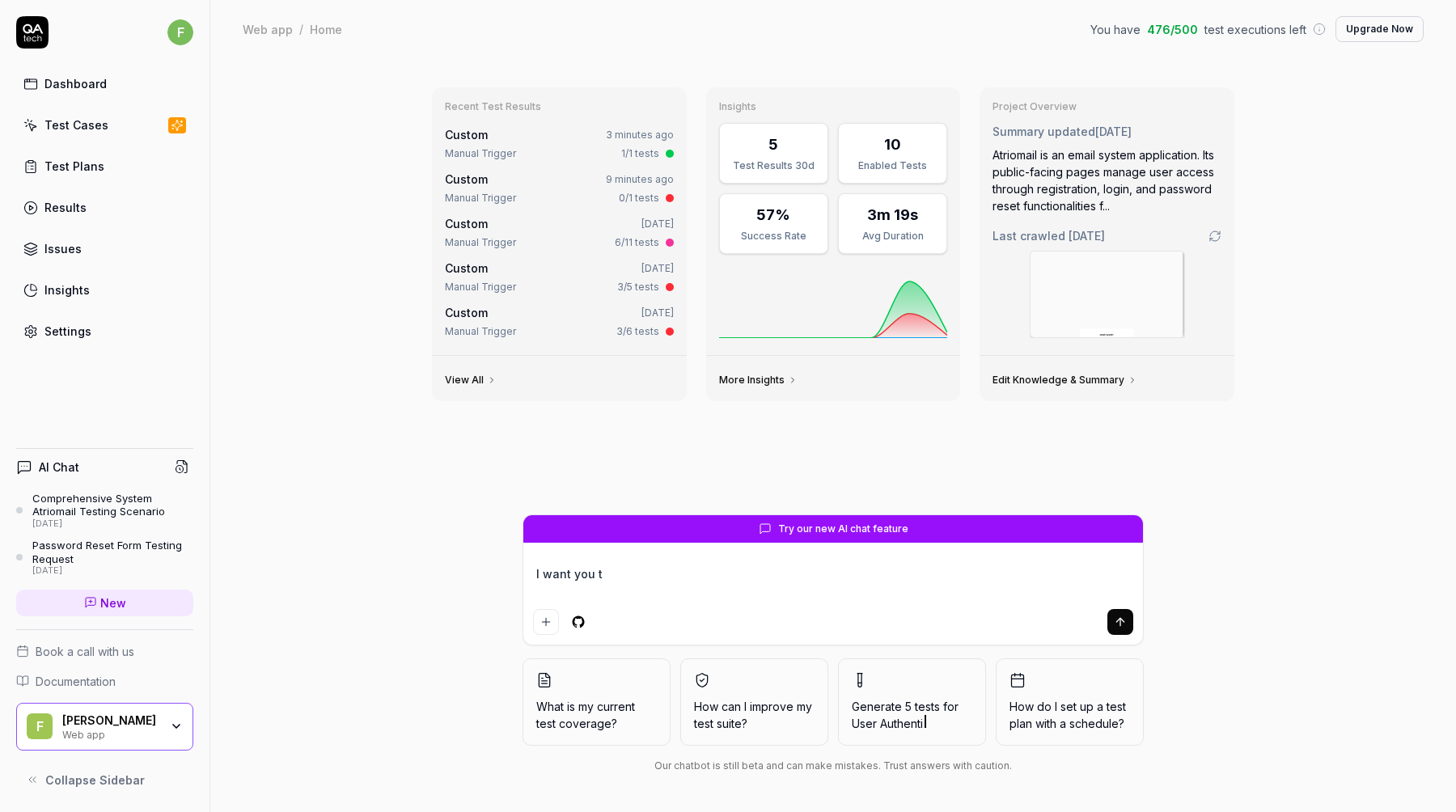
type textarea "I want you to"
type textarea "*"
type textarea "I want you to"
type textarea "*"
type textarea "I want you to c"
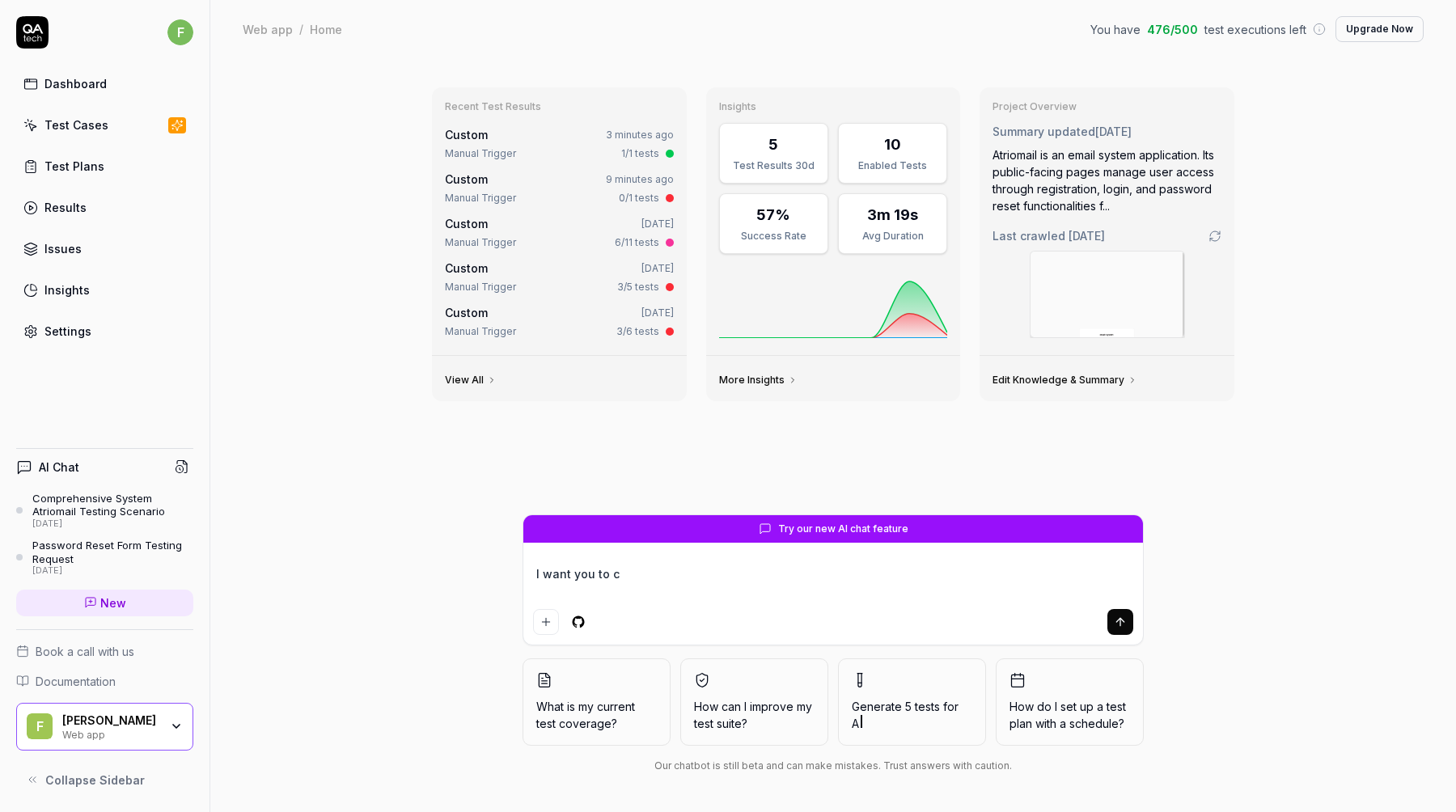
type textarea "*"
type textarea "I want you to cr"
type textarea "*"
type textarea "I want you to cre"
type textarea "*"
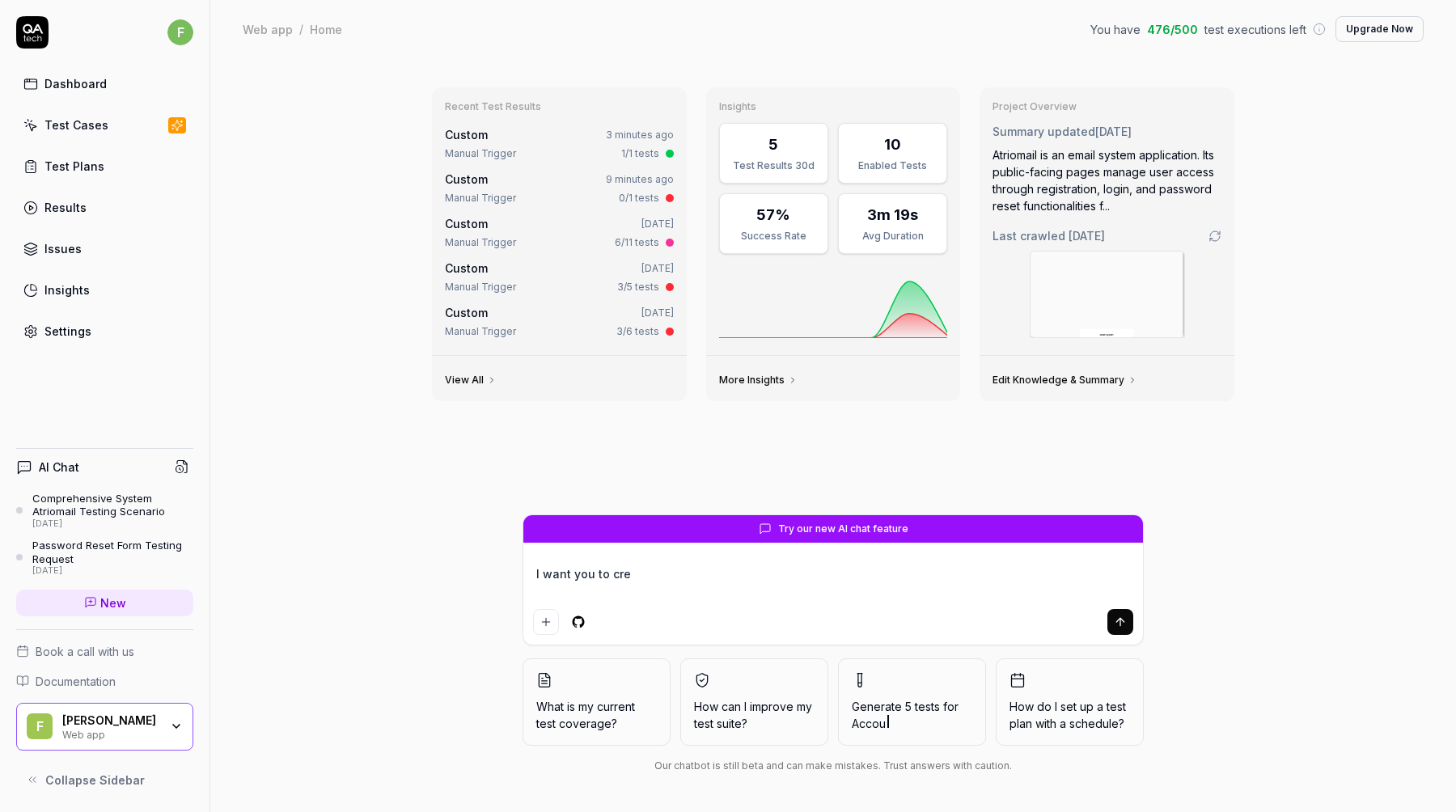
type textarea "I want you to crea"
type textarea "*"
type textarea "I want you to creat"
type textarea "*"
type textarea "I want you to create"
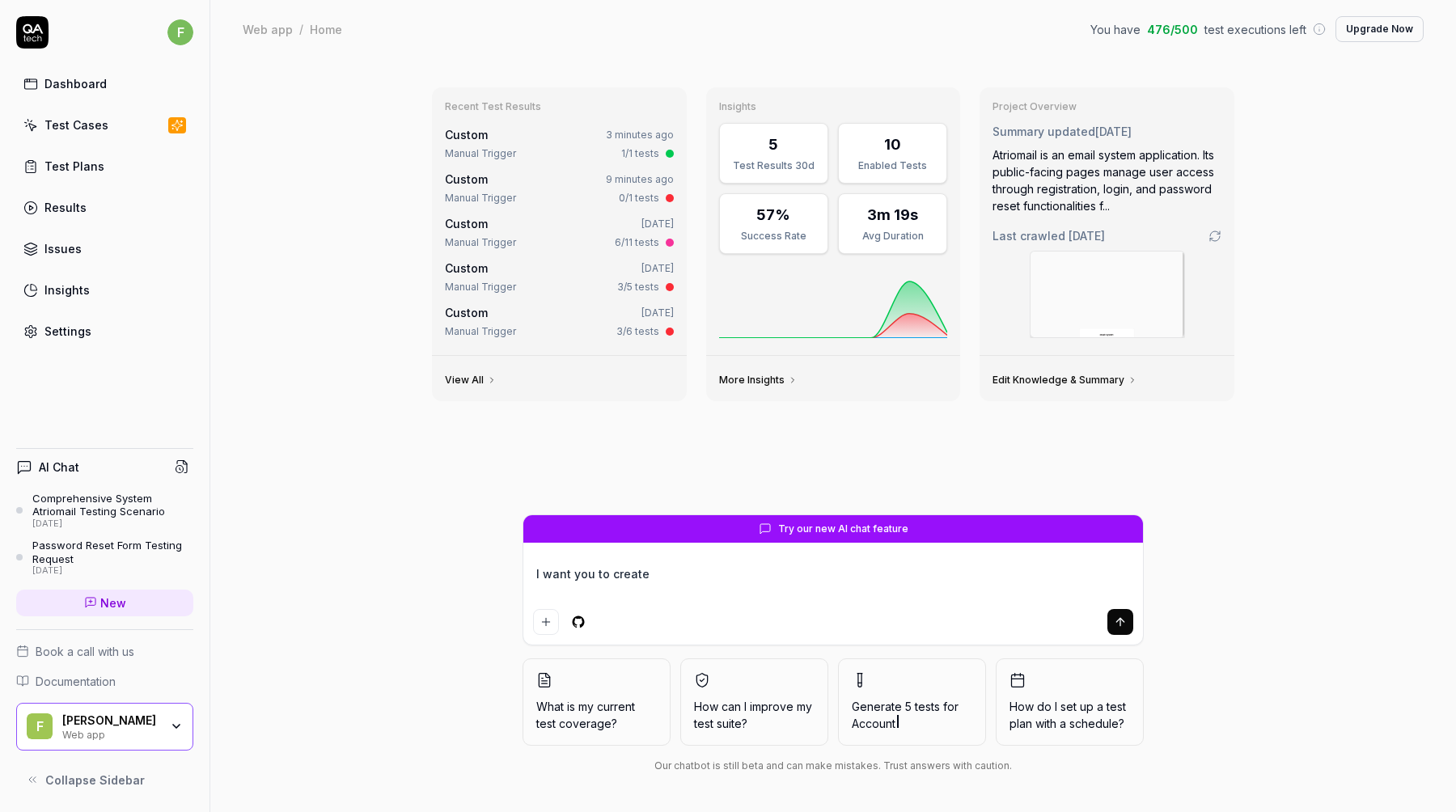
type textarea "*"
type textarea "I want you to create"
type textarea "*"
type textarea "I want you to create n"
type textarea "*"
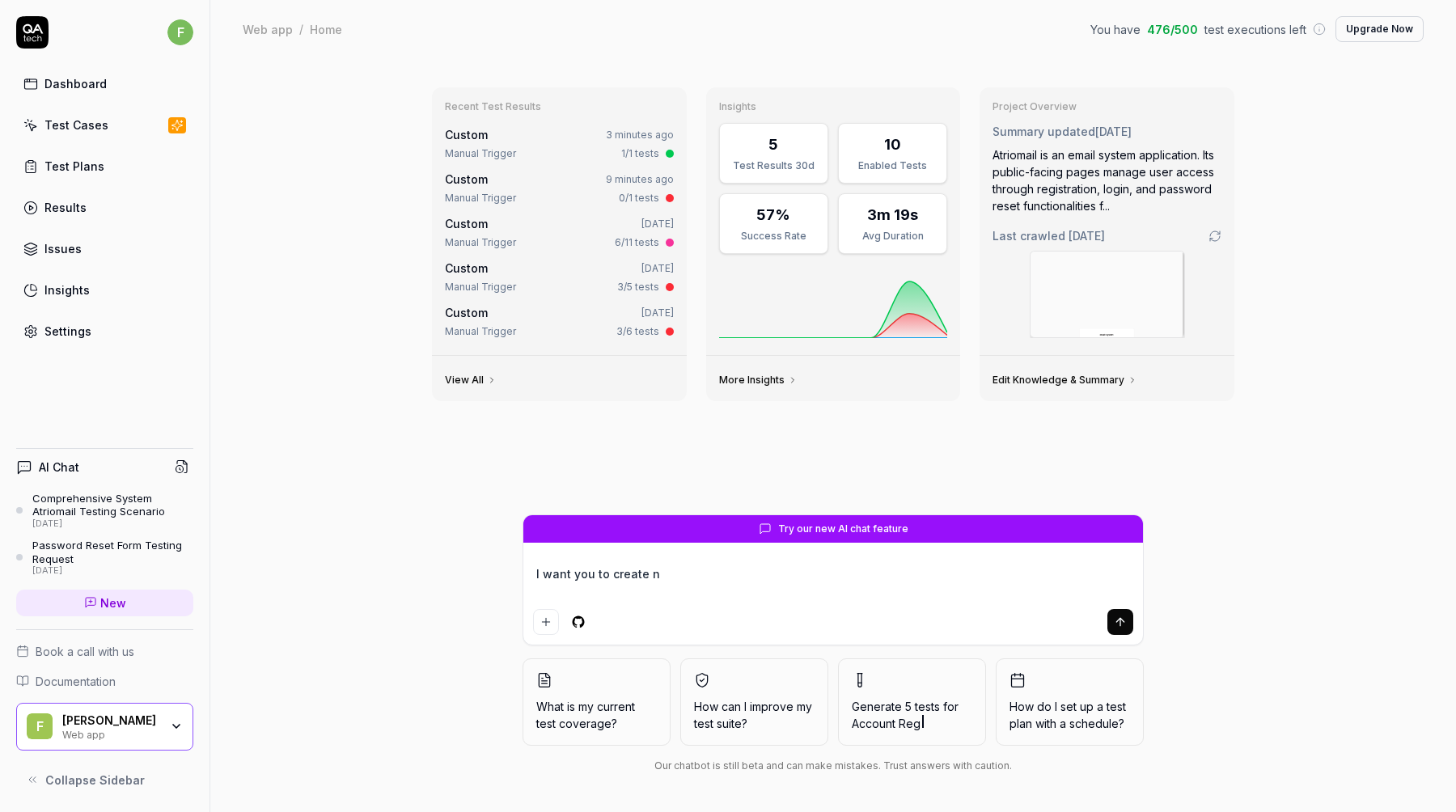
type textarea "I want you to create ne"
type textarea "*"
type textarea "I want you to create new"
type textarea "*"
type textarea "I want you to create new"
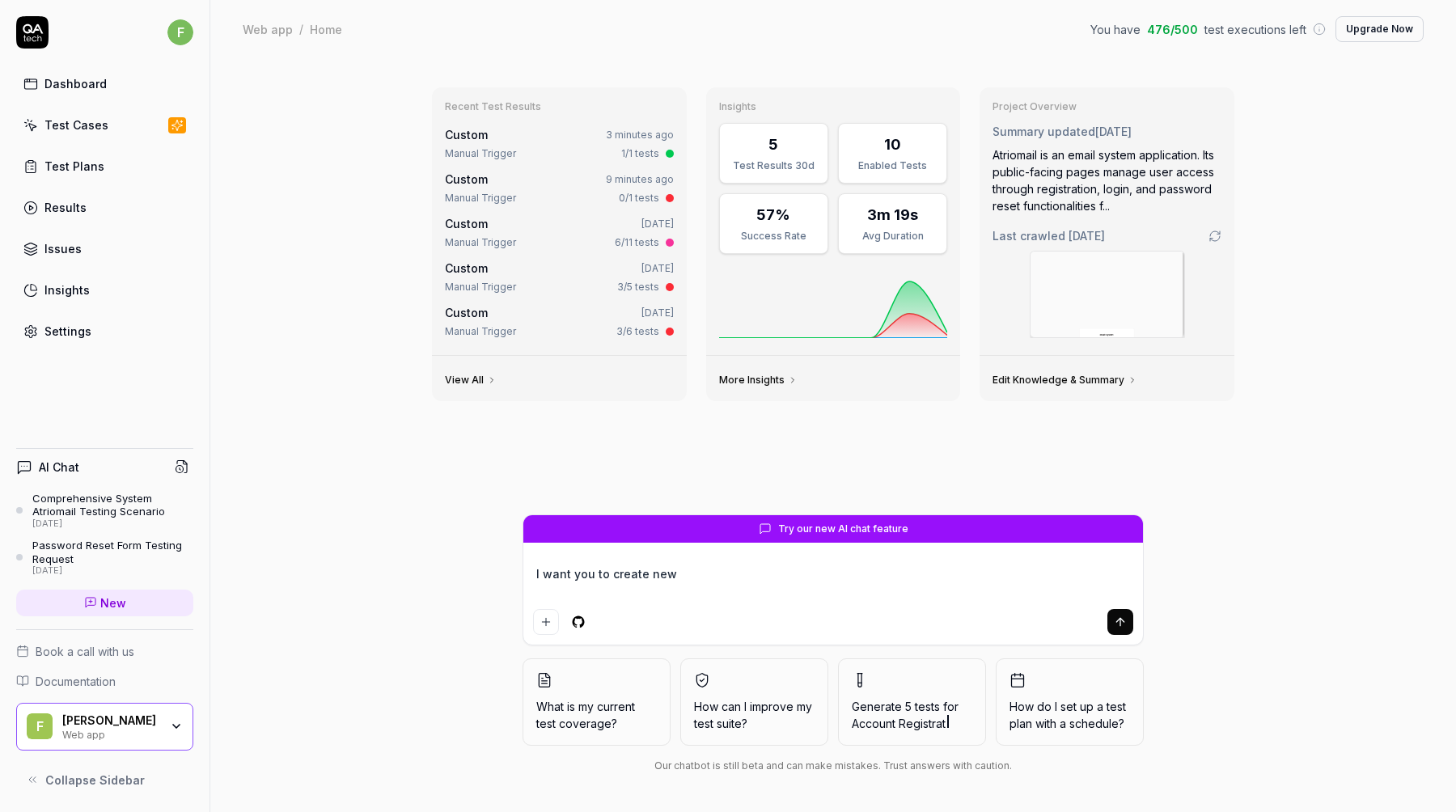
type textarea "*"
type textarea "I want you to create new t"
type textarea "*"
type textarea "I want you to create new te"
type textarea "*"
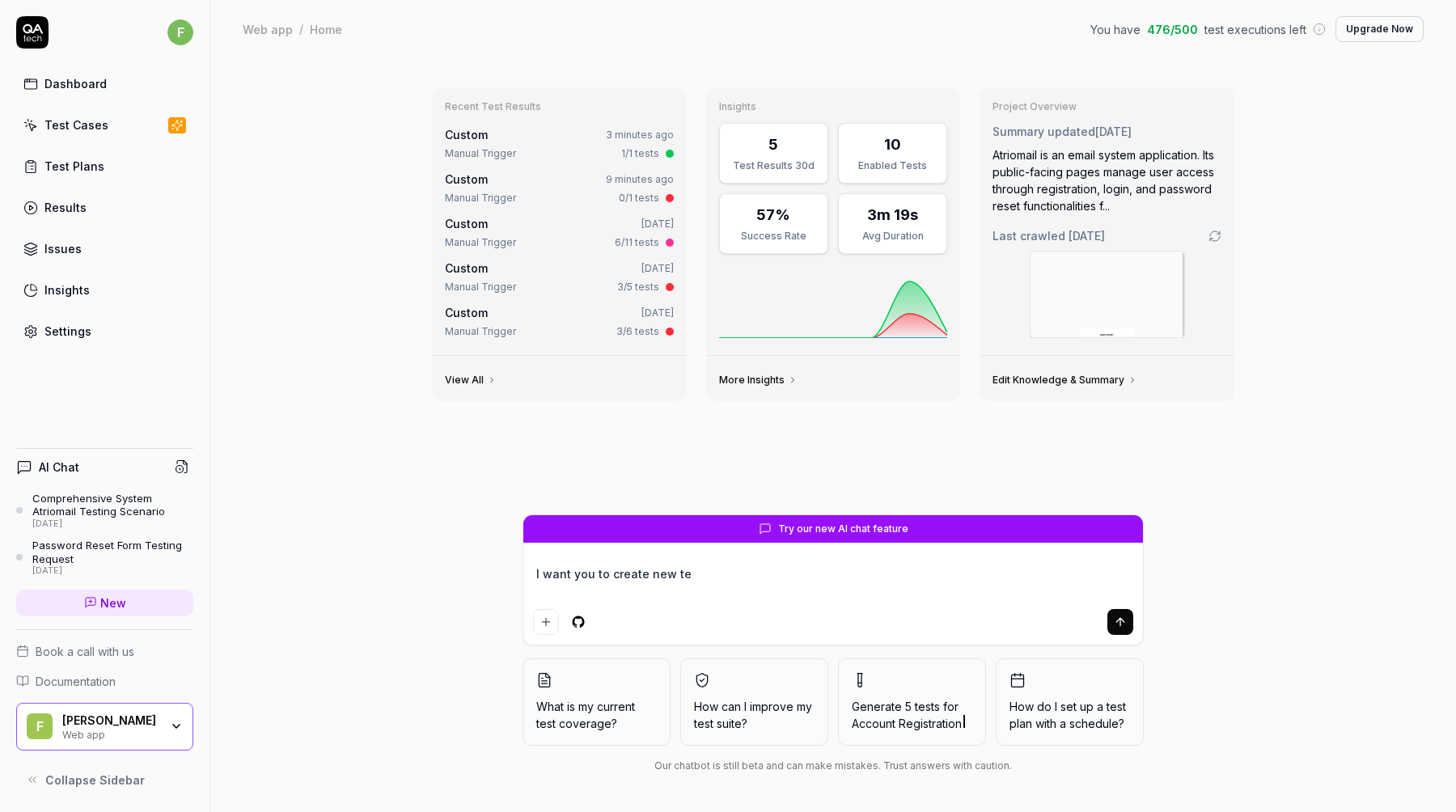
type textarea "I want you to create new tes"
type textarea "*"
type textarea "I want you to create new test"
type textarea "*"
type textarea "I want you to create new test"
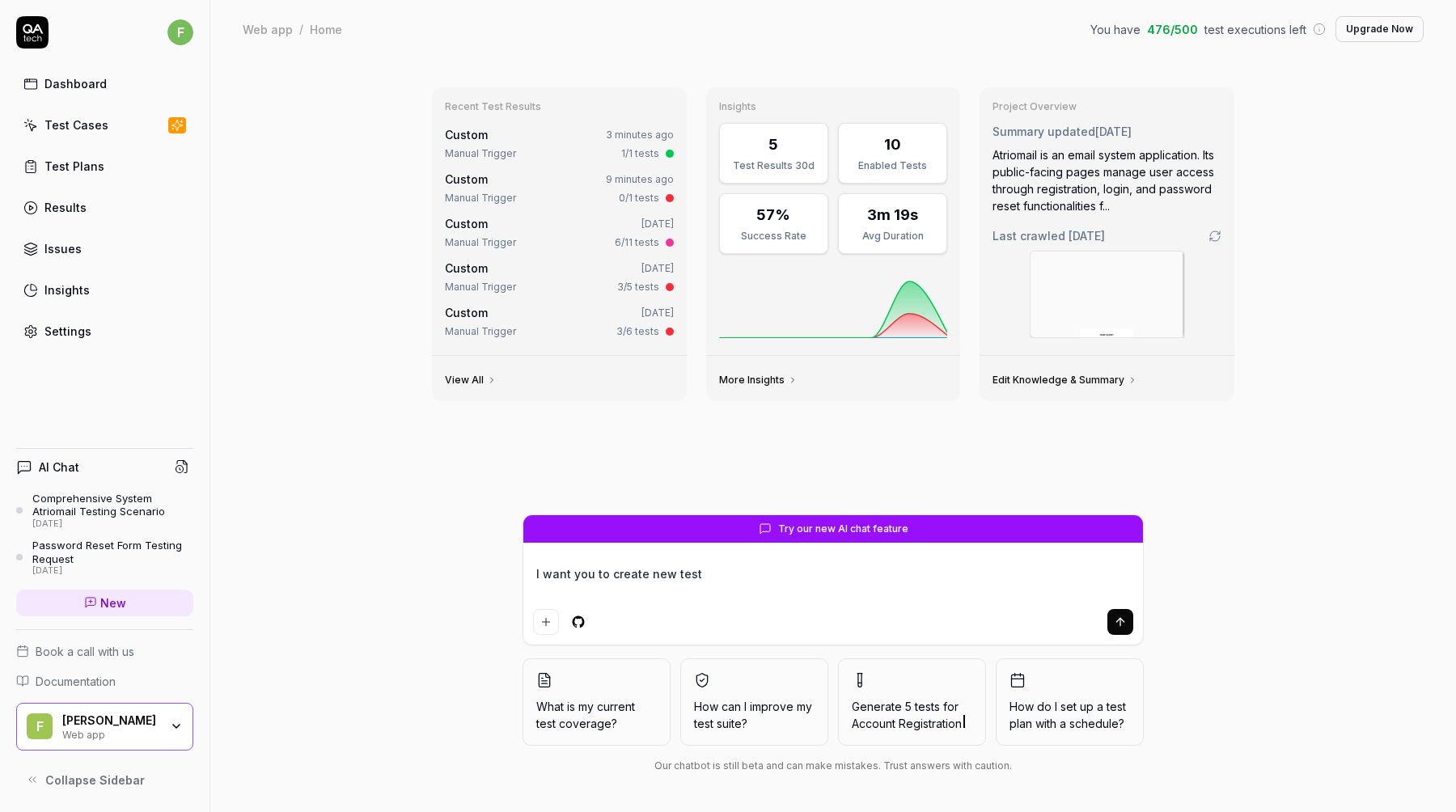
type textarea "*"
type textarea "I want you to create new test c"
type textarea "*"
type textarea "I want you to create new test ca"
type textarea "*"
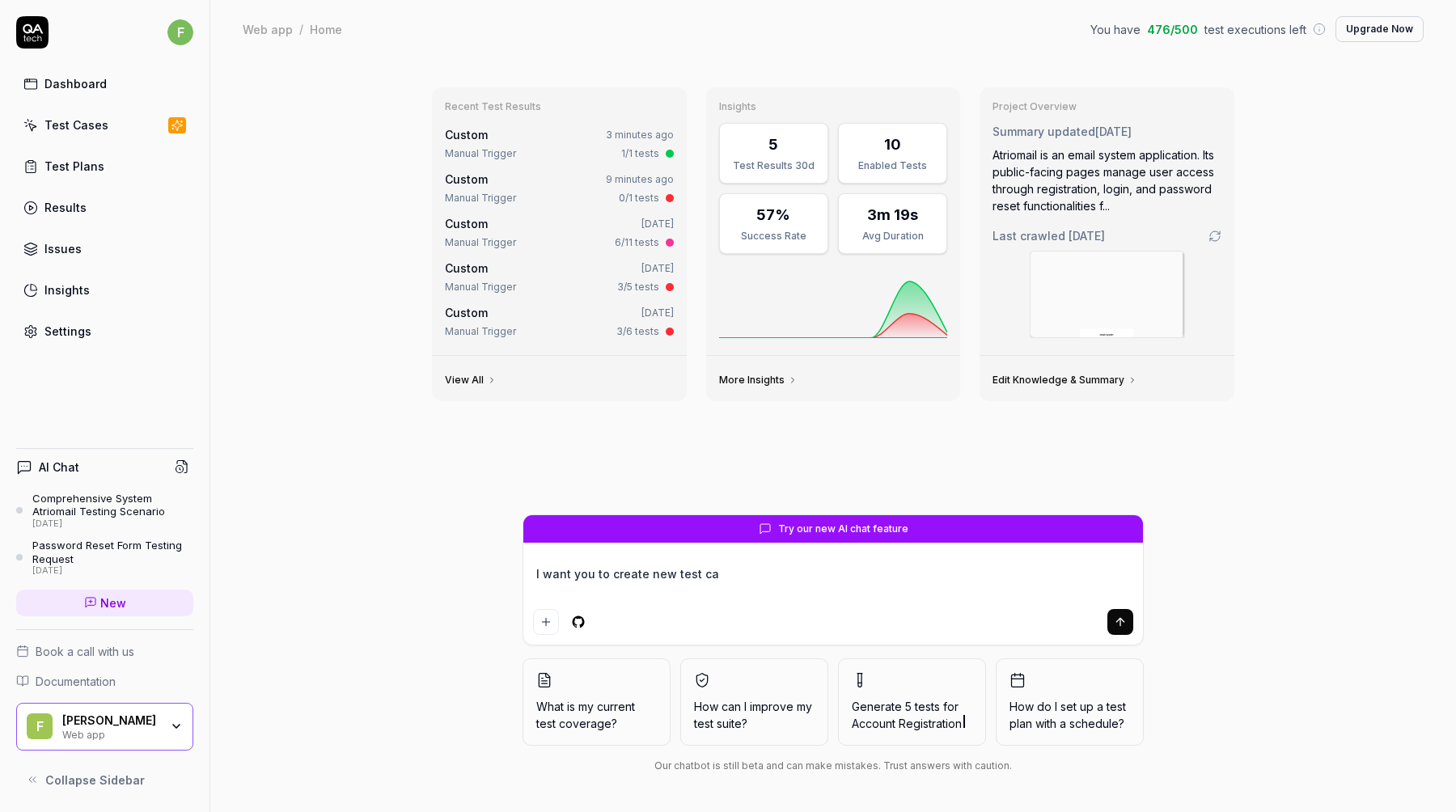
type textarea "I want you to create new test cas"
type textarea "*"
type textarea "I want you to create new test case"
type textarea "*"
type textarea "I want you to create new test case,"
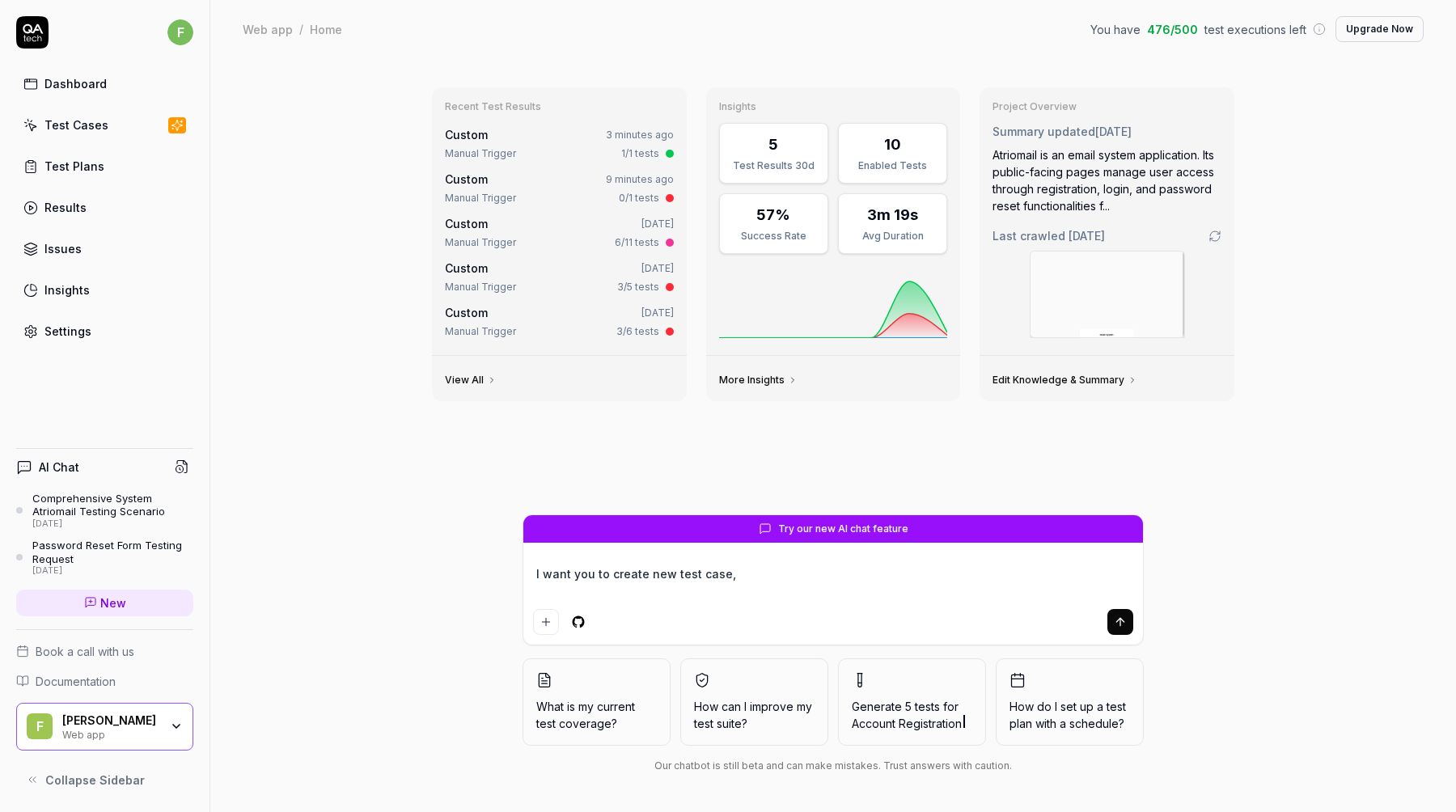
type textarea "*"
type textarea "I want you to create new test case,"
type textarea "*"
type textarea "I want you to create new test case, f"
type textarea "*"
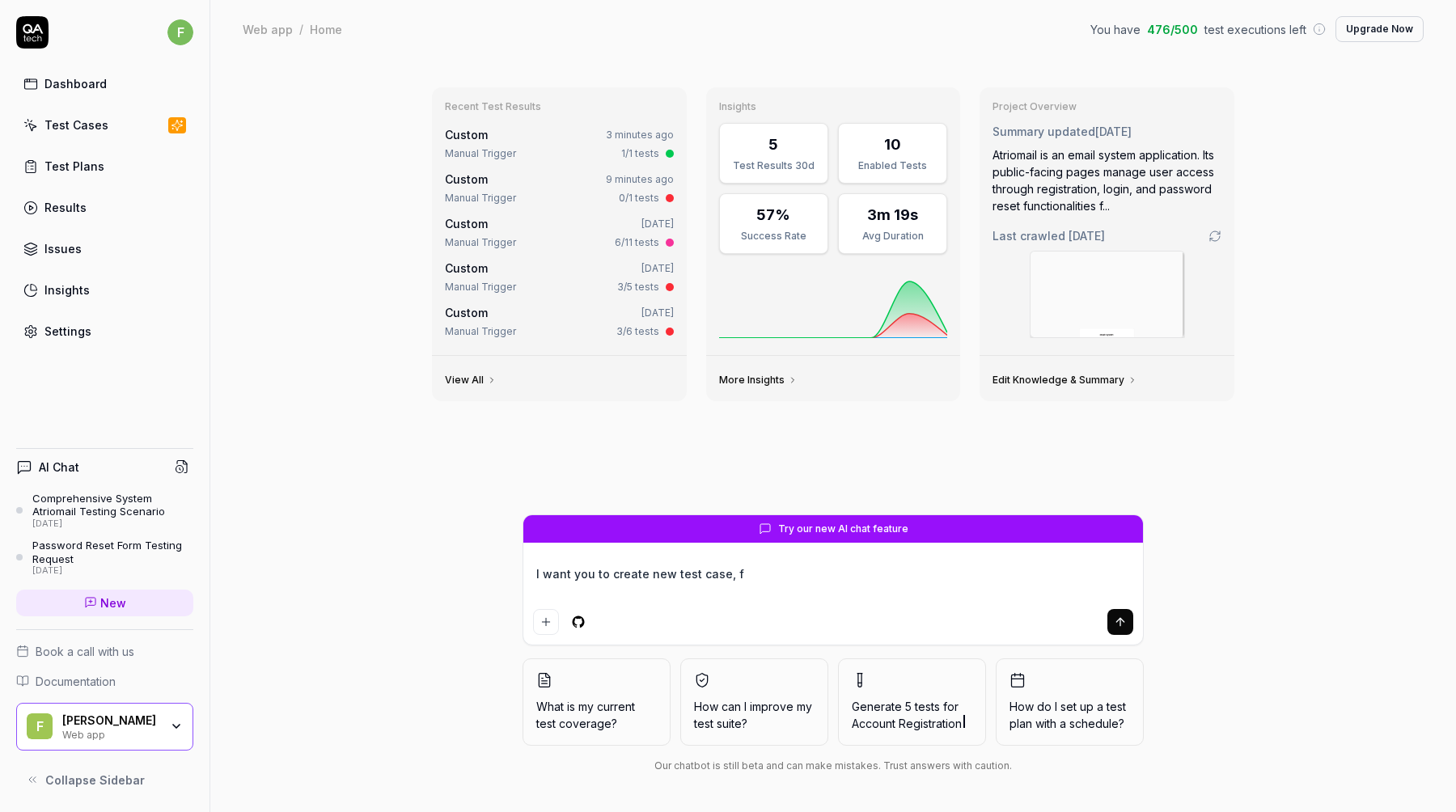
type textarea "I want you to create new test case, fi"
type textarea "*"
type textarea "I want you to create new test case, fir"
type textarea "*"
type textarea "I want you to create new test case, firs"
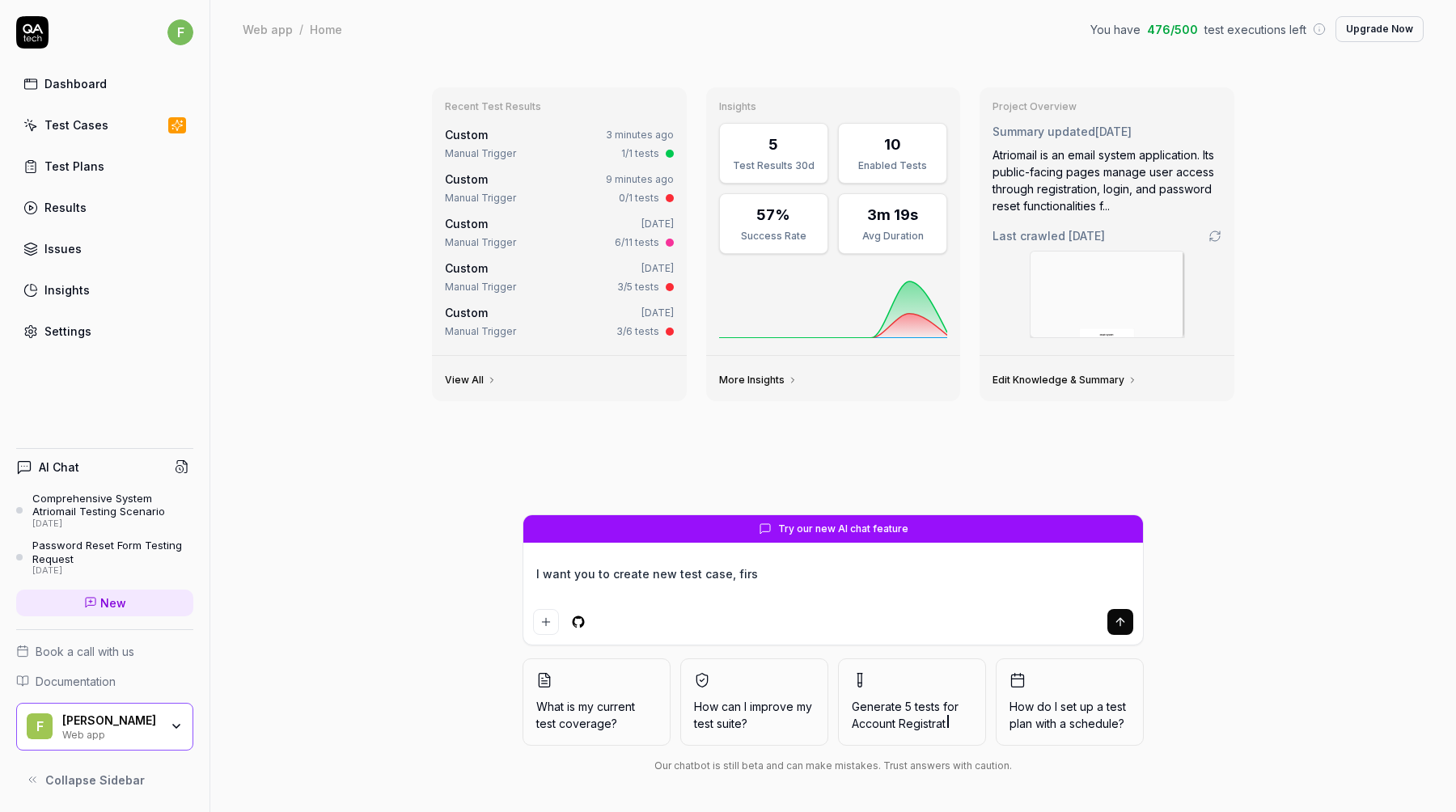
type textarea "*"
type textarea "I want you to create new test case, first"
type textarea "*"
type textarea "I want you to create new test case, first"
type textarea "*"
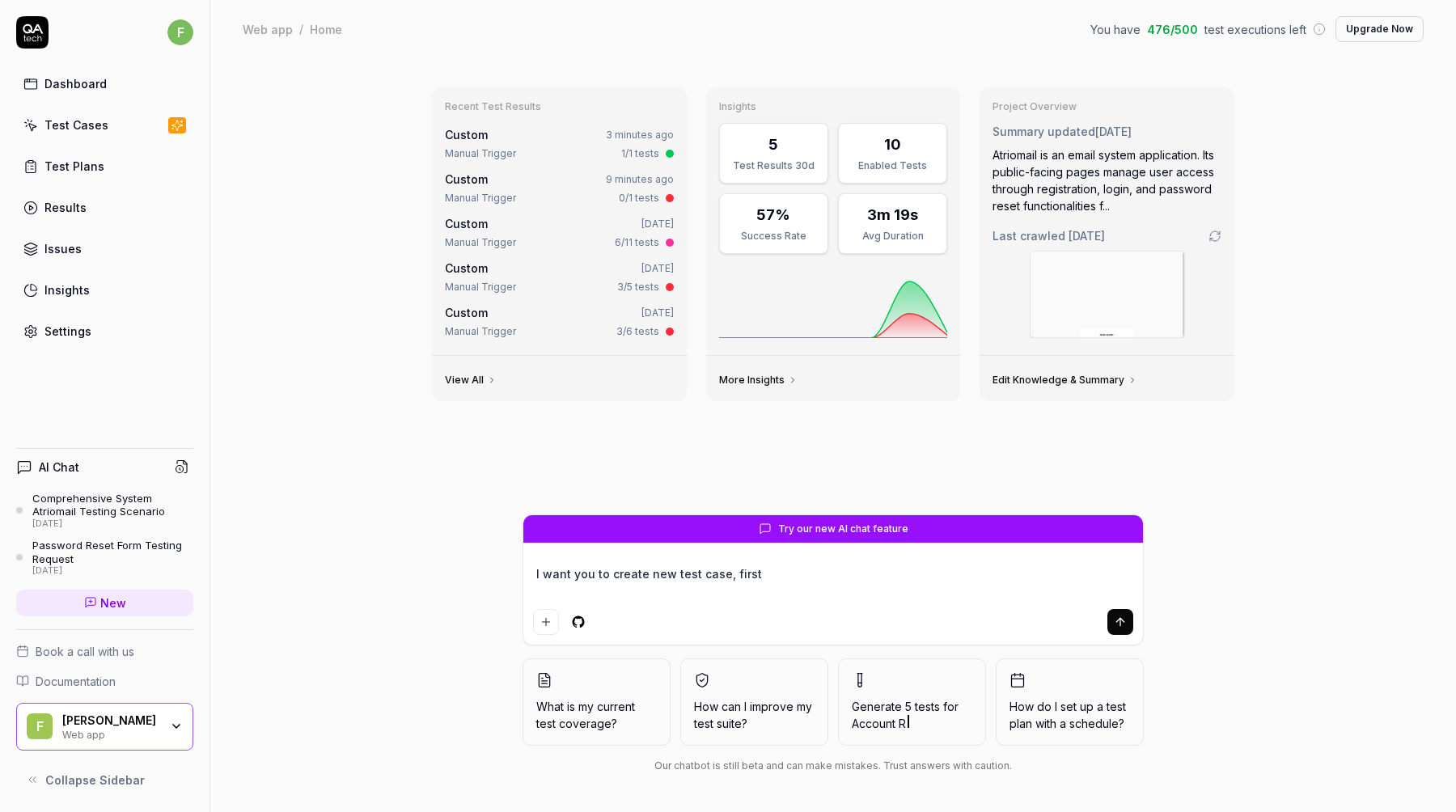
type textarea "I want you to create new test case, first w"
type textarea "*"
type textarea "I want you to create new test case, first"
type textarea "*"
type textarea "I want you to create new test case, first y"
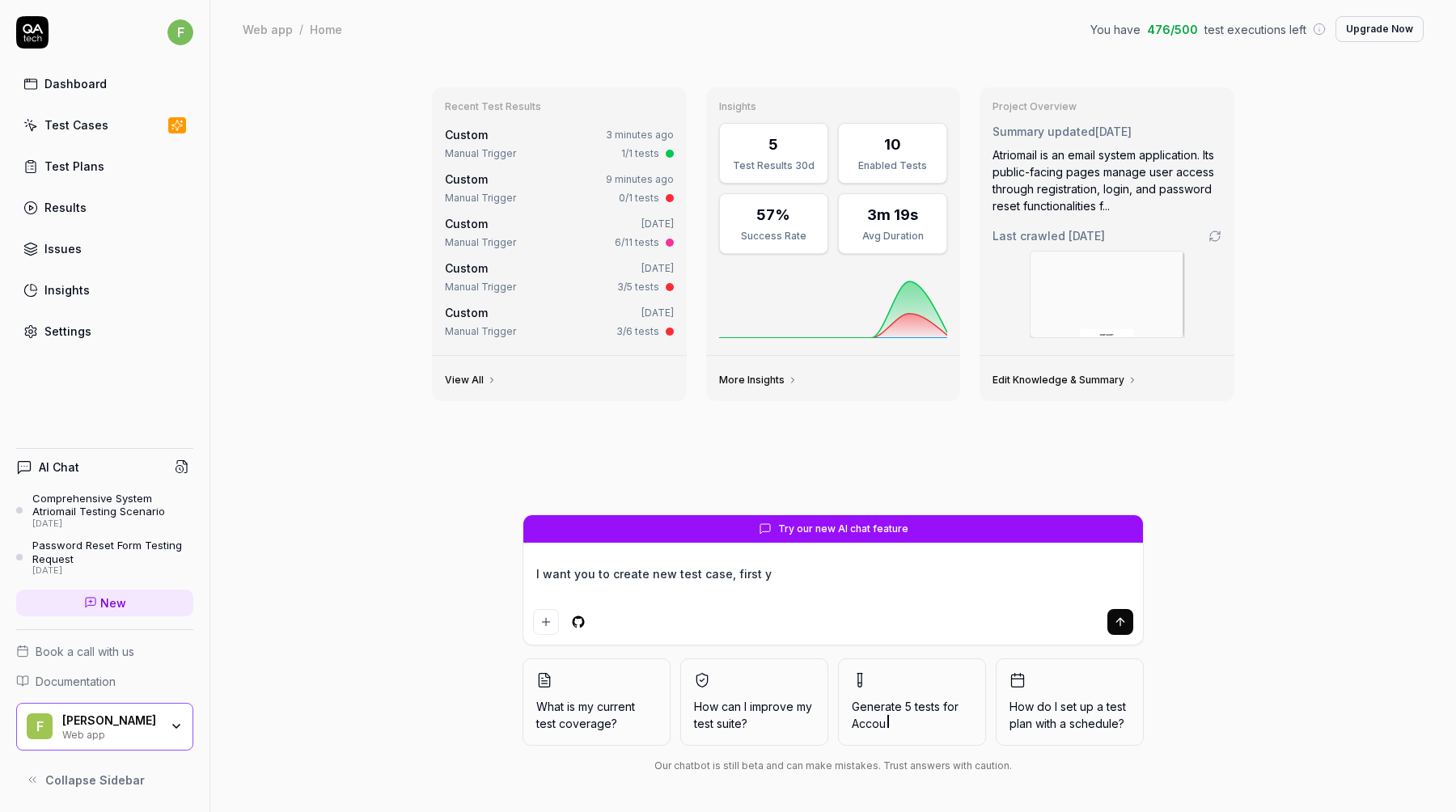
type textarea "*"
type textarea "I want you to create new test case, first yo"
type textarea "*"
type textarea "I want you to create new test case, first you"
type textarea "*"
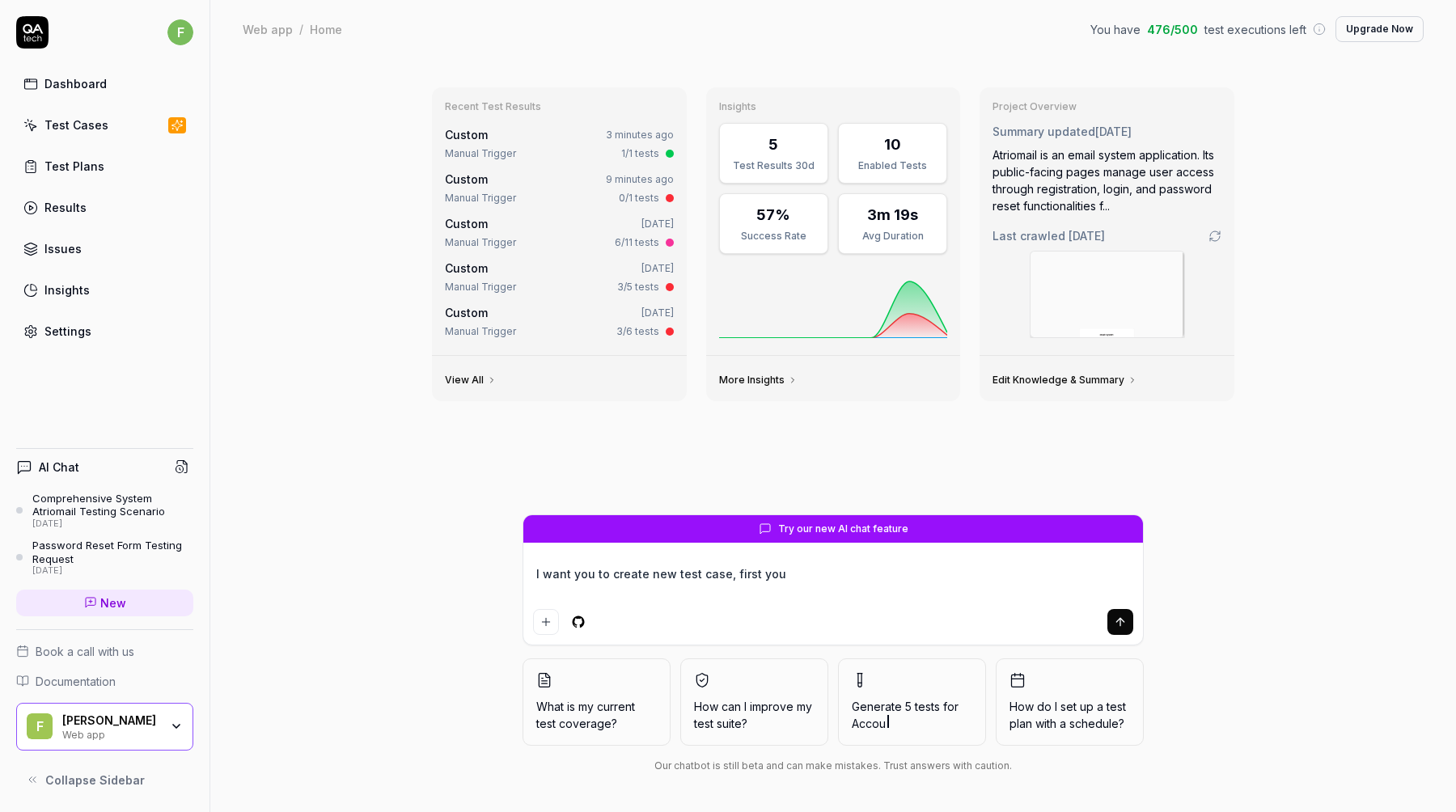
type textarea "I want you to create new test case, first you"
type textarea "*"
type textarea "I want you to create new test case, first you n"
type textarea "*"
type textarea "I want you to create new test case, first you ne"
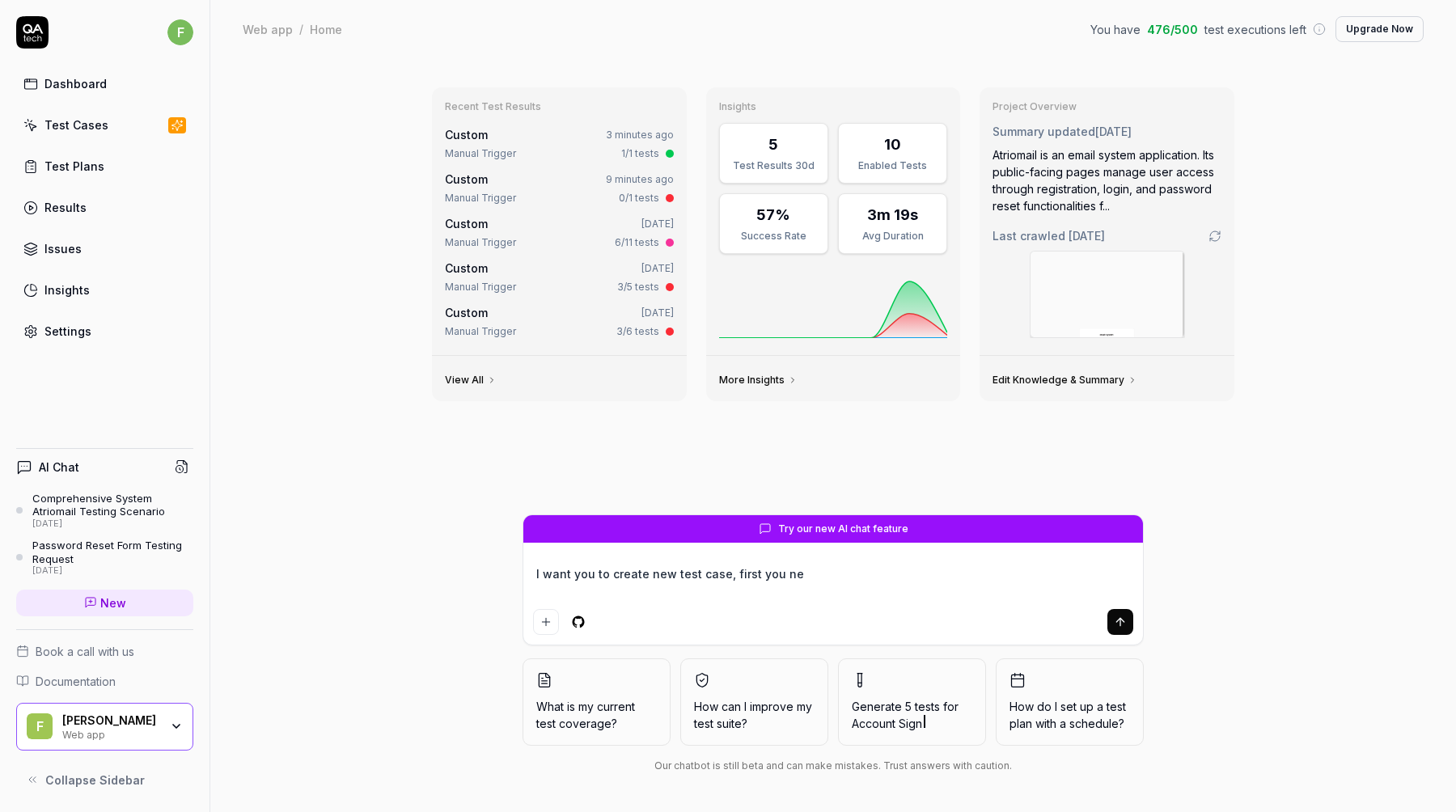
type textarea "*"
type textarea "I want you to create new test case, first you nee"
type textarea "*"
type textarea "I want you to create new test case, first you need"
type textarea "*"
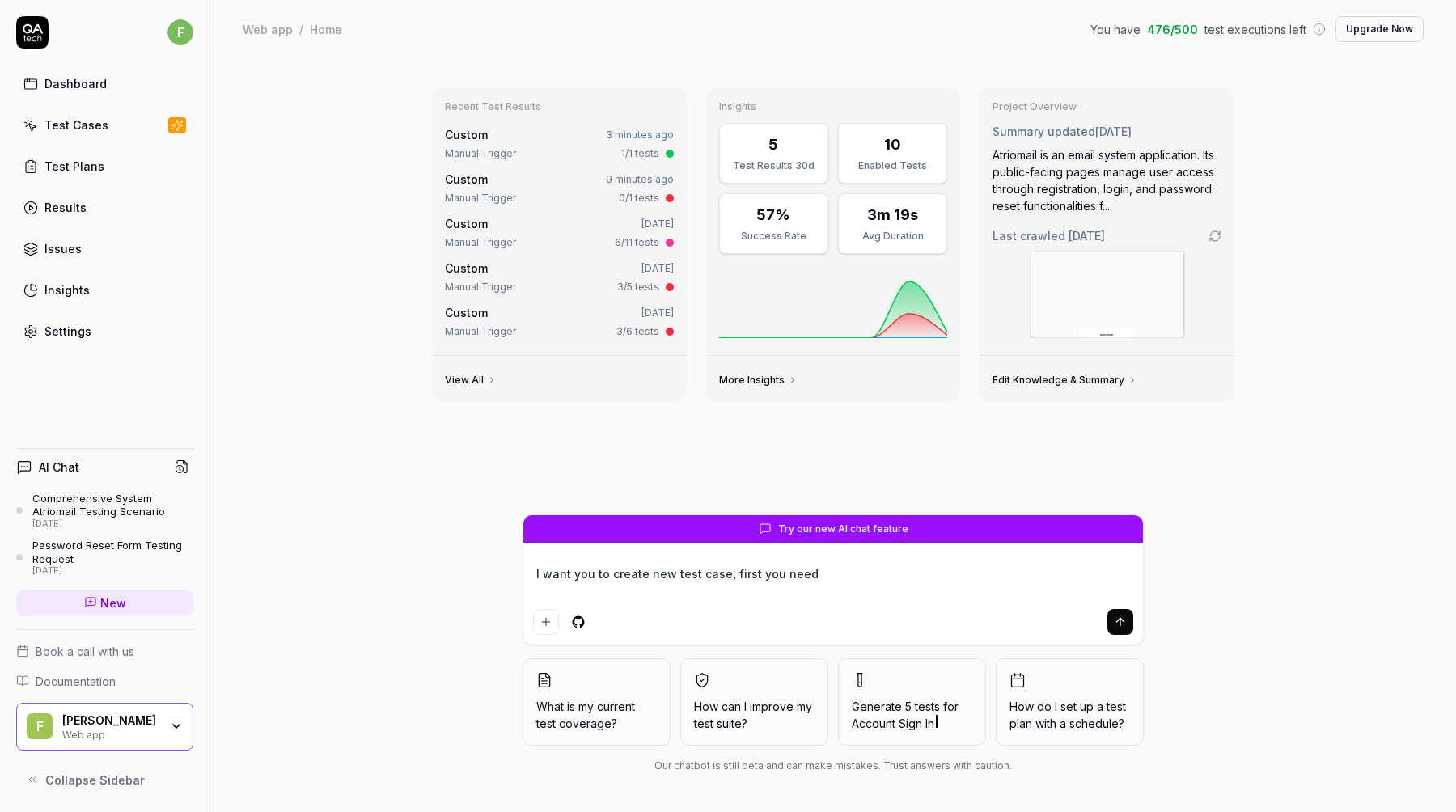
type textarea "I want you to create new test case, first you need"
type textarea "*"
type textarea "I want you to create new test case, first you need t"
type textarea "*"
type textarea "I want you to create new test case, first you need to"
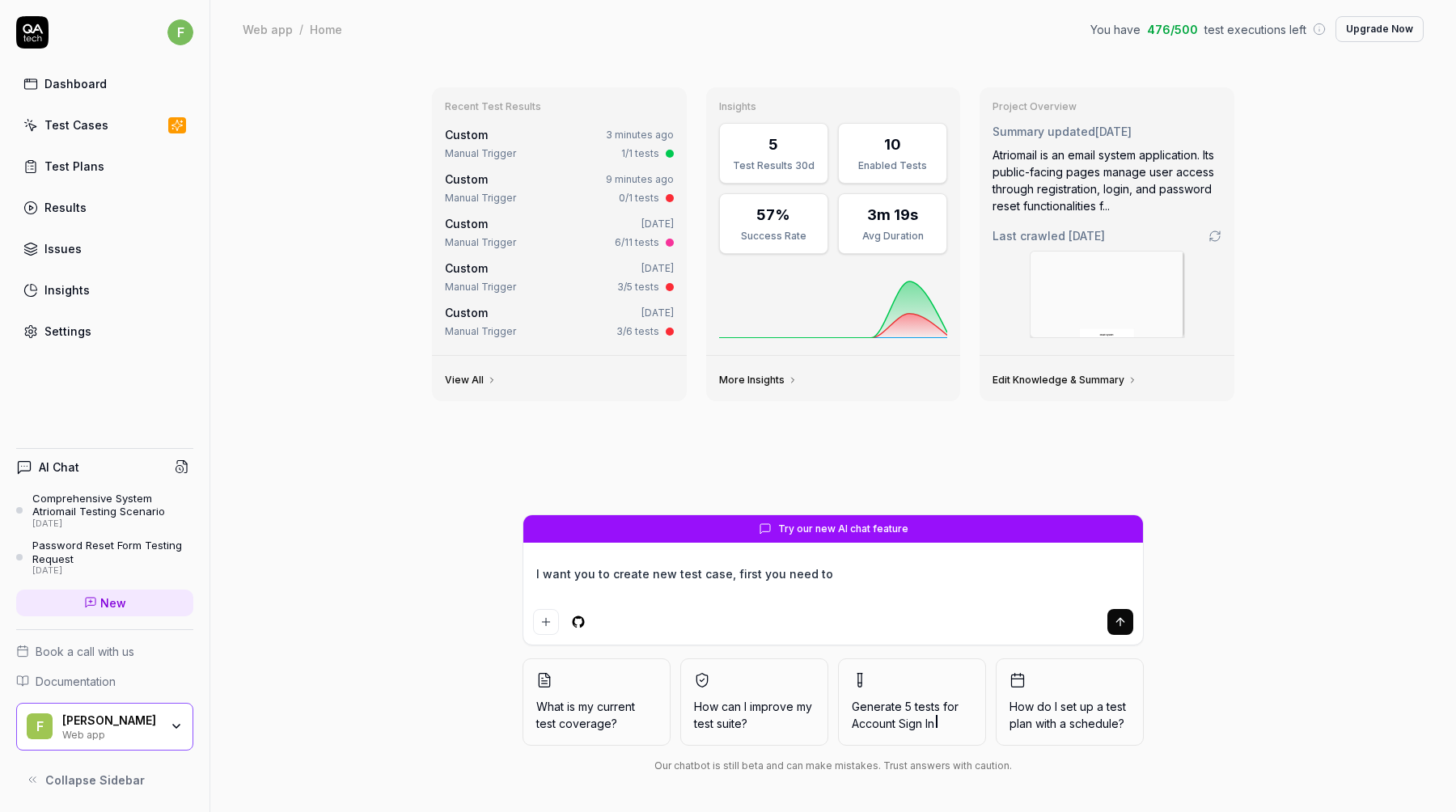
type textarea "*"
type textarea "I want you to create new test case, first you need to"
type textarea "*"
type textarea "I want you to create new test case, first you need to c"
type textarea "*"
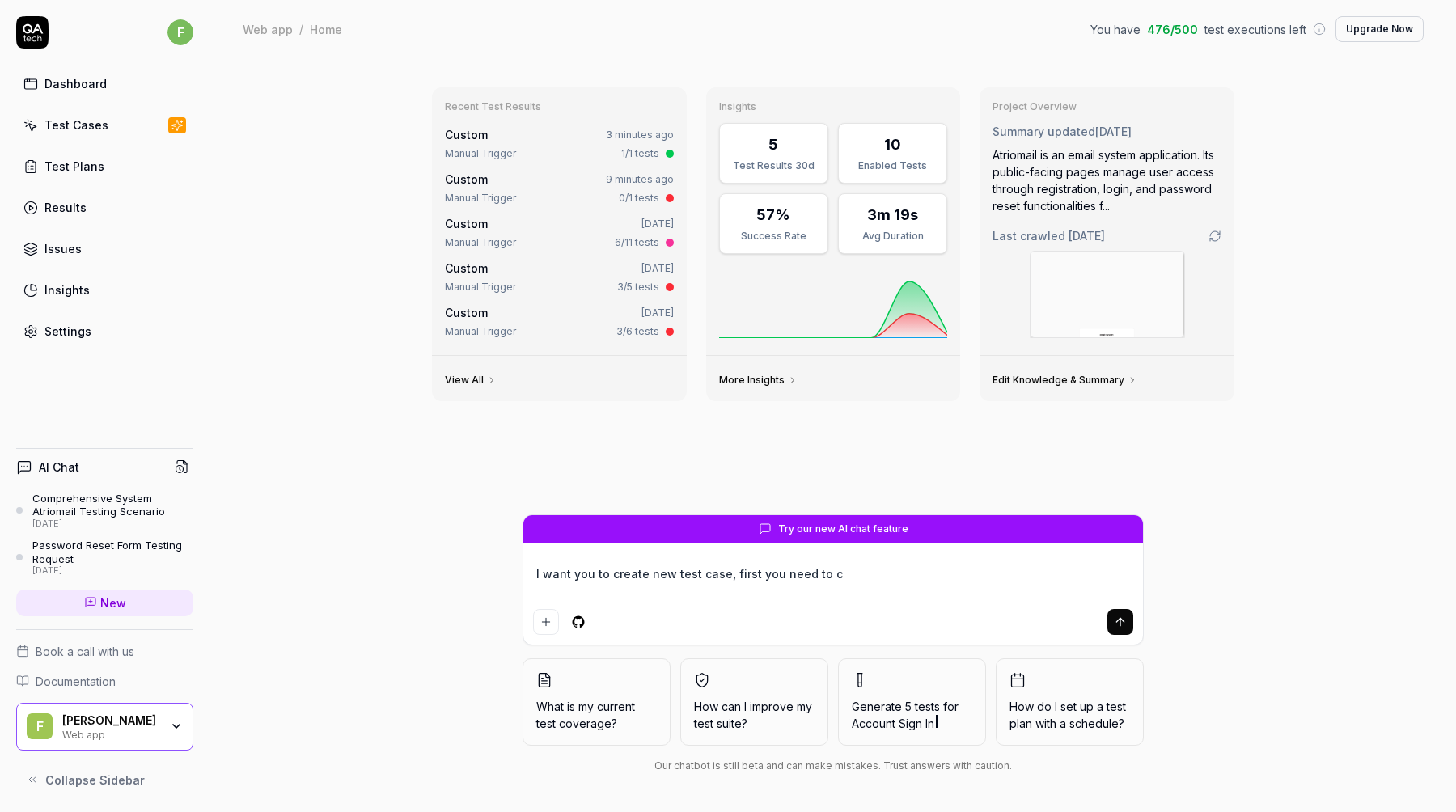
type textarea "I want you to create new test case, first you need to cr"
type textarea "*"
type textarea "I want you to create new test case, first you need to cre"
type textarea "*"
type textarea "I want you to create new test case, first you need to crea"
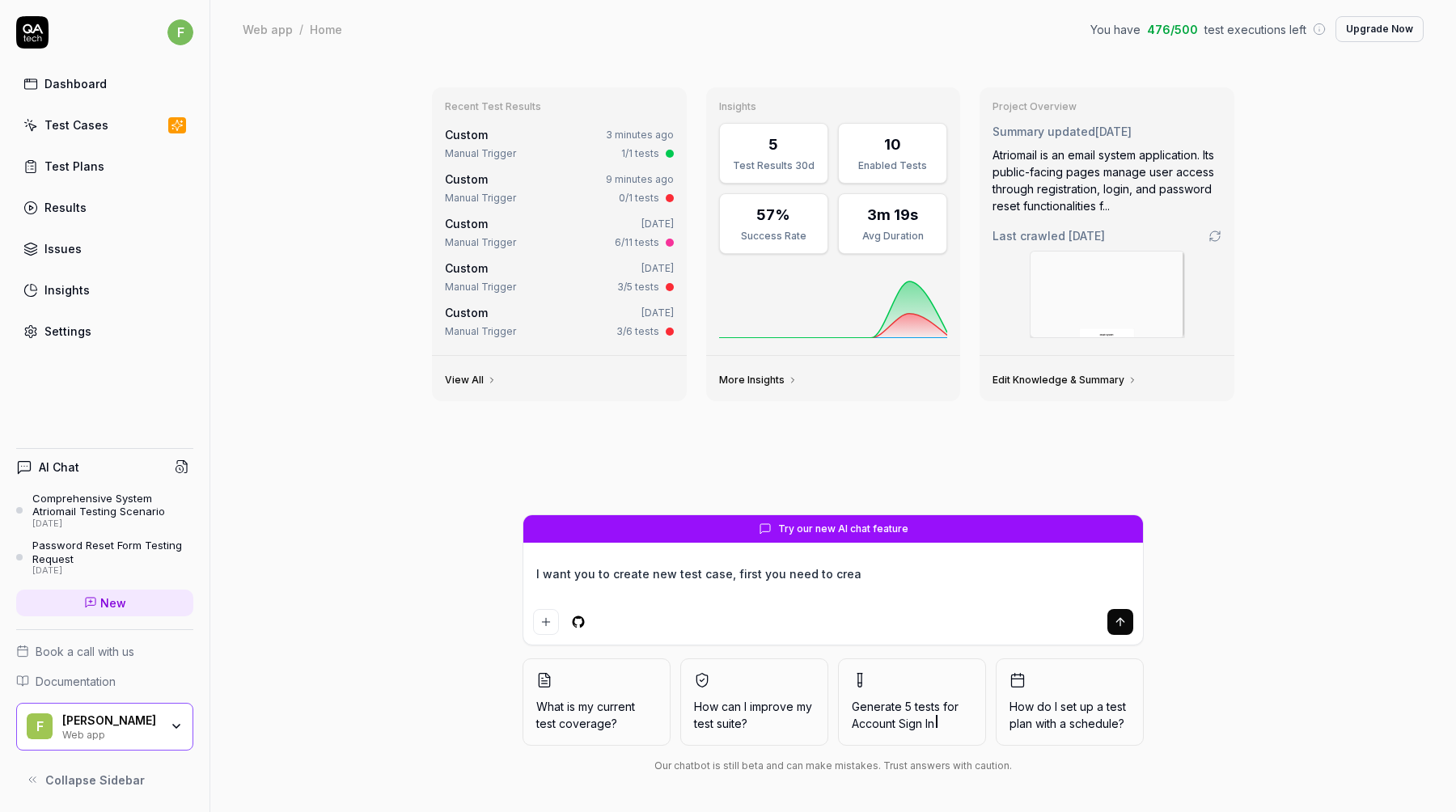
type textarea "*"
type textarea "I want you to create new test case, first you need to creat"
type textarea "*"
type textarea "I want you to create new test case, first you need to create"
type textarea "*"
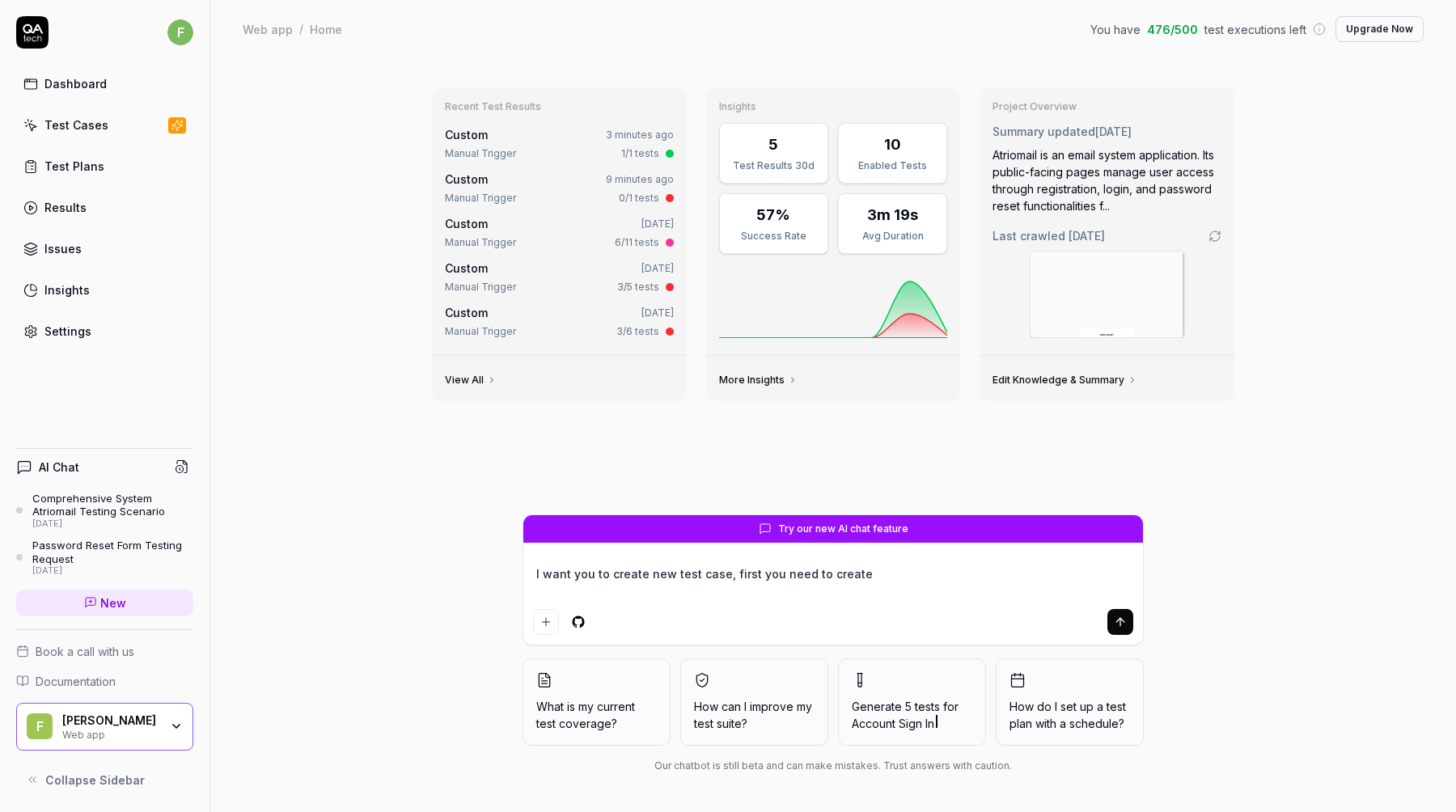
type textarea "I want you to create new test case, first you need to create"
type textarea "*"
type textarea "I want you to create new test case, first you need to create d"
type textarea "*"
type textarea "I want you to create new test case, first you need to create do"
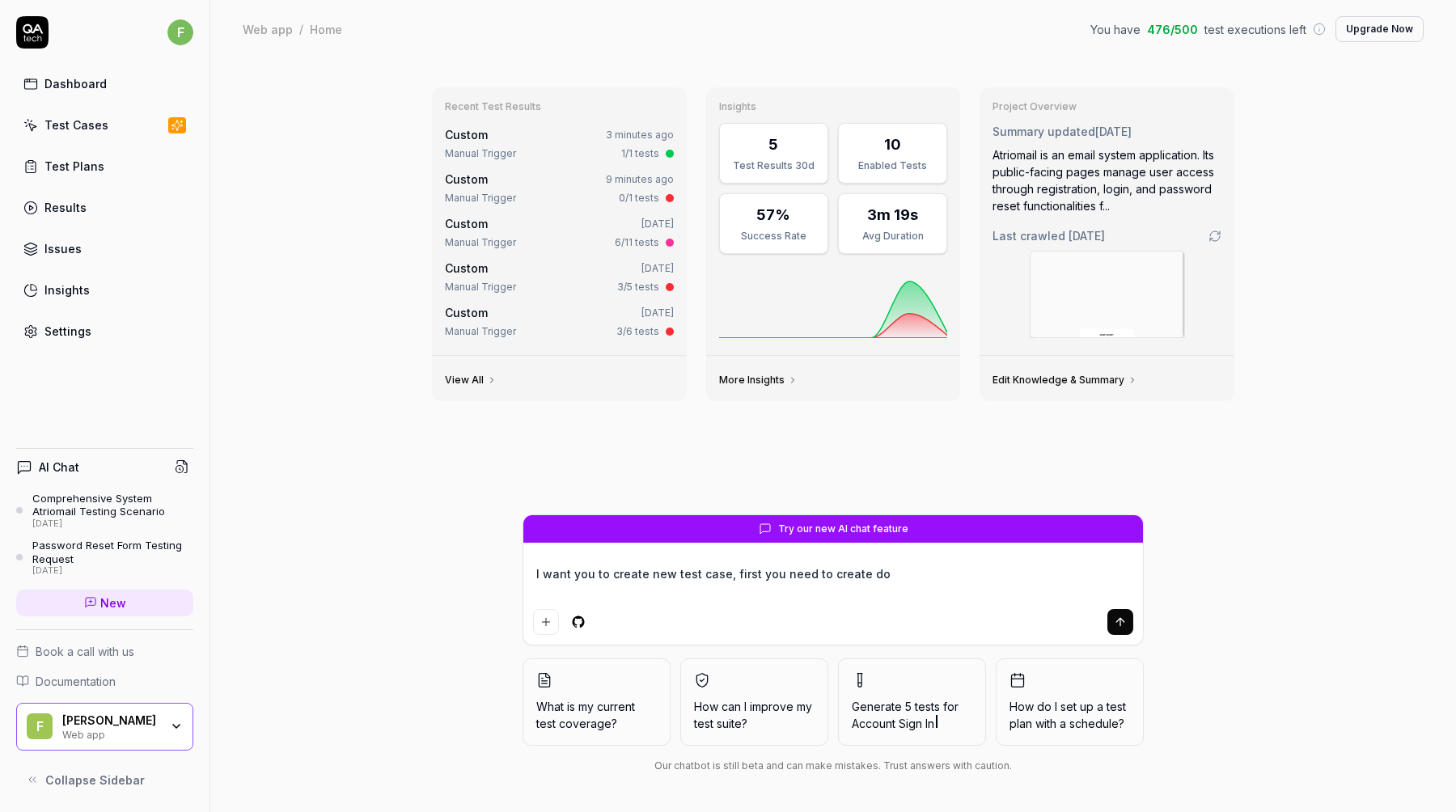
type textarea "*"
type textarea "I want you to create new test case, first you need to create dom"
type textarea "*"
type textarea "I want you to create new test case, first you need to create doma"
type textarea "*"
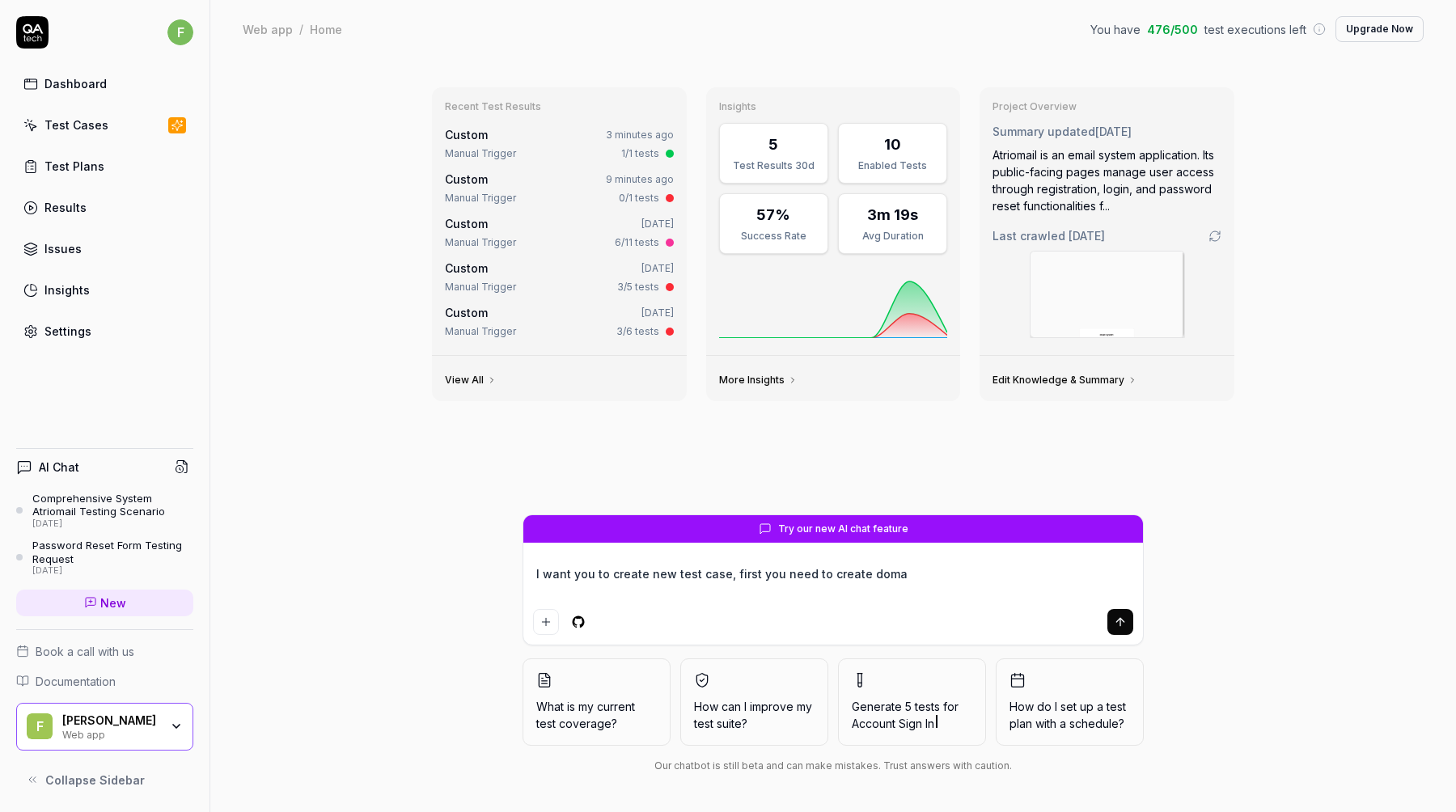
type textarea "I want you to create new test case, first you need to create domai"
type textarea "*"
type textarea "I want you to create new test case, first you need to create domain"
type textarea "*"
type textarea "I want you to create new test case, first you need to create domain"
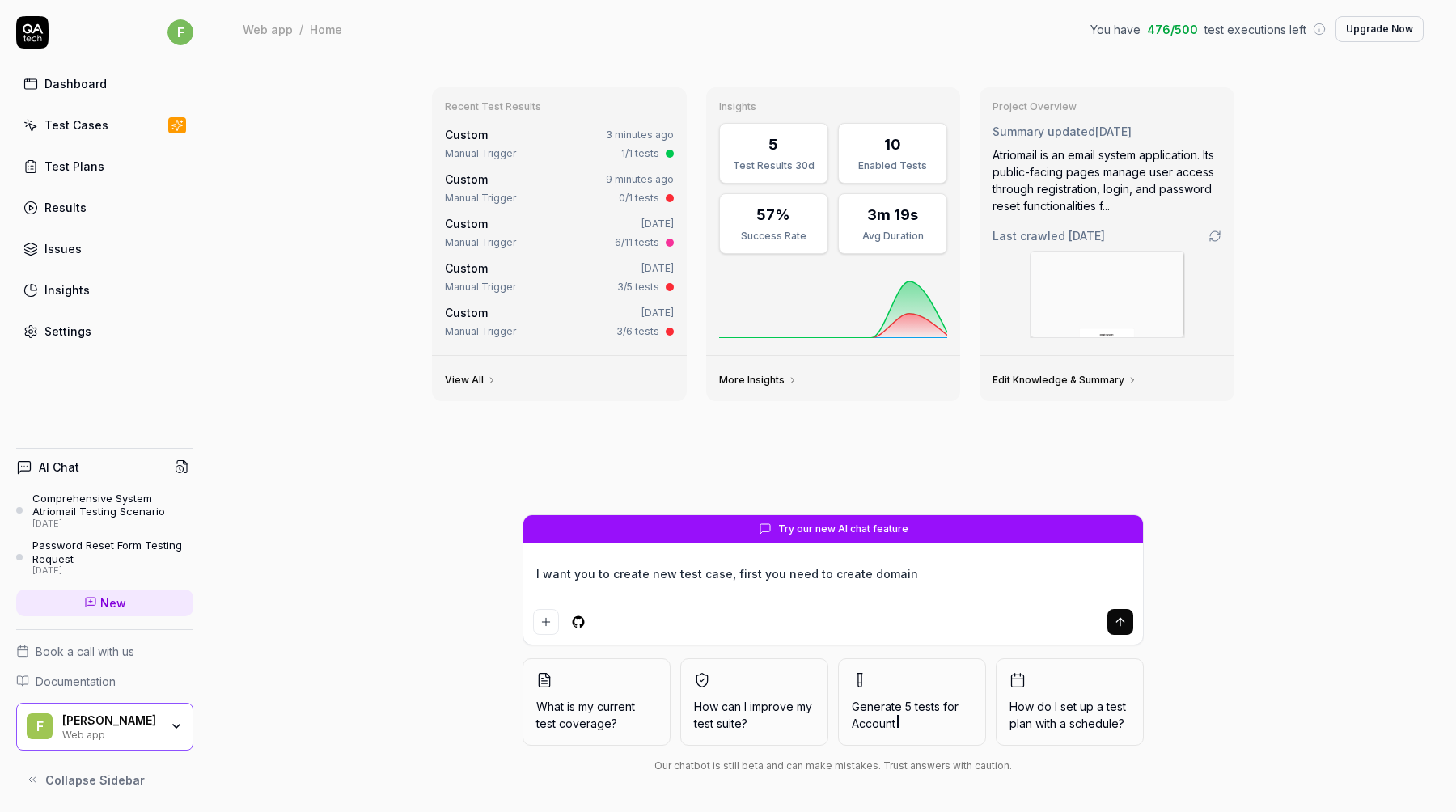
type textarea "*"
type textarea "I want you to create new test case, first you need to create domain n"
type textarea "*"
type textarea "I want you to create new test case, first you need to create domain na"
type textarea "*"
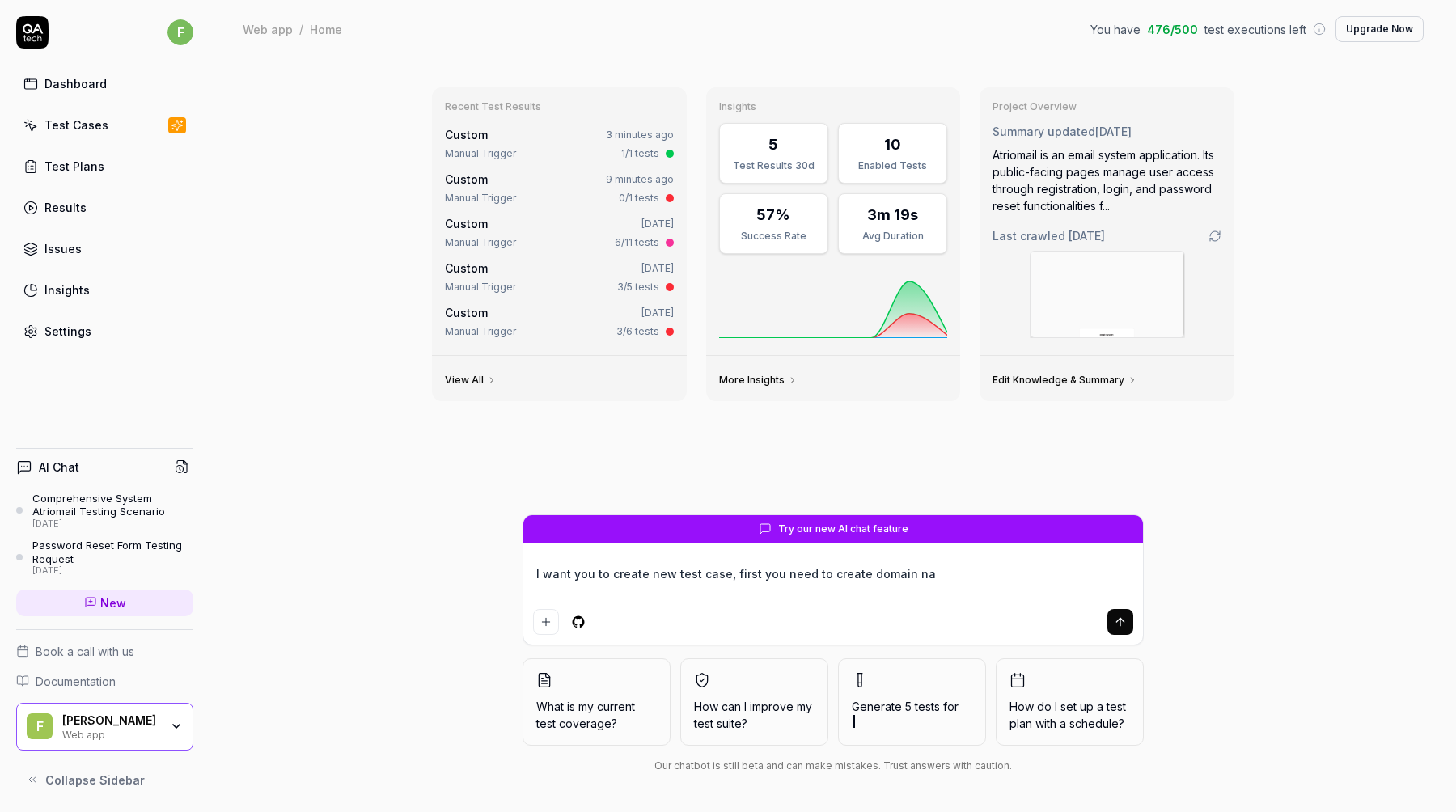
type textarea "I want you to create new test case, first you need to create domain nam"
type textarea "*"
type textarea "I want you to create new test case, first you need to create domain name"
type textarea "*"
type textarea "I want you to create new test case, first you need to create domain name"
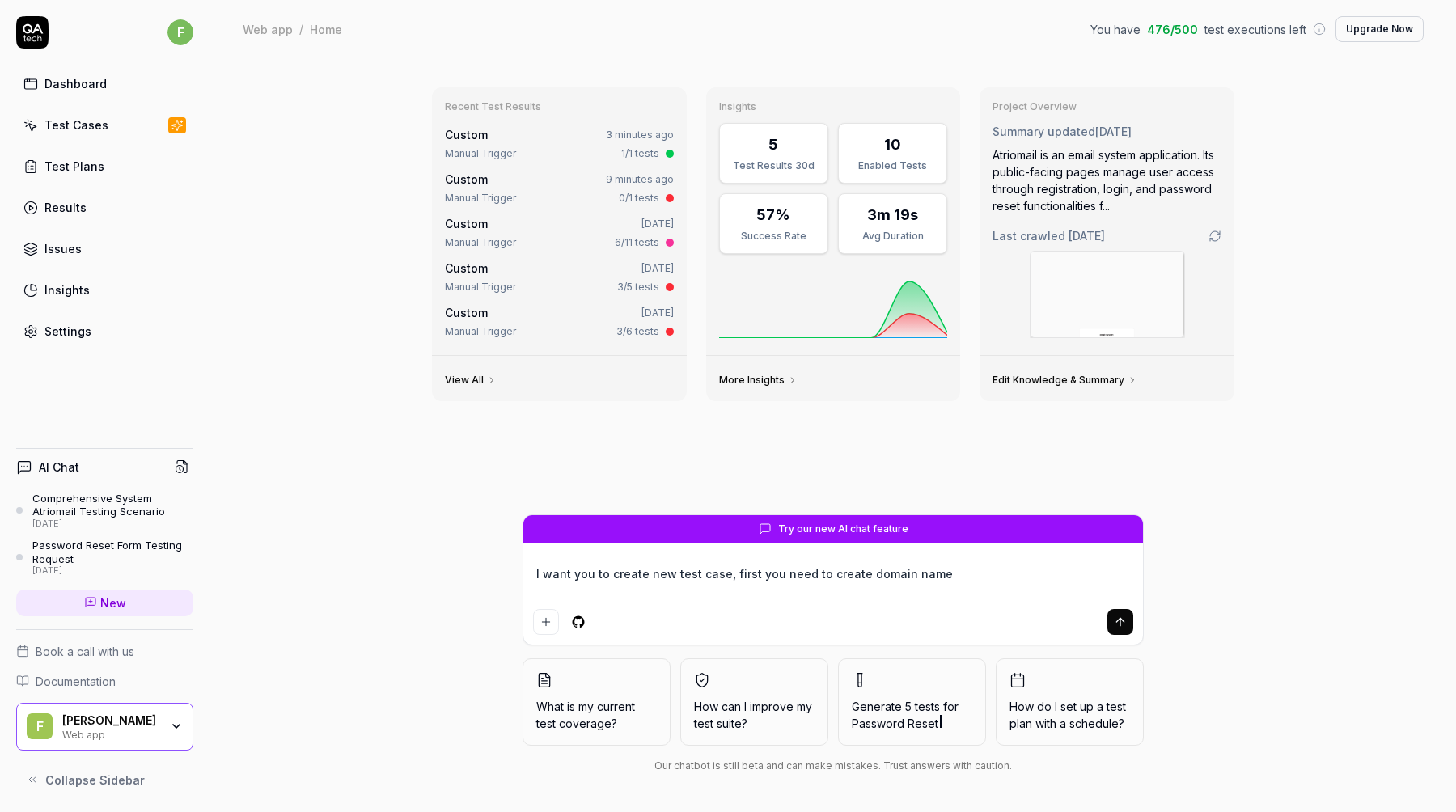
type textarea "*"
type textarea "I want you to create new test case, first you need to create domain name ("
type textarea "*"
type textarea "I want you to create new test case, first you need to create domain name"
type textarea "*"
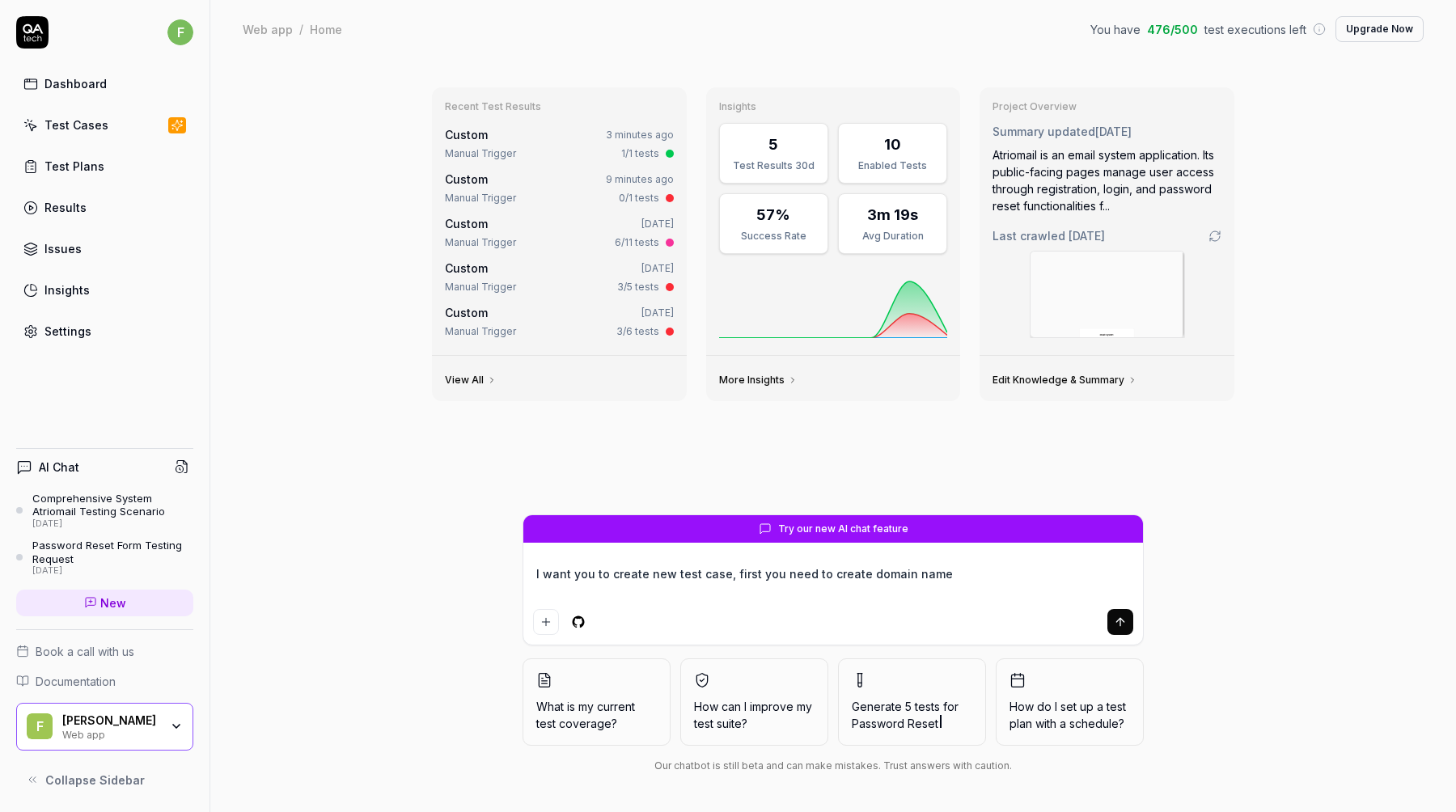
type textarea "I want you to create new test case, first you need to create domain name"
type textarea "*"
type textarea "I want you to create new test case, first you need to create domain nam"
type textarea "*"
type textarea "I want you to create new test case, first you need to create domain na"
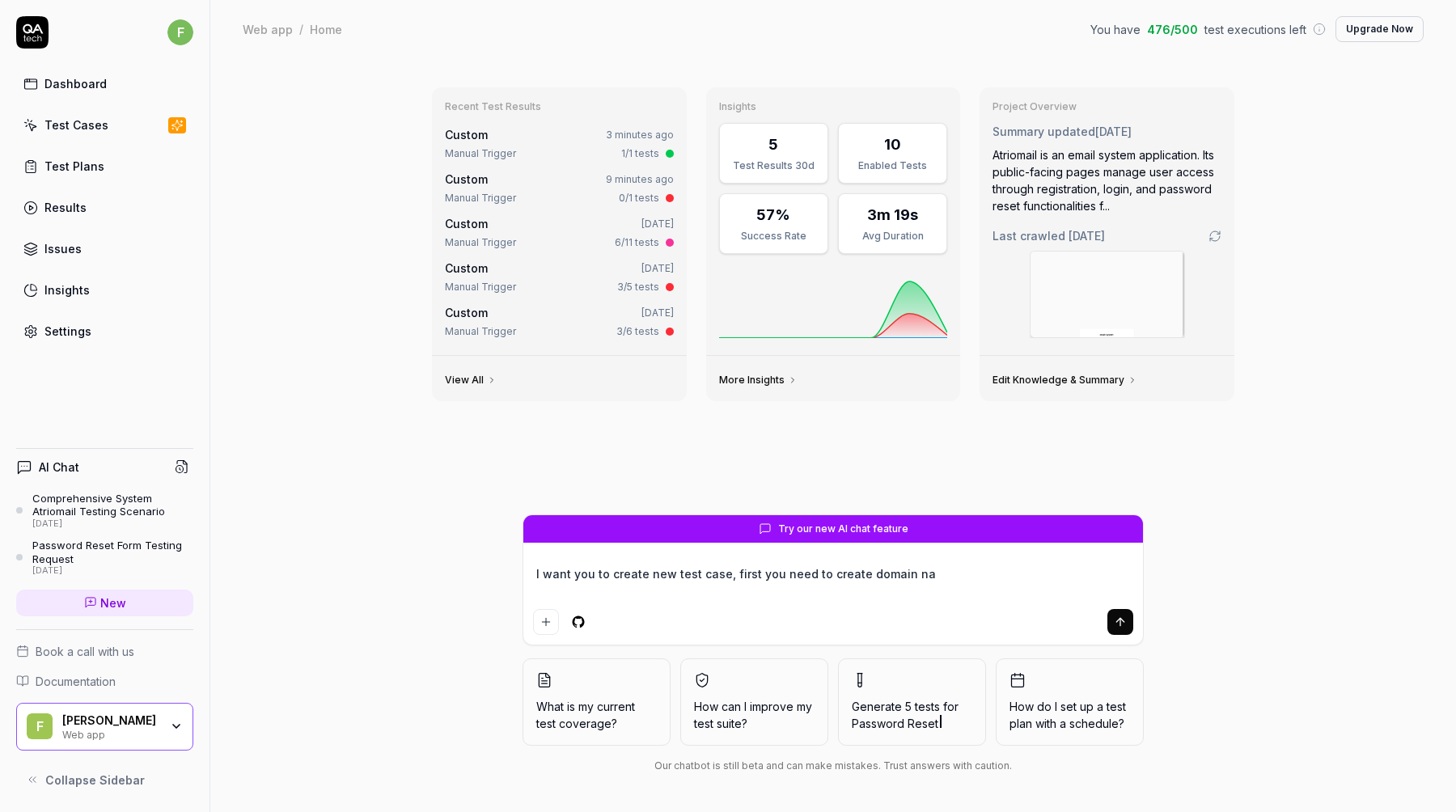
type textarea "*"
type textarea "I want you to create new test case, first you need to create domain n"
type textarea "*"
type textarea "I want you to create new test case, first you need to create domain"
type textarea "*"
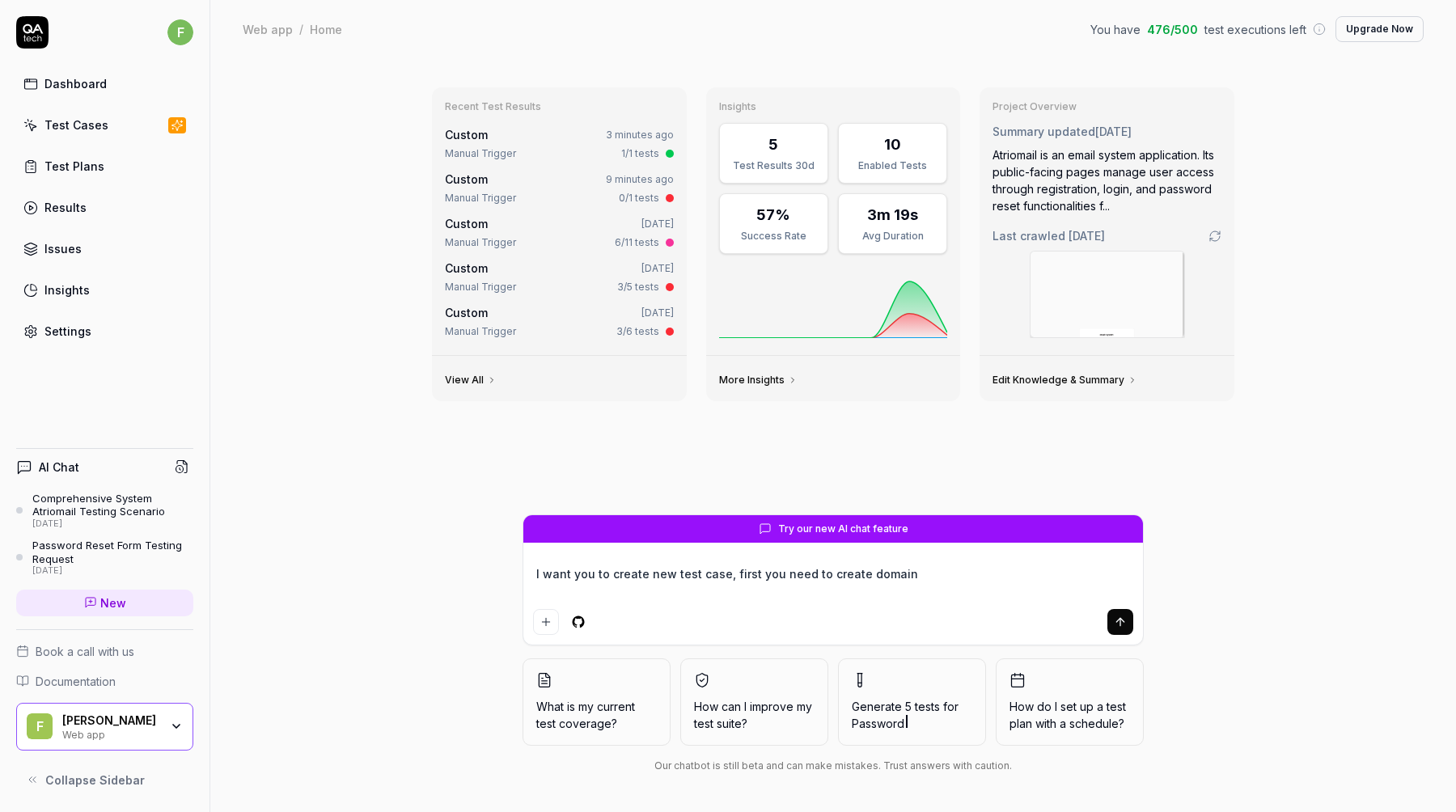
type textarea "I want you to create new test case, first you need to create domain"
type textarea "*"
type textarea "I want you to create new test case, first you need to create domai"
type textarea "*"
type textarea "I want you to create new test case, first you need to create doma"
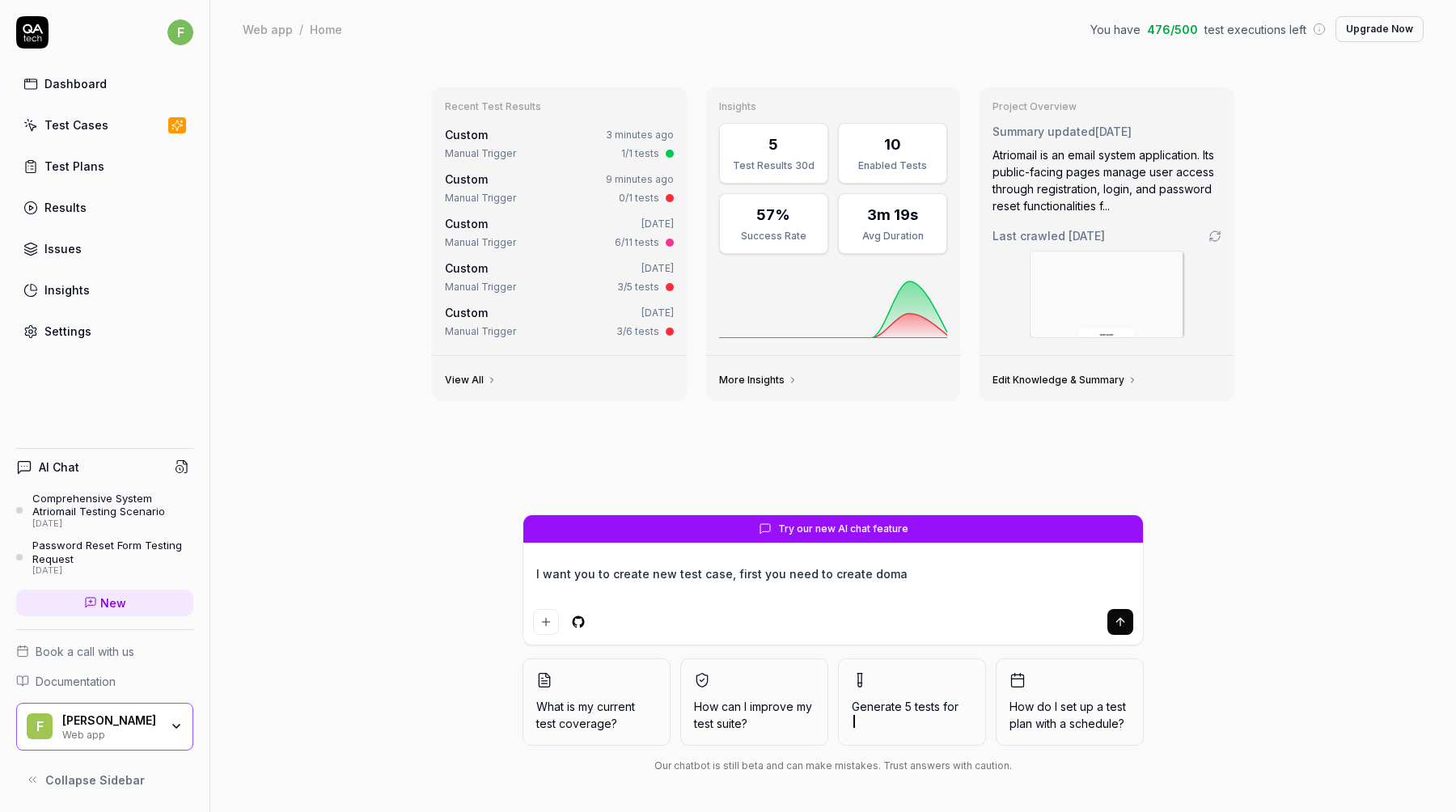
type textarea "*"
type textarea "I want you to create new test case, first you need to create dom"
type textarea "*"
type textarea "I want you to create new test case, first you need to create do"
type textarea "*"
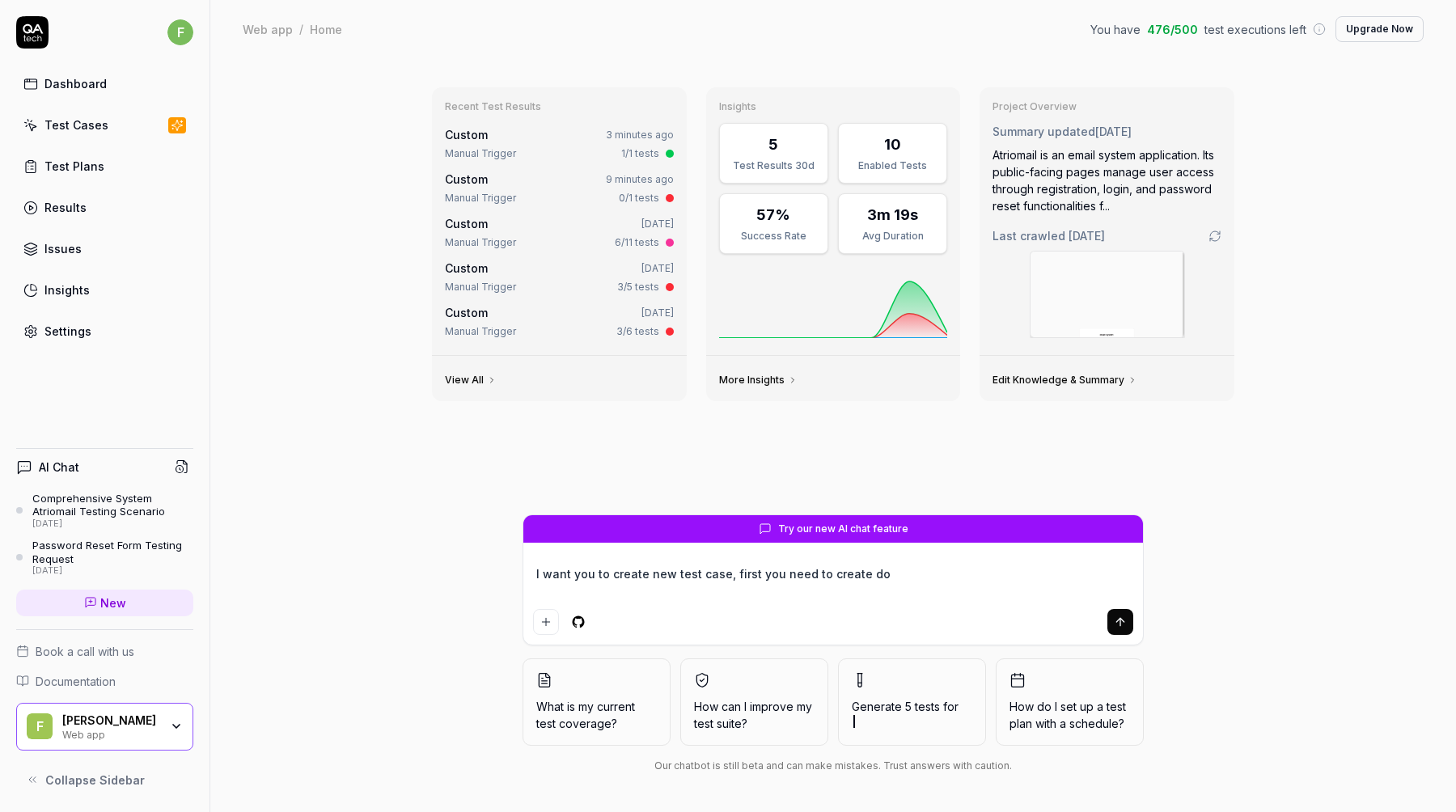
type textarea "I want you to create new test case, first you need to create d"
type textarea "*"
type textarea "I want you to create new test case, first you need to create"
type textarea "*"
type textarea "I want you to create new test case, first you need to create"
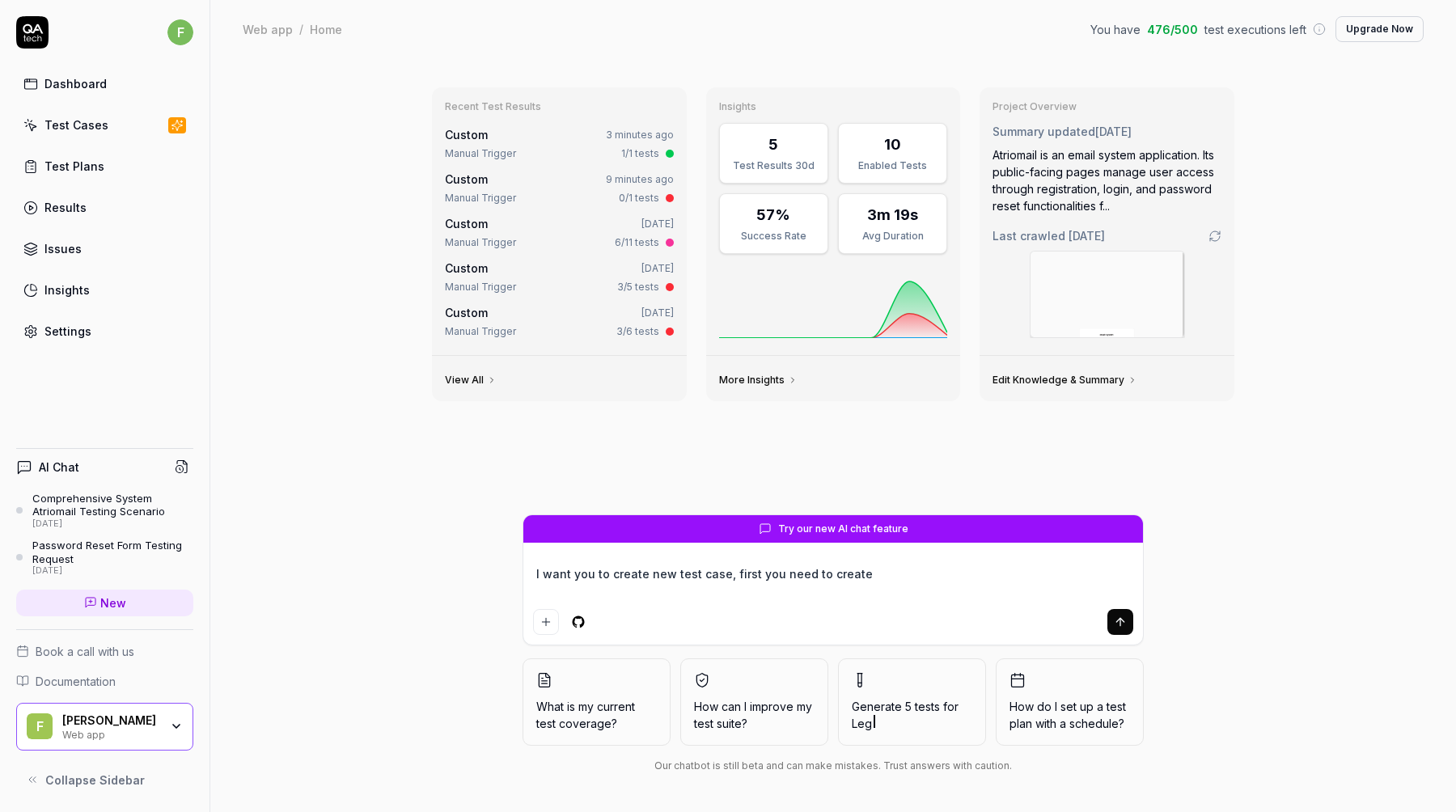
type textarea "*"
type textarea "I want you to create new test case, first you need to creat"
type textarea "*"
type textarea "I want you to create new test case, first you need to crea"
type textarea "*"
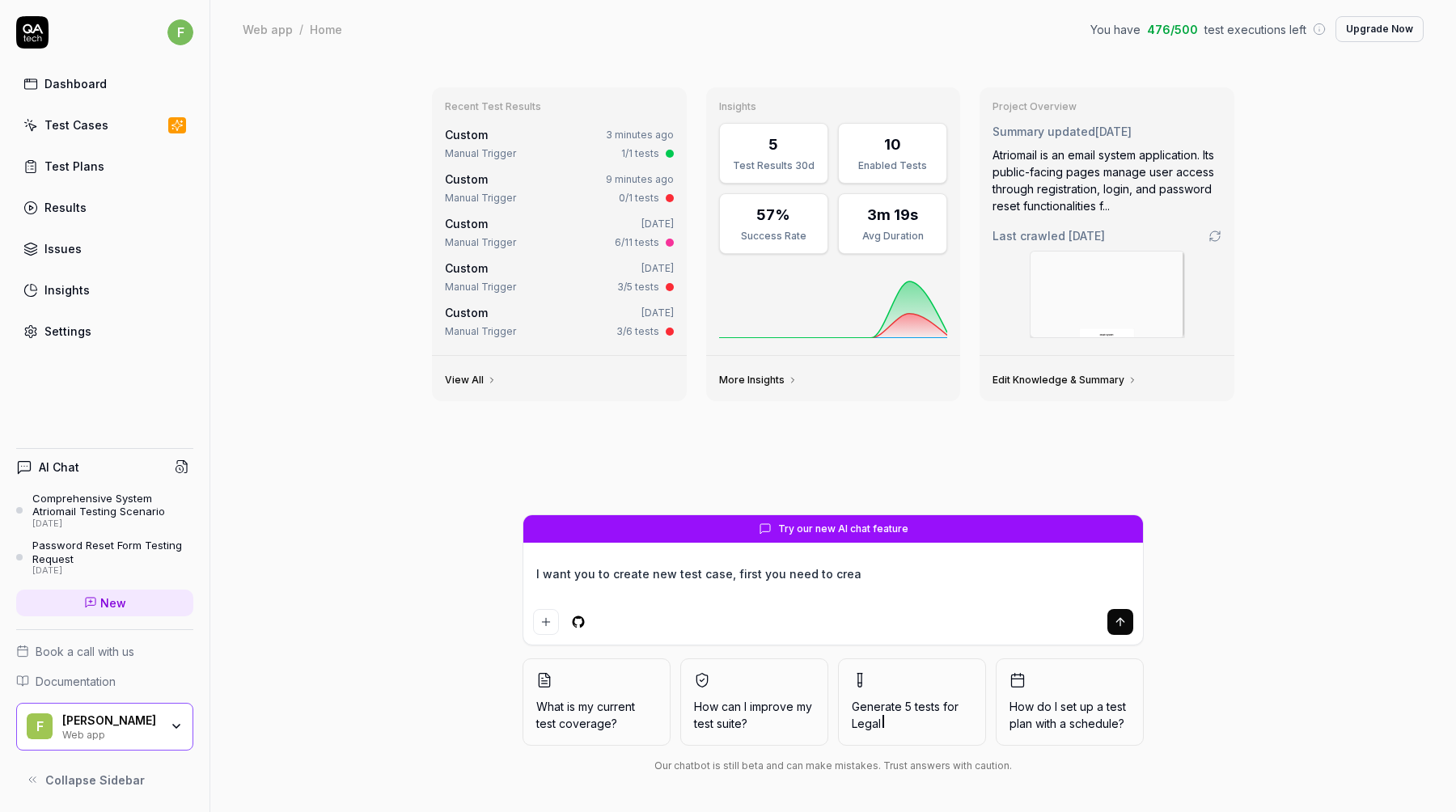
type textarea "I want you to create new test case, first you need to cre"
type textarea "*"
type textarea "I want you to create new test case, first you need to cr"
type textarea "*"
type textarea "I want you to create new test case, first you need to c"
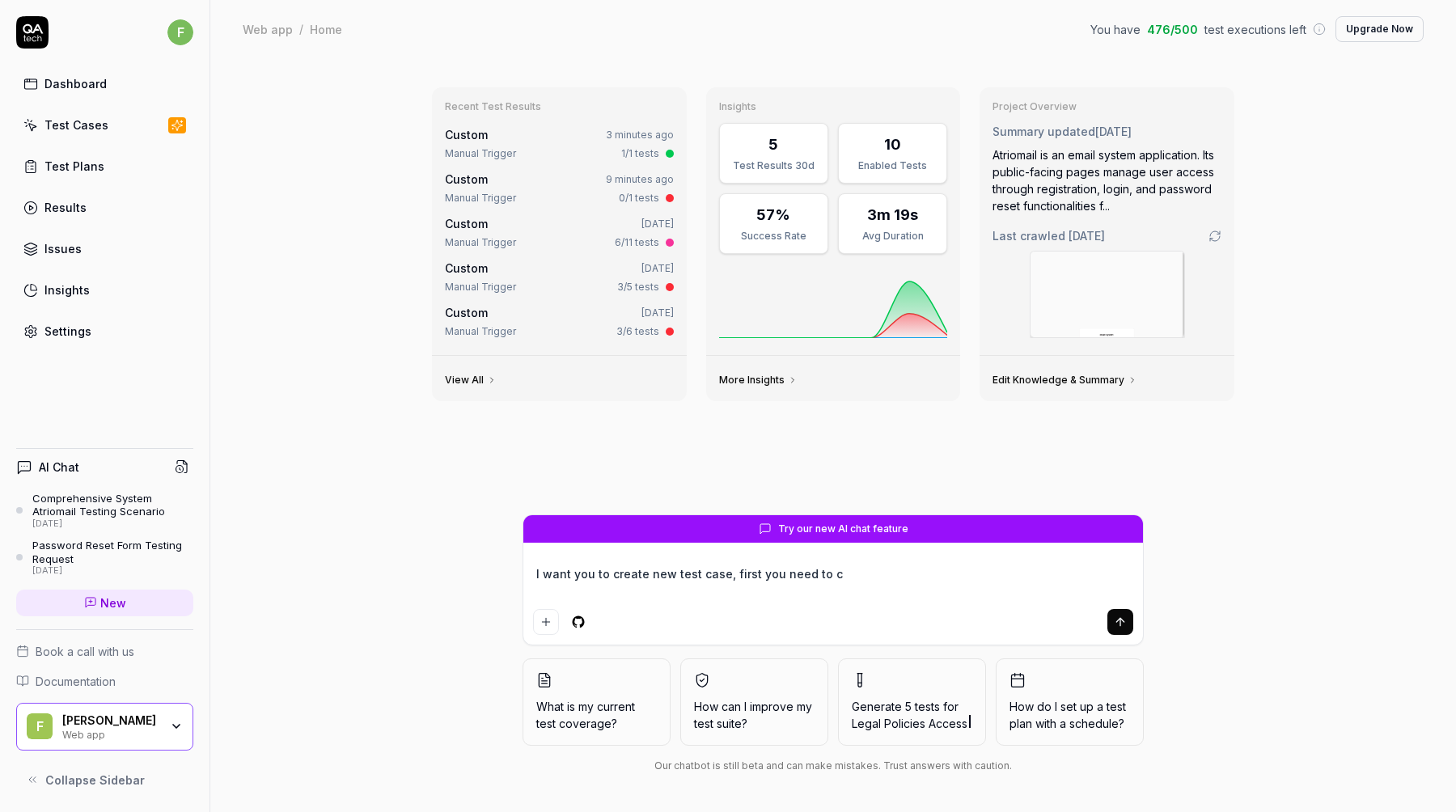
type textarea "*"
type textarea "I want you to create new test case, first you need to"
type textarea "*"
type textarea "I want you to create new test case, first you need to"
type textarea "*"
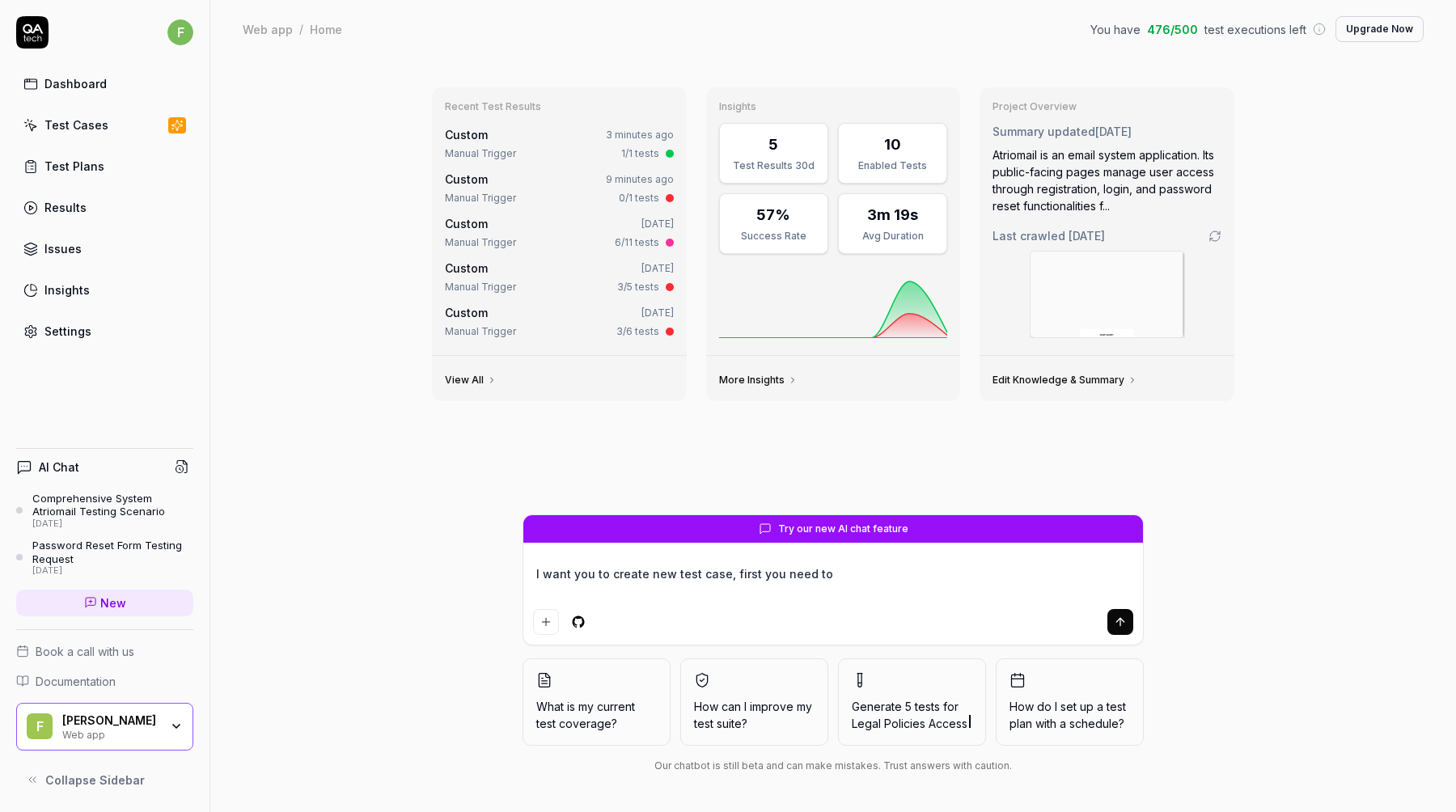
type textarea "I want you to create new test case, first you need t"
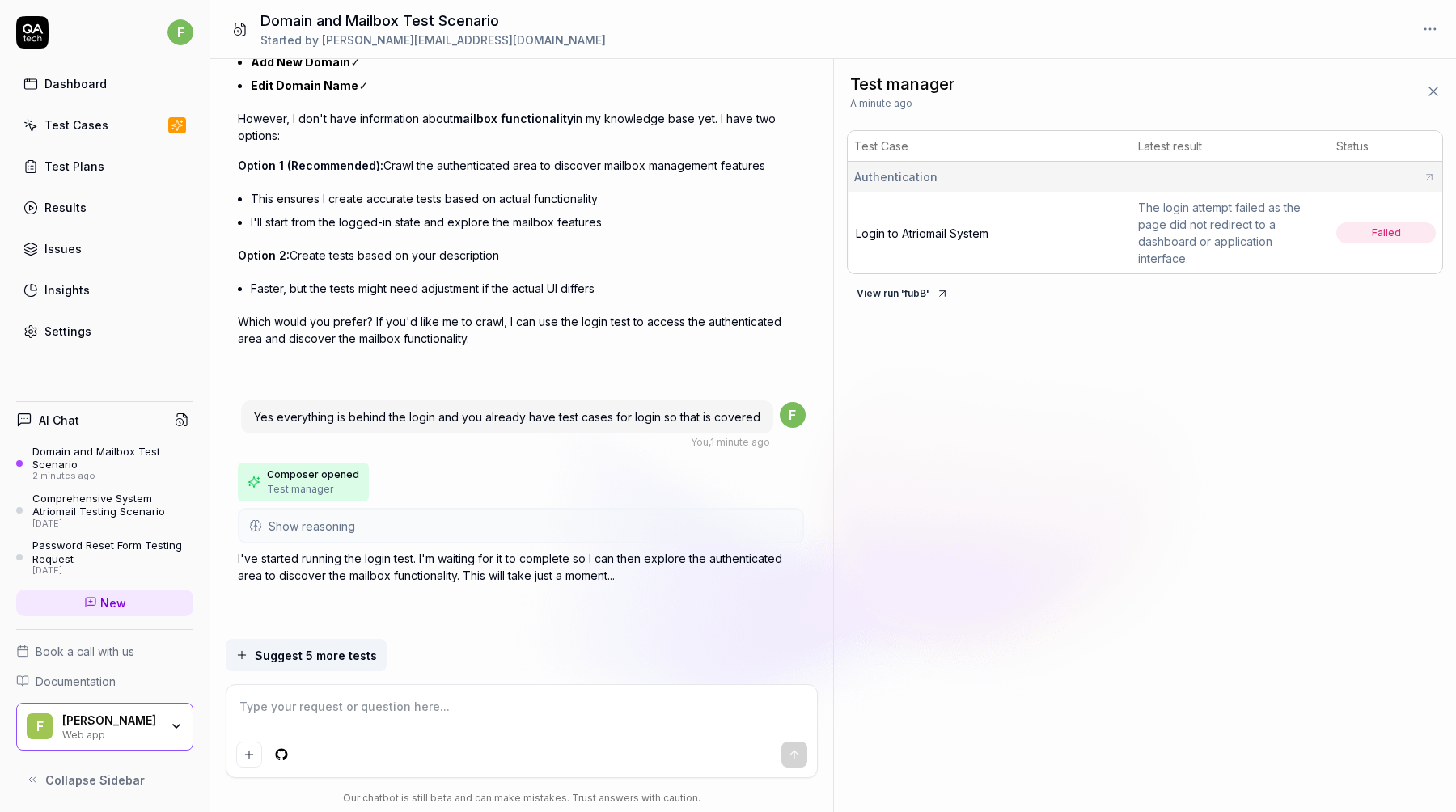
scroll to position [208, 0]
click at [337, 655] on span "Suggest 5 more tests" at bounding box center [316, 655] width 123 height 17
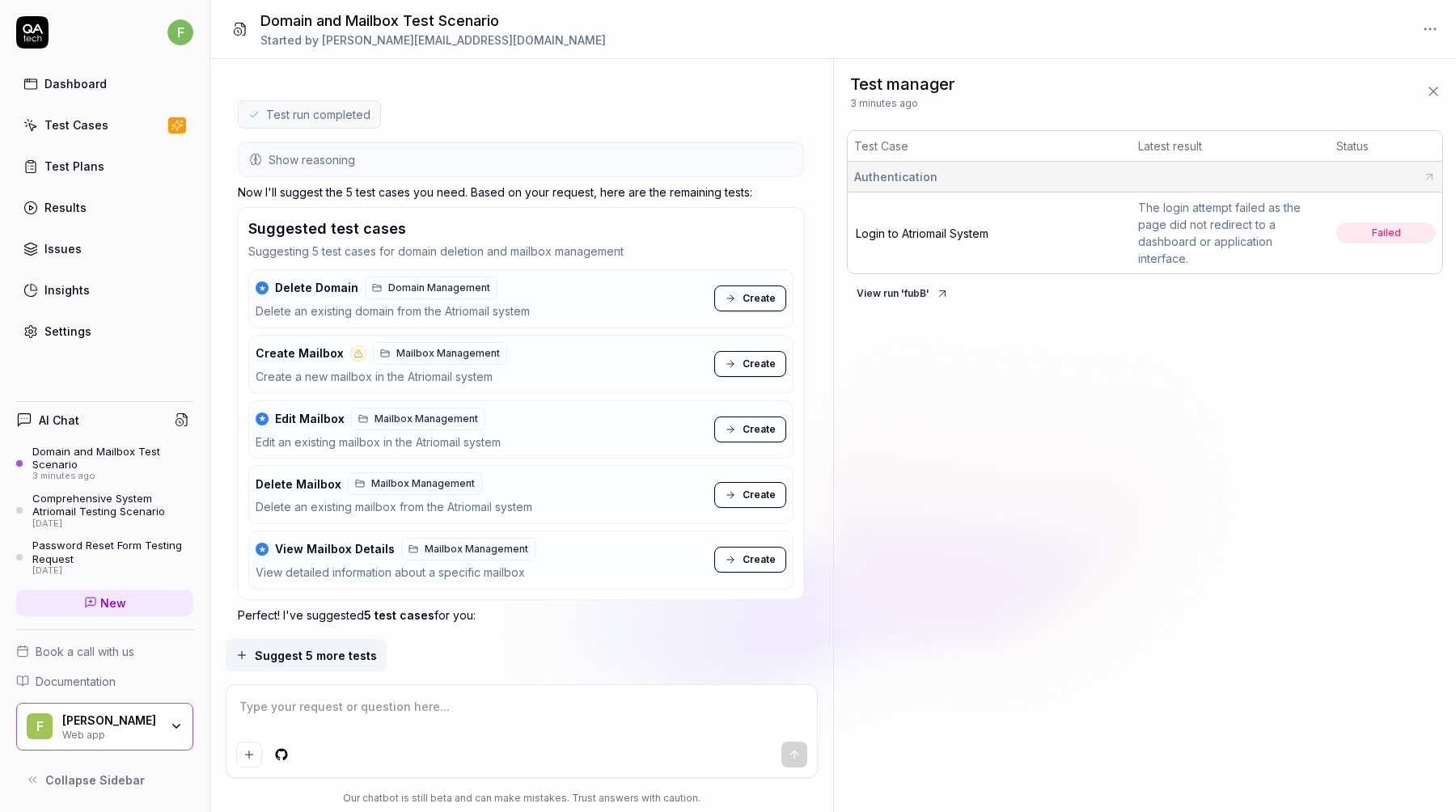
scroll to position [1616, 0]
